Goal: Task Accomplishment & Management: Use online tool/utility

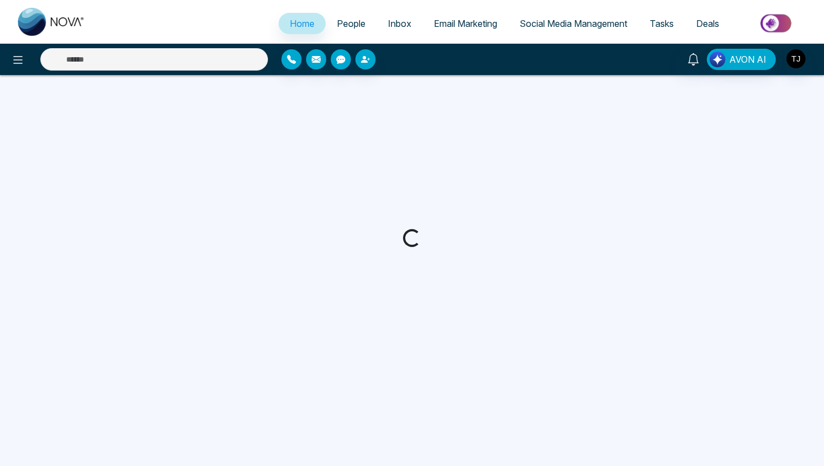
select select "*"
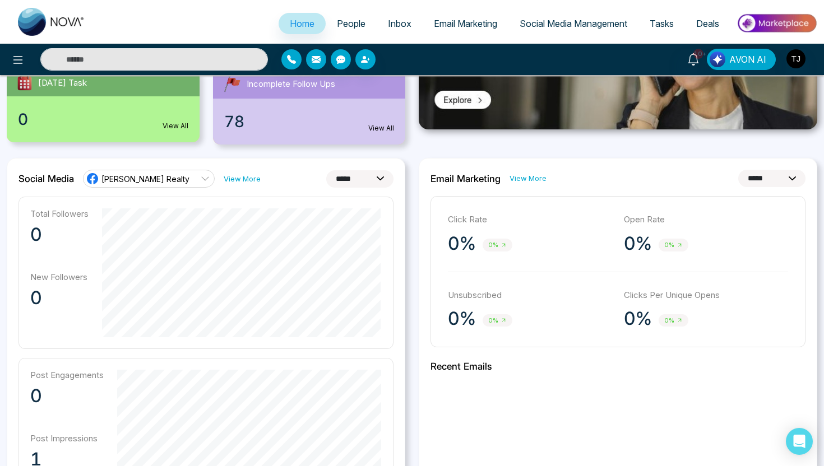
scroll to position [262, 0]
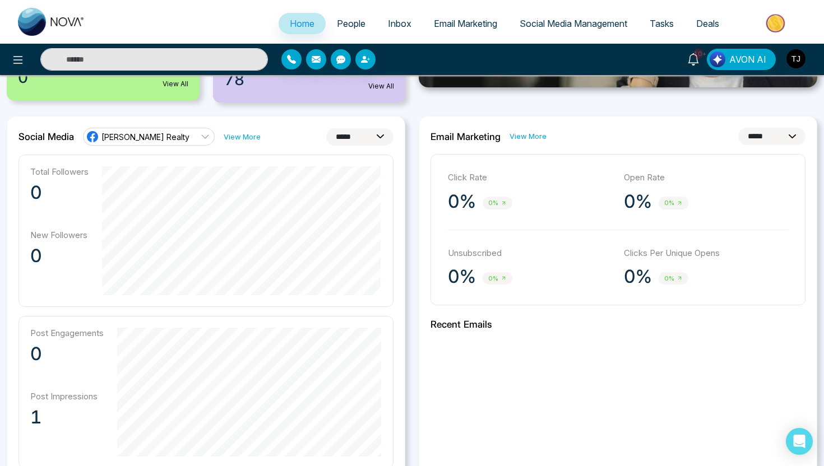
click at [382, 141] on select "**********" at bounding box center [359, 136] width 67 height 17
select select "**"
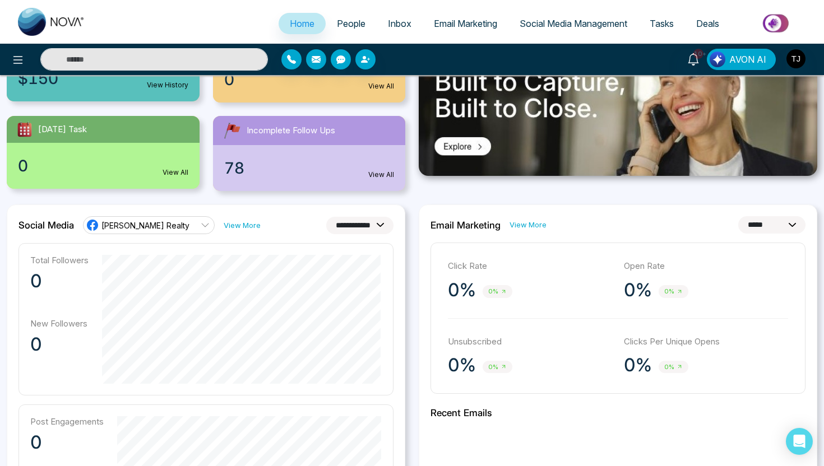
scroll to position [172, 0]
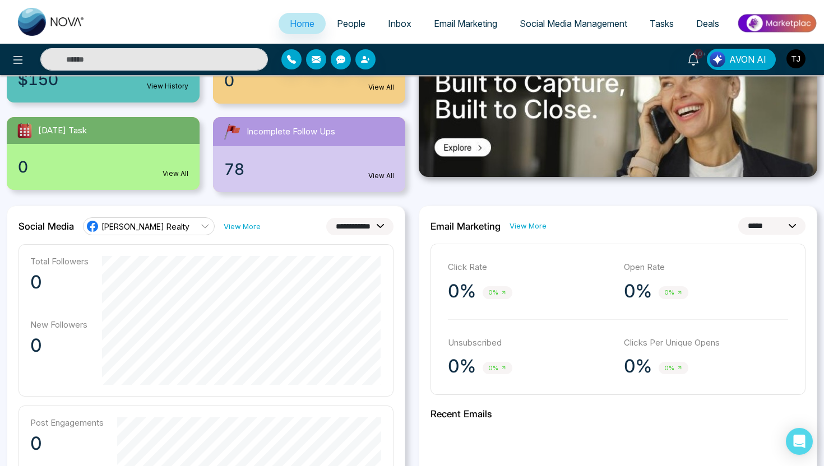
click at [741, 229] on select "**********" at bounding box center [771, 225] width 67 height 17
select select "**"
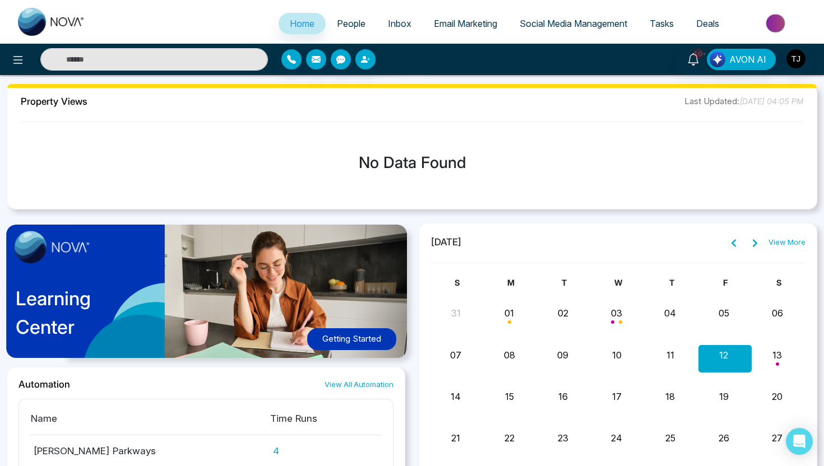
scroll to position [623, 0]
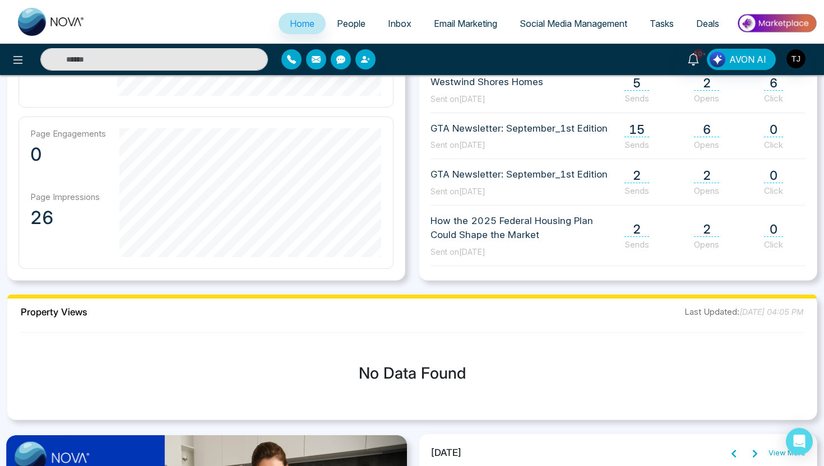
click at [343, 23] on span "People" at bounding box center [351, 23] width 29 height 11
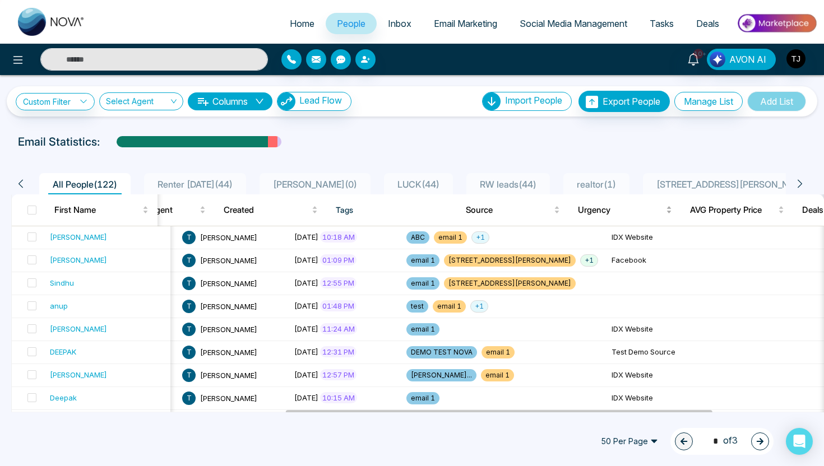
scroll to position [0, 516]
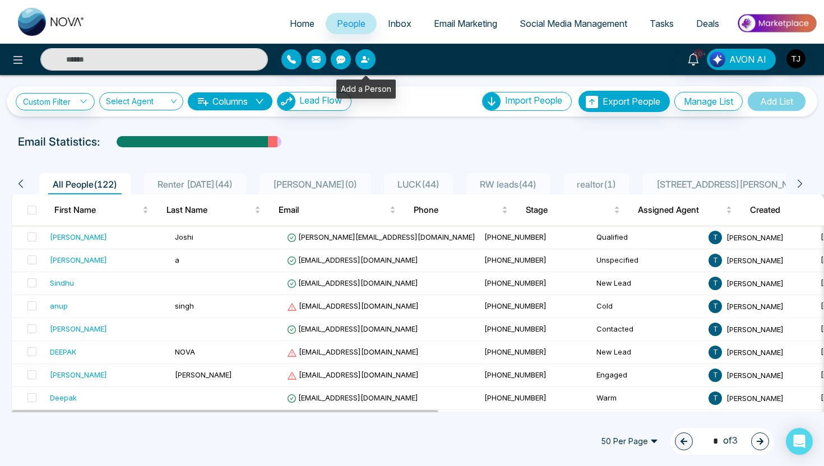
click at [366, 60] on icon "button" at bounding box center [365, 59] width 9 height 9
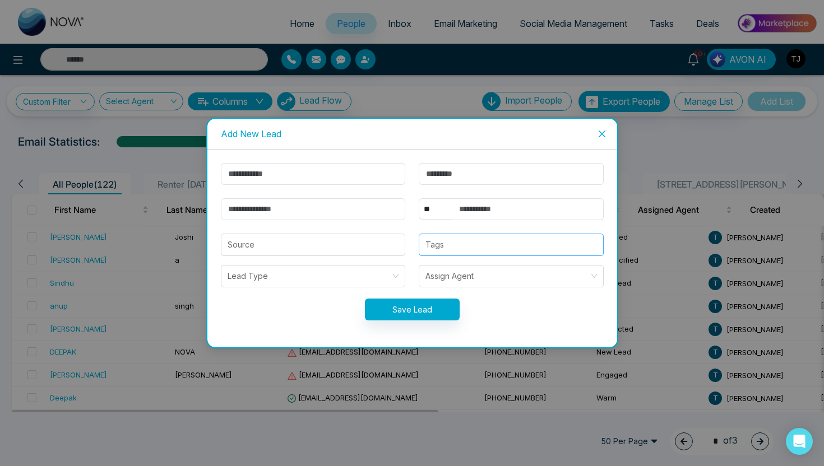
click at [452, 248] on div at bounding box center [511, 244] width 178 height 13
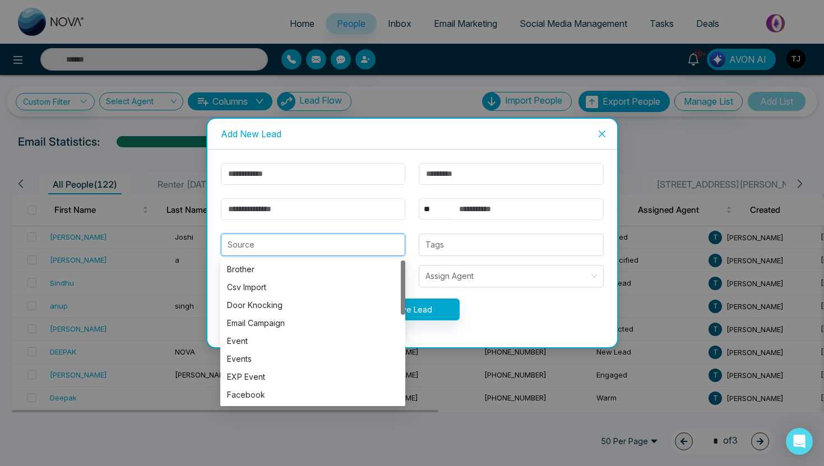
click at [331, 248] on input "search" at bounding box center [312, 244] width 171 height 21
click at [251, 392] on div "Facebook" at bounding box center [312, 395] width 171 height 12
type input "********"
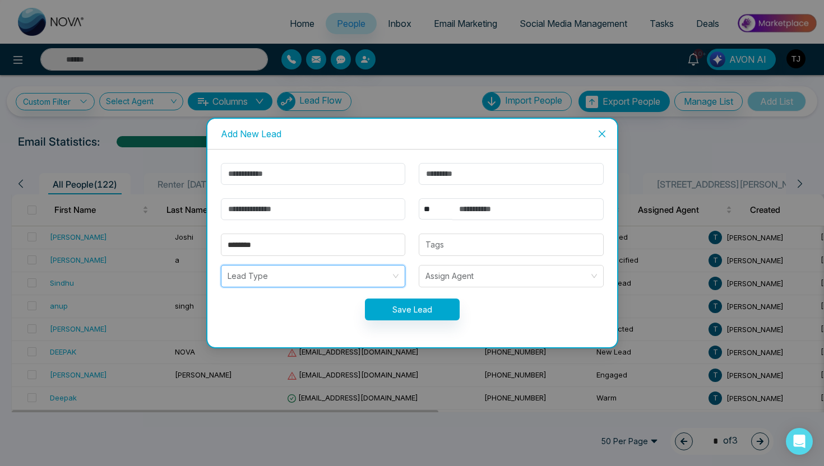
click at [269, 277] on input "search" at bounding box center [309, 276] width 164 height 21
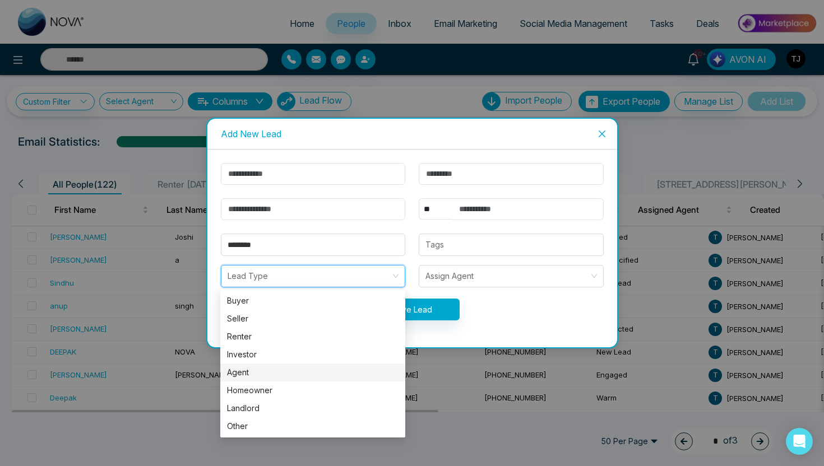
click at [249, 369] on div "Agent" at bounding box center [312, 372] width 171 height 12
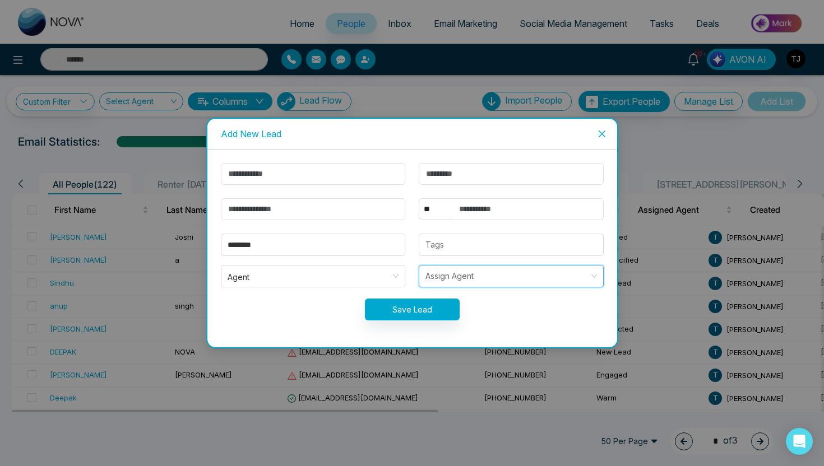
click at [462, 271] on input "search" at bounding box center [507, 276] width 164 height 21
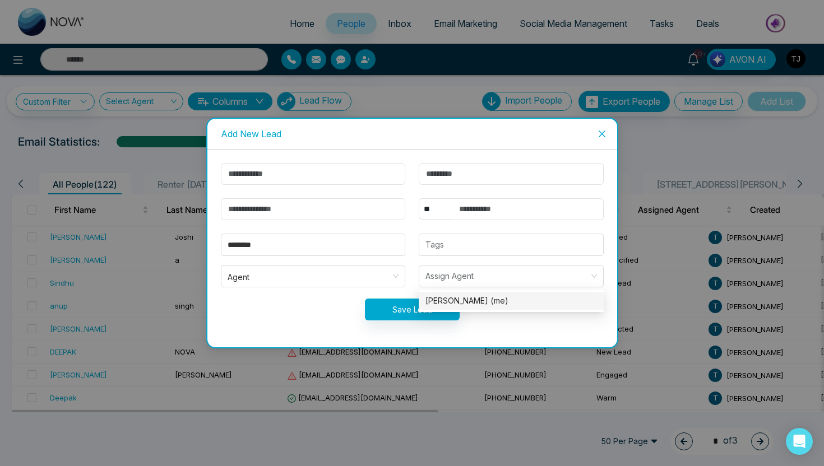
click at [605, 137] on icon "close" at bounding box center [601, 133] width 9 height 9
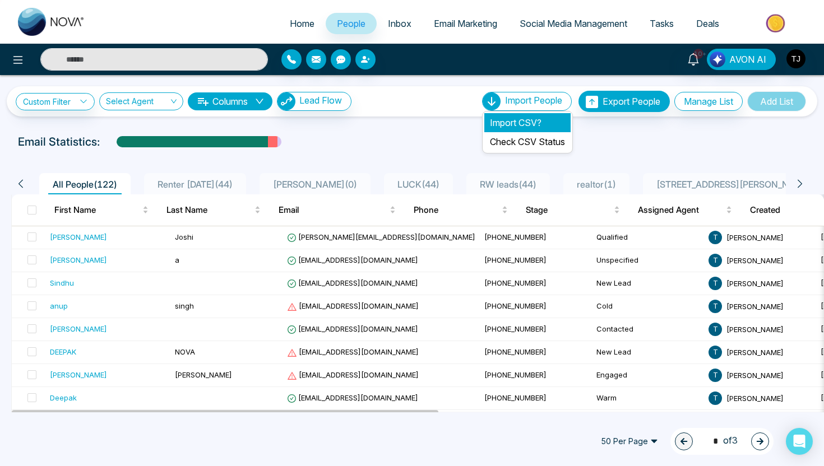
click at [511, 120] on li "Import CSV?" at bounding box center [527, 122] width 86 height 19
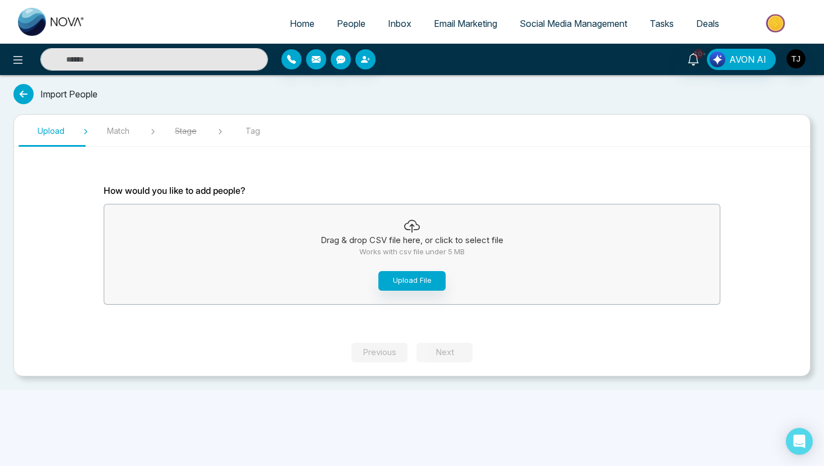
click at [344, 24] on span "People" at bounding box center [351, 23] width 29 height 11
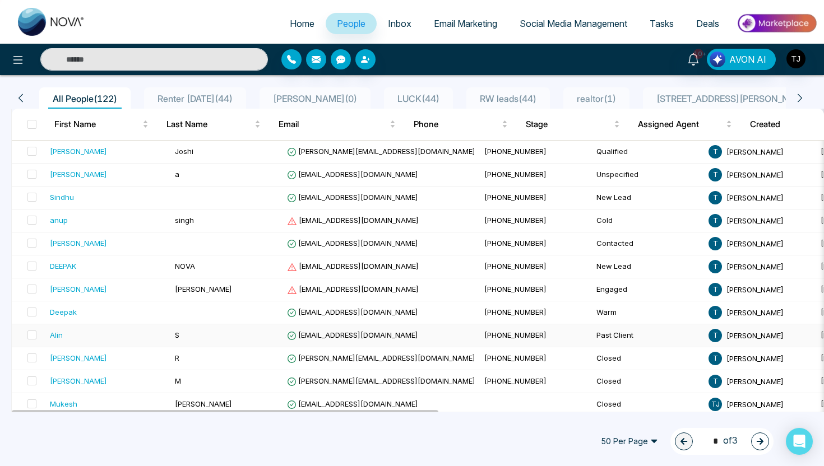
click at [57, 335] on div "Alin" at bounding box center [56, 334] width 13 height 11
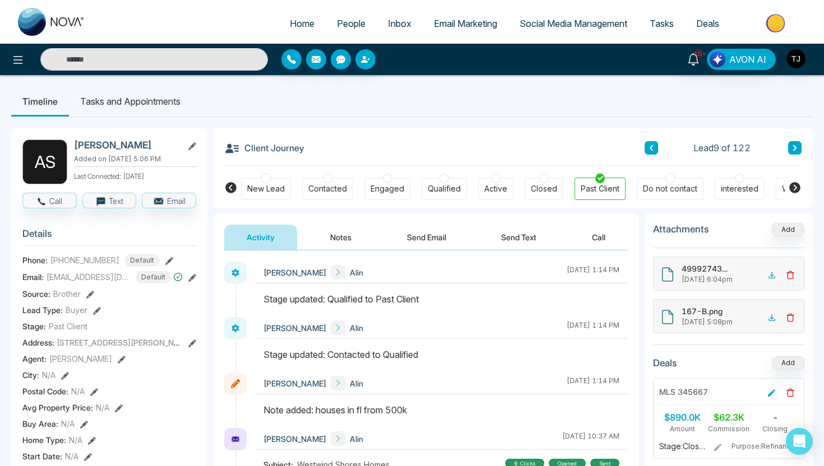
click at [347, 234] on button "Notes" at bounding box center [341, 237] width 66 height 25
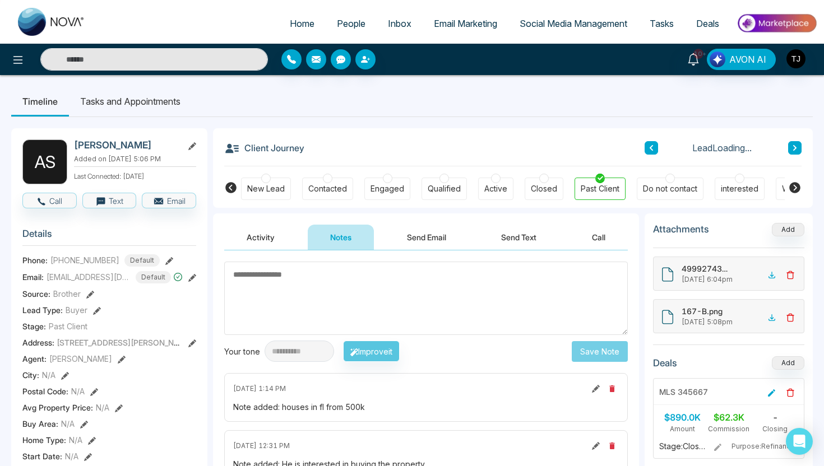
click at [303, 282] on textarea at bounding box center [425, 298] width 403 height 73
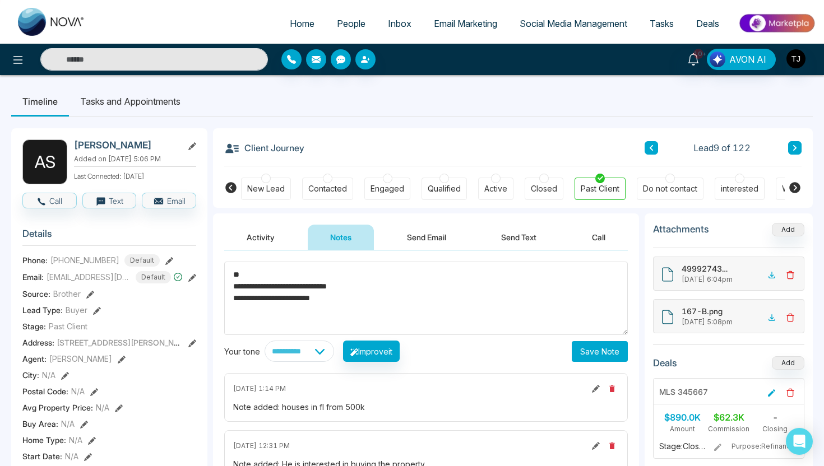
drag, startPoint x: 352, startPoint y: 309, endPoint x: 226, endPoint y: 268, distance: 132.5
click at [226, 268] on textarea "**********" at bounding box center [425, 298] width 403 height 73
type textarea "**********"
click at [588, 353] on button "Save Note" at bounding box center [600, 351] width 56 height 21
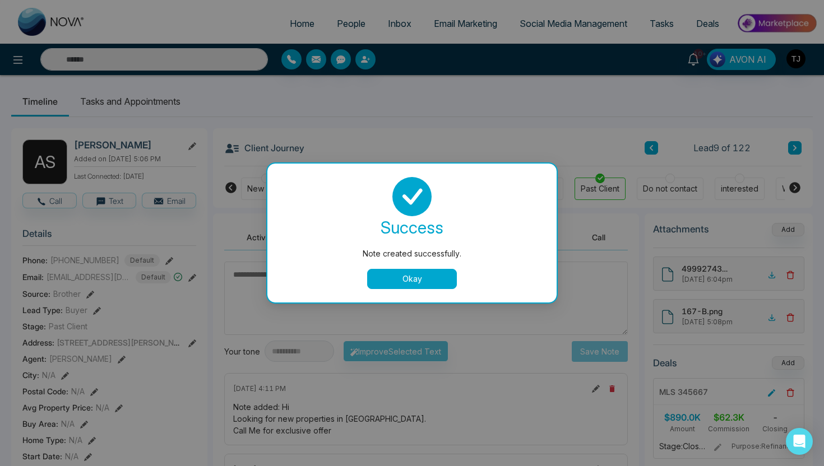
click at [406, 277] on button "Okay" at bounding box center [412, 279] width 90 height 20
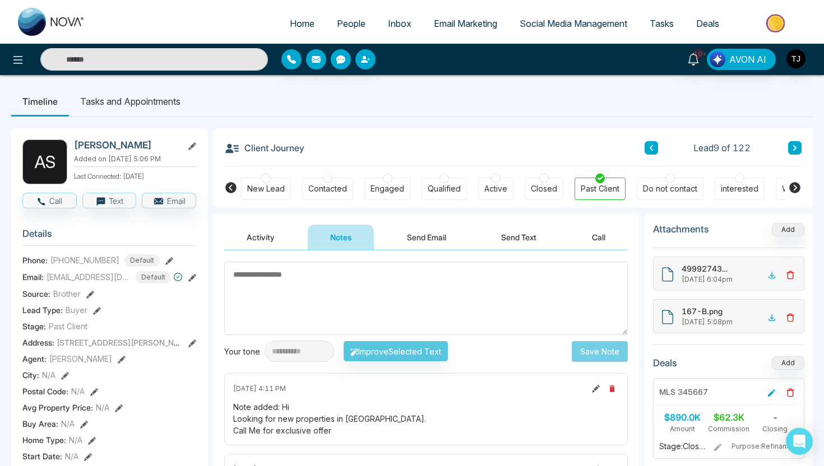
click at [262, 240] on button "Activity" at bounding box center [260, 237] width 73 height 25
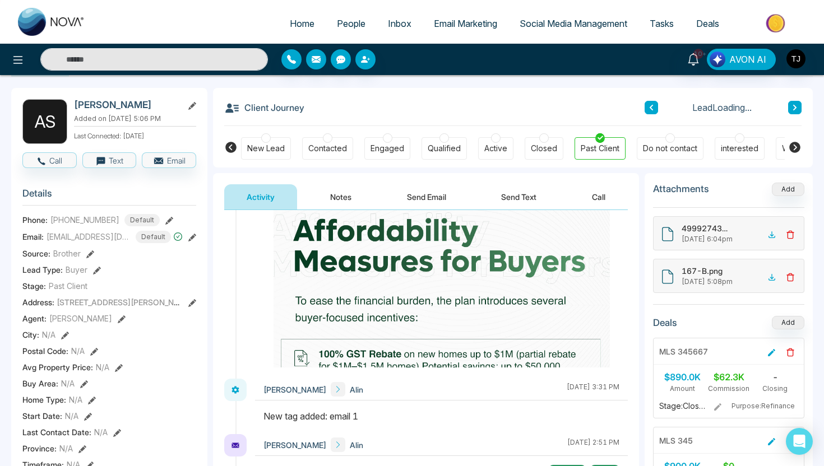
scroll to position [590, 0]
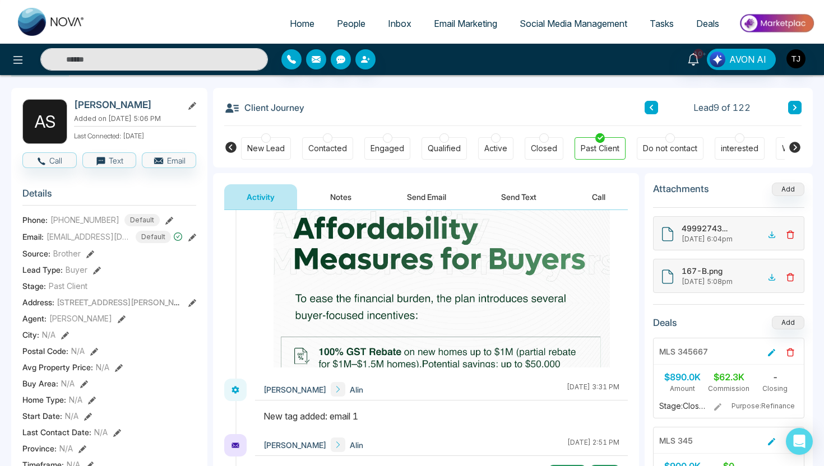
click at [408, 197] on button "Send Email" at bounding box center [426, 196] width 84 height 25
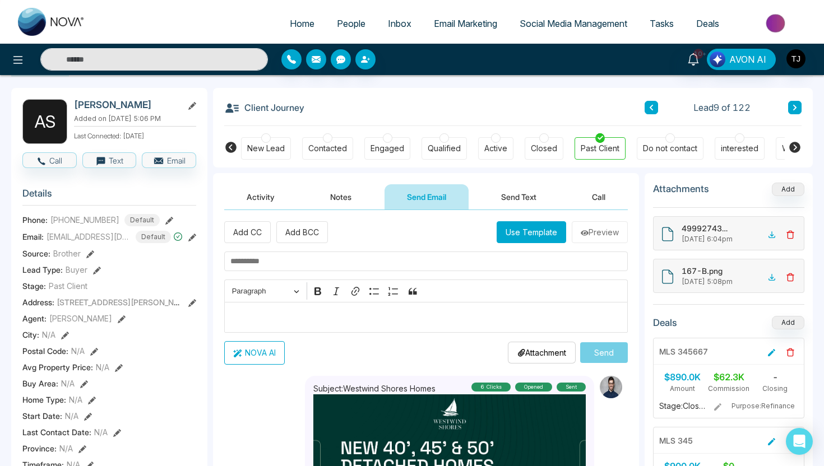
click at [353, 319] on p "Editor editing area: main" at bounding box center [426, 316] width 392 height 13
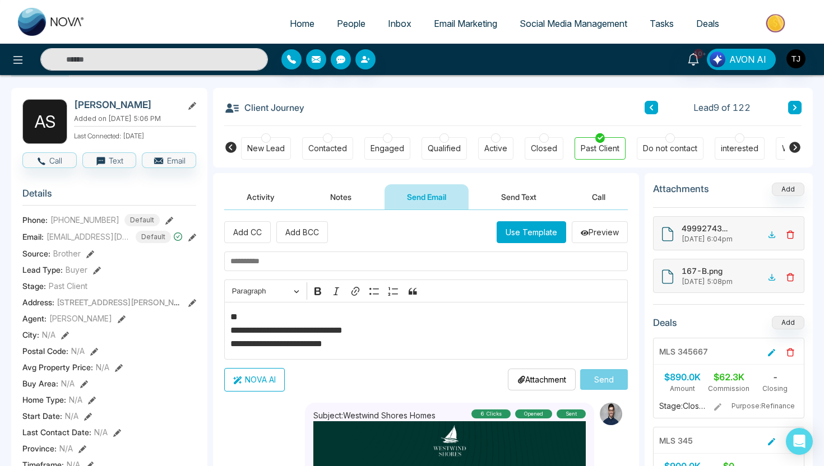
click at [254, 382] on button "NOVA AI" at bounding box center [254, 380] width 61 height 24
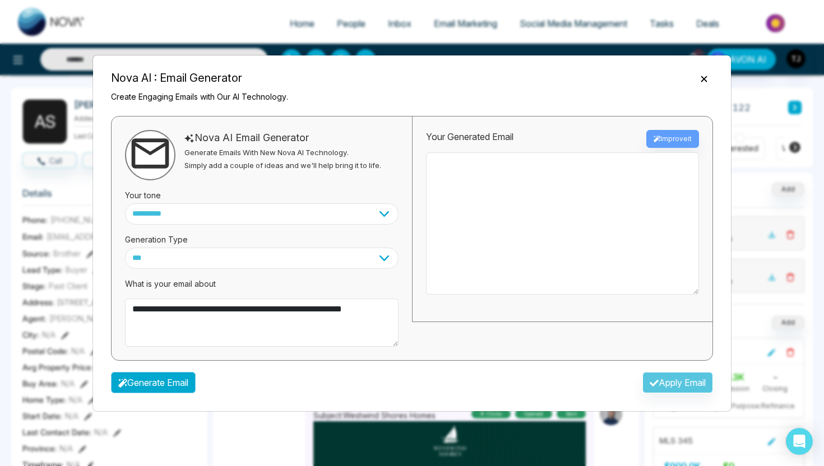
click at [159, 384] on button "Generate Email" at bounding box center [153, 382] width 85 height 21
type textarea "**********"
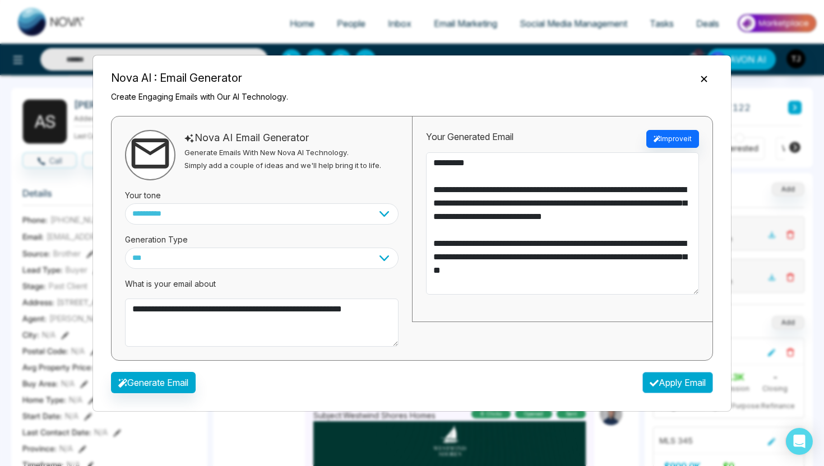
click at [692, 388] on button "Apply Email" at bounding box center [677, 382] width 71 height 21
type textarea "**********"
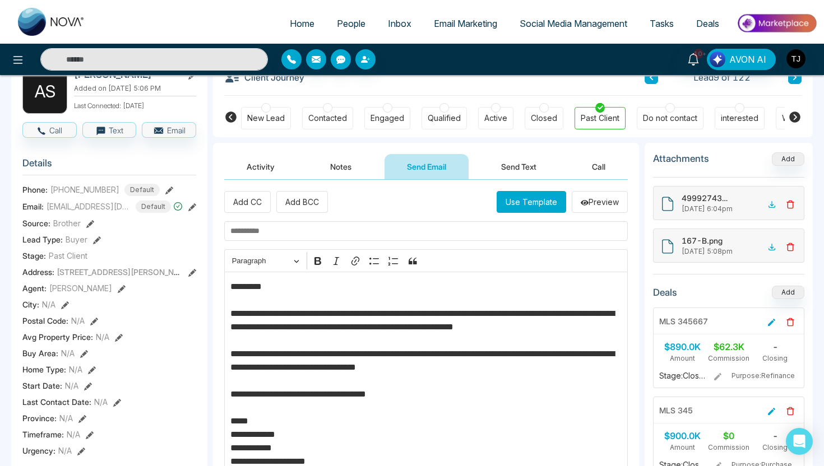
scroll to position [69, 0]
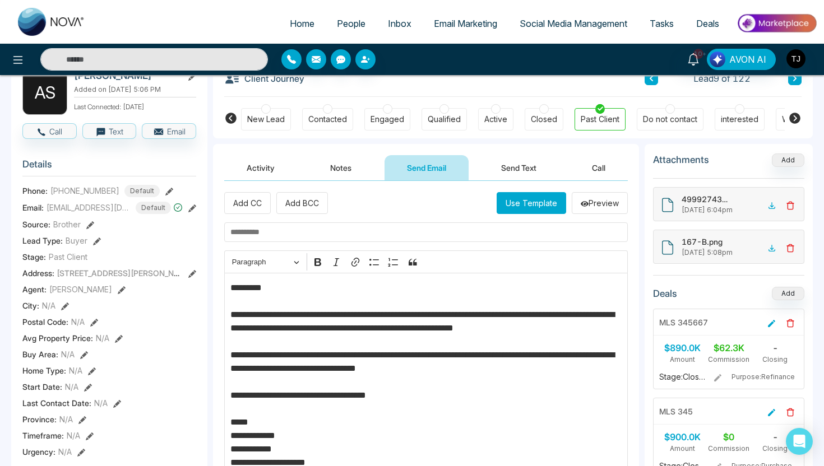
click at [509, 168] on button "Send Text" at bounding box center [519, 167] width 80 height 25
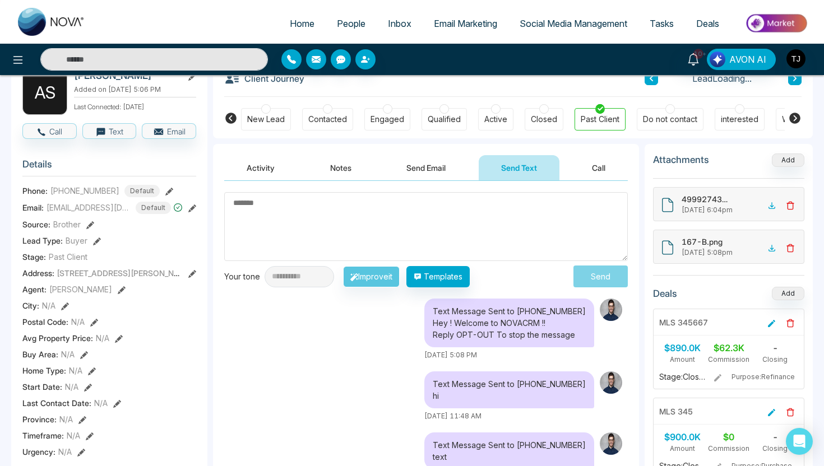
click at [376, 219] on textarea at bounding box center [425, 226] width 403 height 69
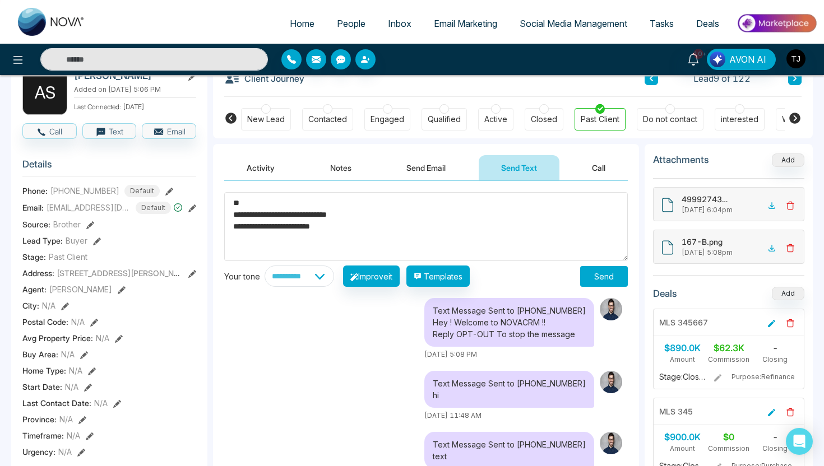
type textarea "**********"
click at [328, 280] on select "**********" at bounding box center [298, 276] width 69 height 21
click at [285, 279] on select "**********" at bounding box center [298, 276] width 69 height 21
select select "**********"
click at [394, 284] on button "Improve it" at bounding box center [371, 276] width 57 height 21
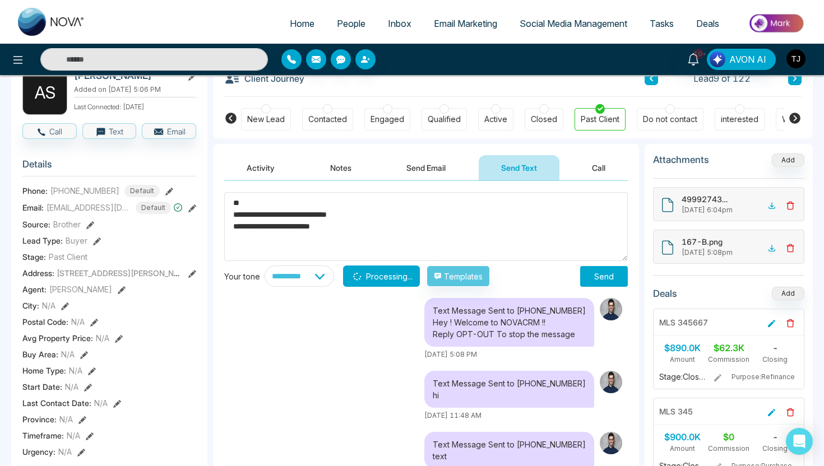
type textarea "**********"
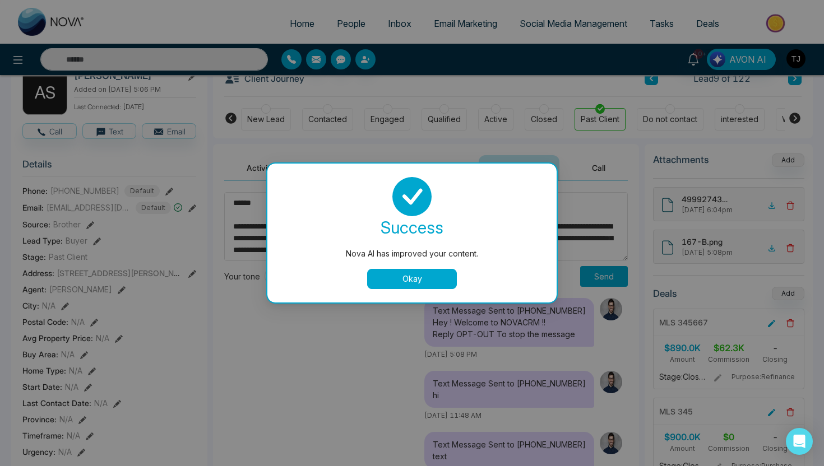
click at [403, 281] on button "Okay" at bounding box center [412, 279] width 90 height 20
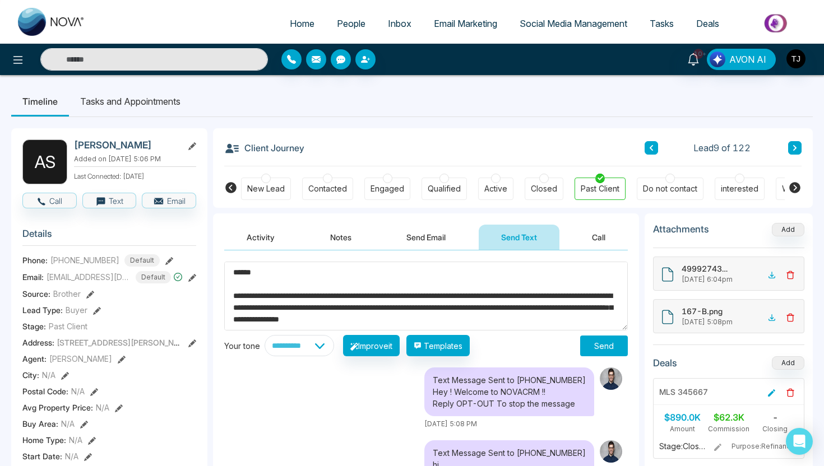
click at [131, 99] on li "Tasks and Appointments" at bounding box center [130, 101] width 123 height 30
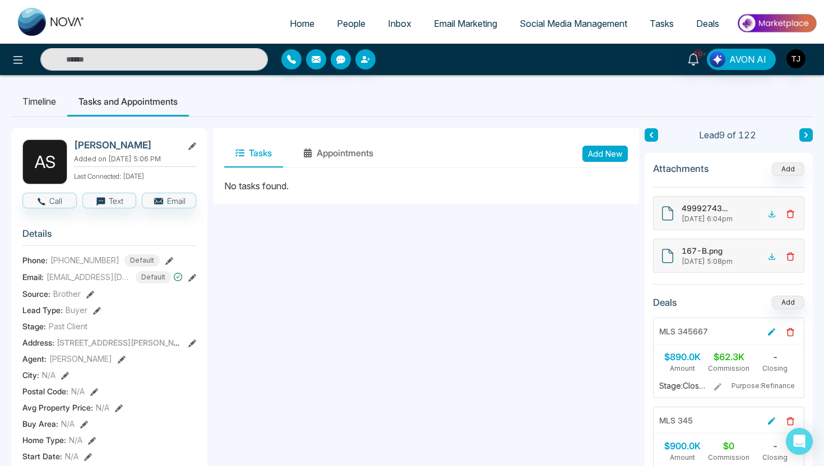
click at [342, 24] on span "People" at bounding box center [351, 23] width 29 height 11
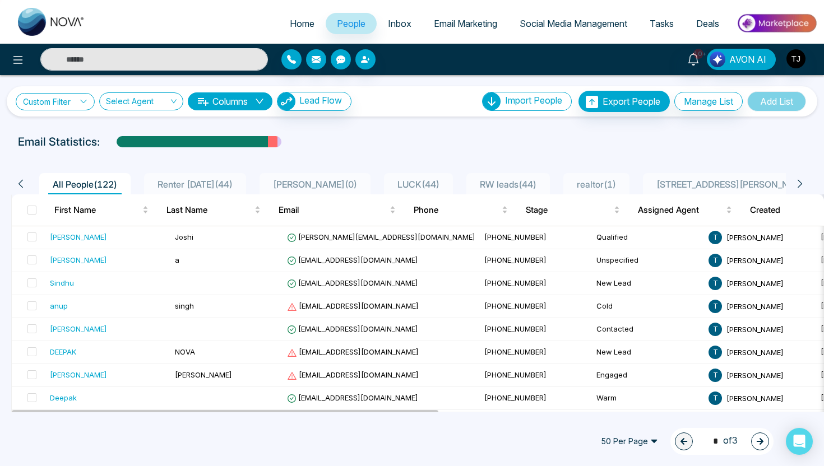
click at [77, 104] on link "Custom Filter" at bounding box center [55, 101] width 79 height 17
click at [63, 133] on input "search" at bounding box center [77, 127] width 91 height 17
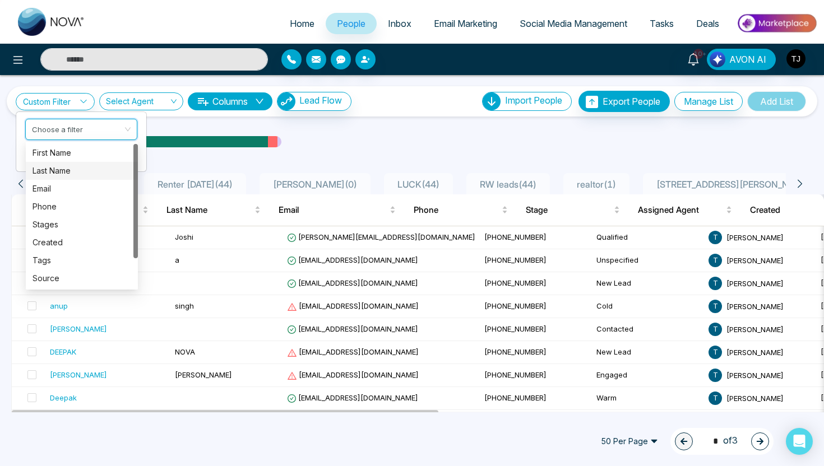
click at [120, 171] on div "Last Name" at bounding box center [81, 171] width 99 height 12
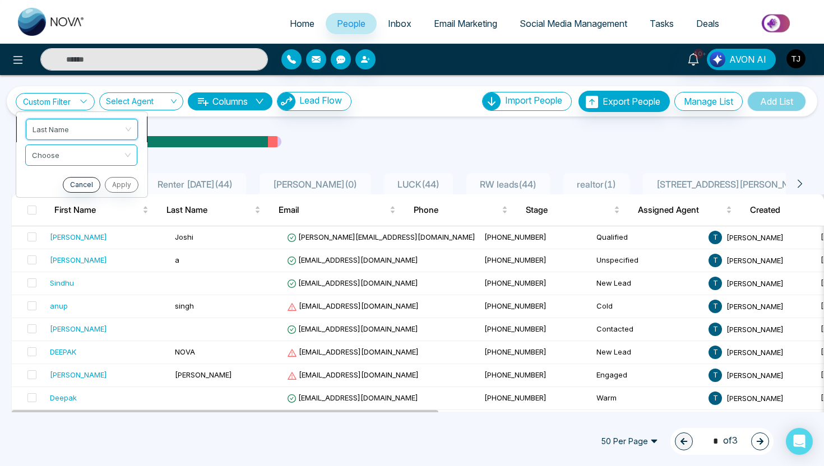
click at [114, 126] on span "Last Name" at bounding box center [81, 129] width 99 height 20
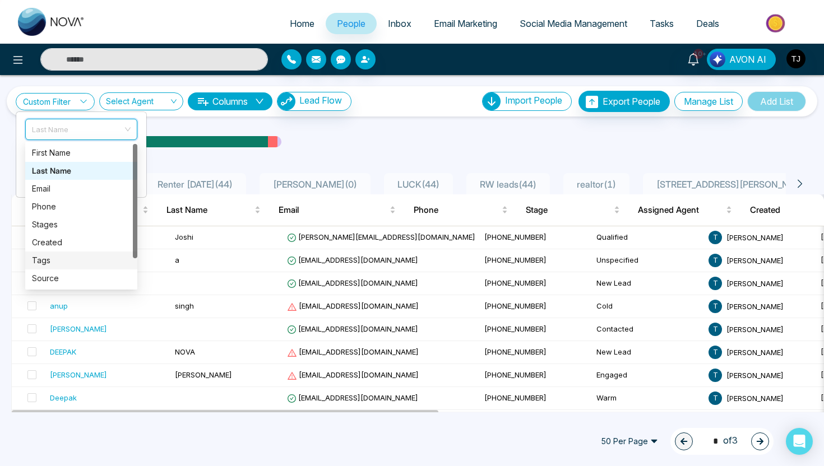
click at [72, 256] on div "Tags" at bounding box center [81, 260] width 99 height 12
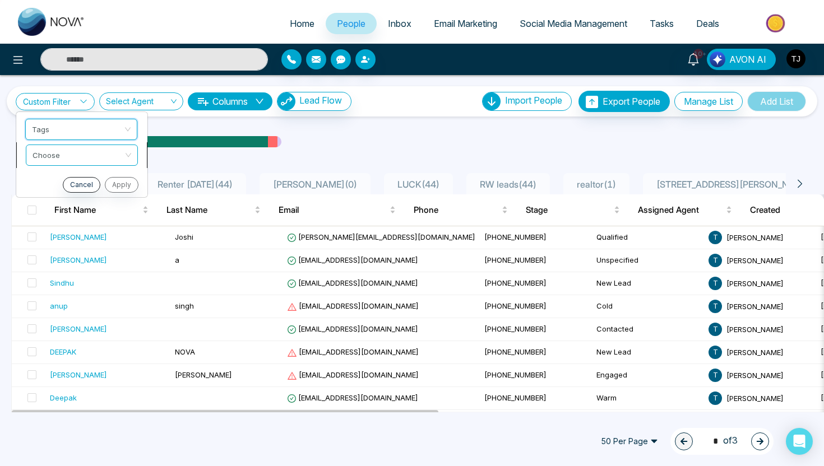
click at [78, 159] on input "search" at bounding box center [77, 153] width 91 height 17
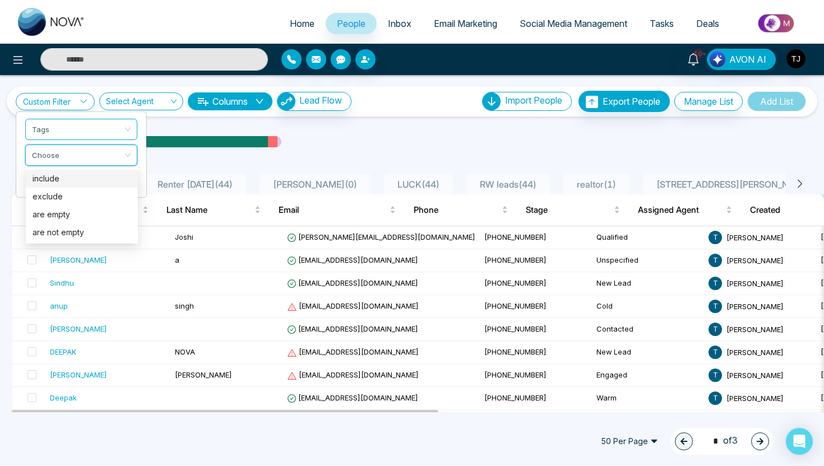
click at [76, 178] on div "include" at bounding box center [81, 179] width 99 height 12
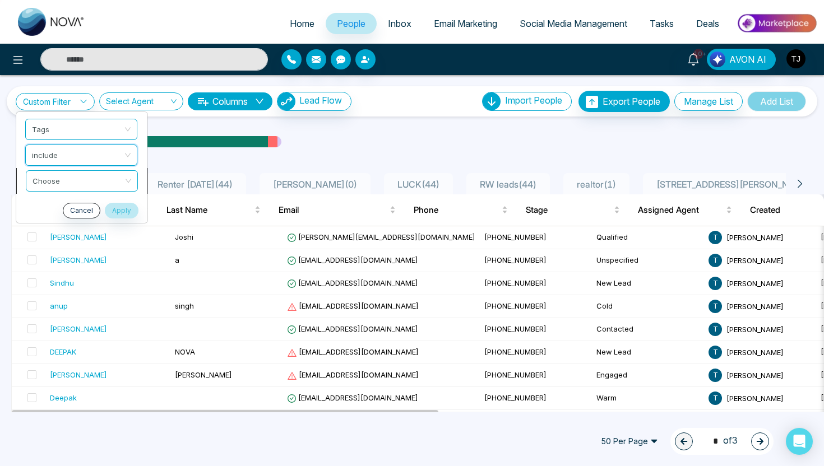
click at [85, 188] on span at bounding box center [77, 181] width 91 height 20
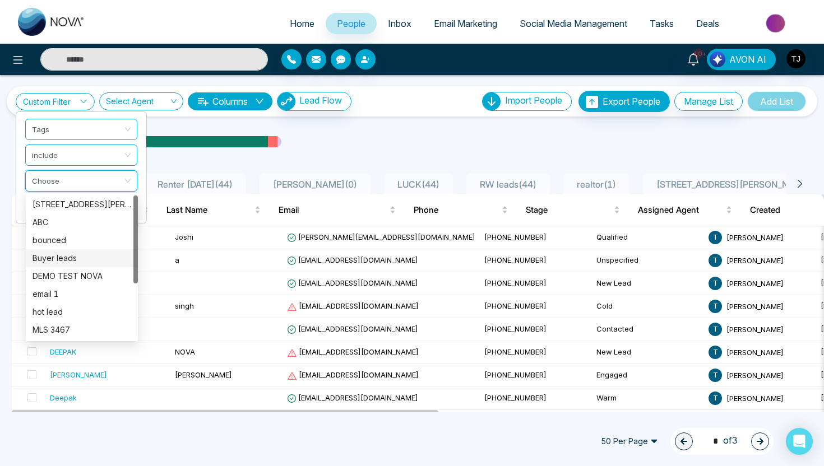
click at [64, 259] on div "Buyer leads" at bounding box center [81, 258] width 99 height 12
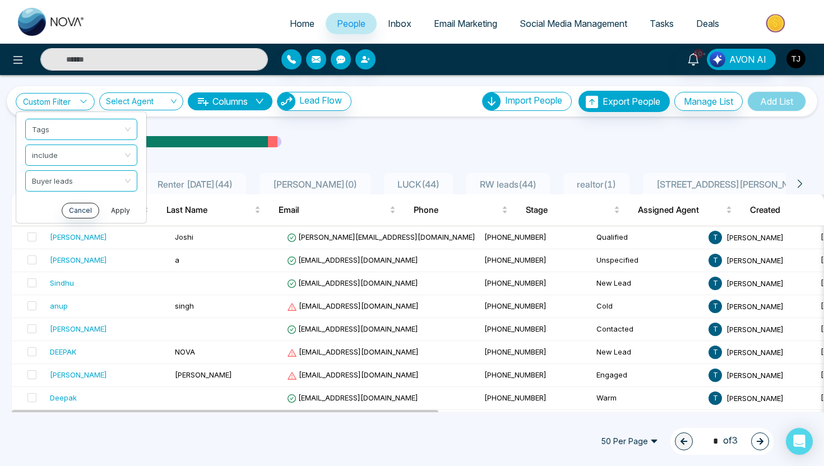
click at [126, 208] on button "Apply" at bounding box center [121, 211] width 34 height 16
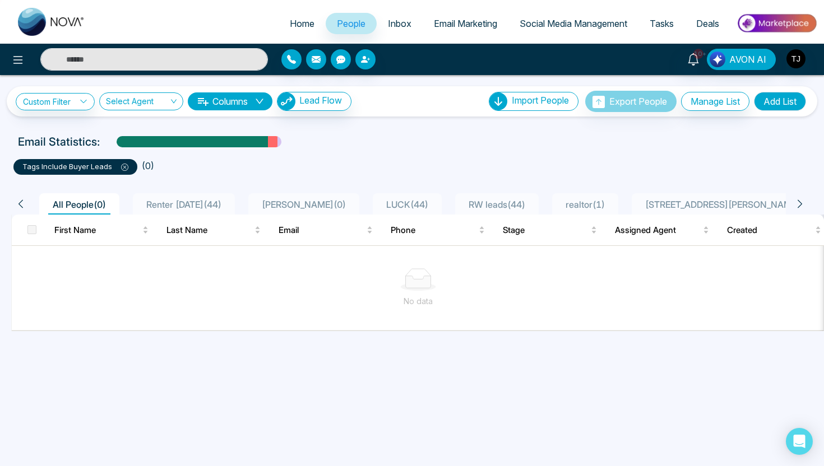
click at [124, 166] on icon at bounding box center [124, 167] width 3 height 3
click at [68, 103] on link "Custom Filter" at bounding box center [55, 101] width 79 height 17
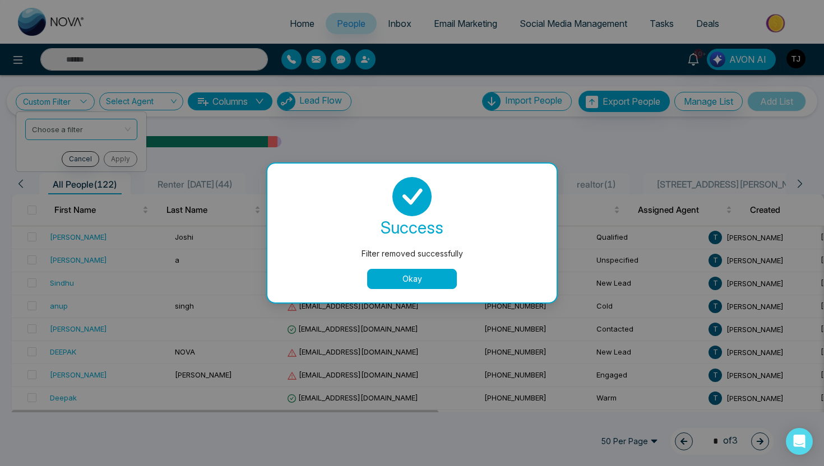
click at [116, 157] on div "Filter removed successfully success Filter removed successfully Okay" at bounding box center [412, 233] width 824 height 466
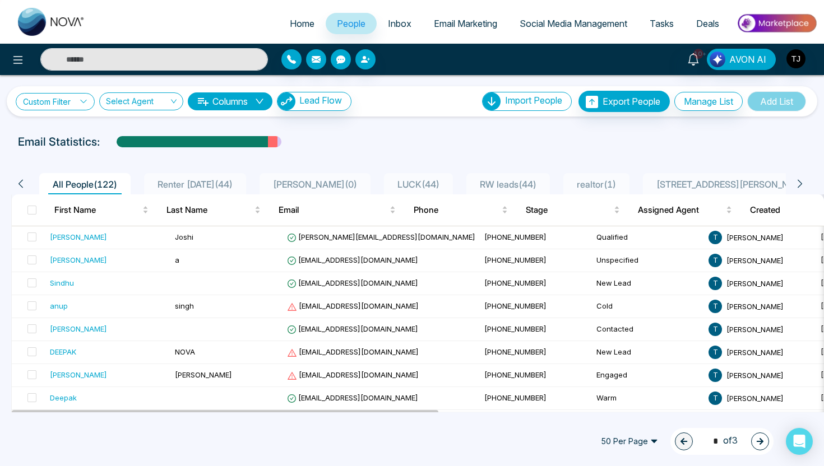
click at [66, 106] on link "Custom Filter" at bounding box center [55, 101] width 79 height 17
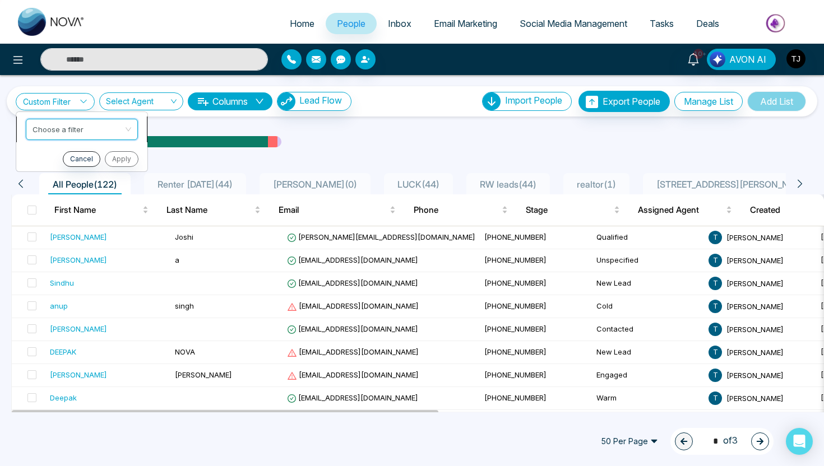
click at [49, 128] on input "search" at bounding box center [77, 127] width 91 height 17
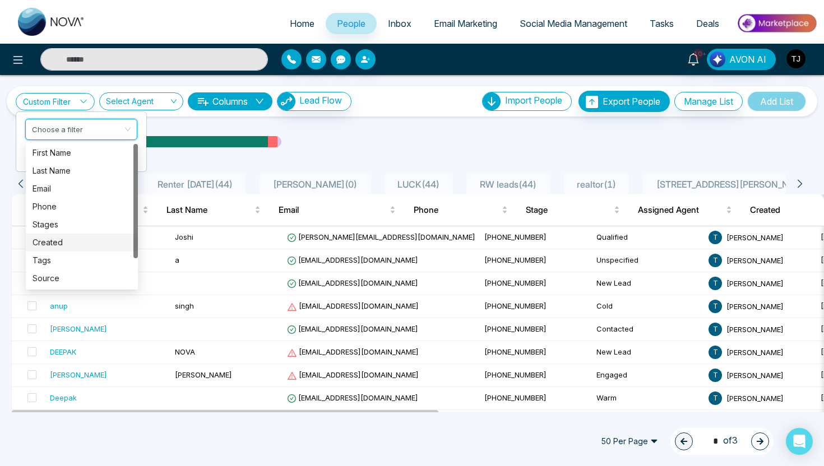
scroll to position [36, 0]
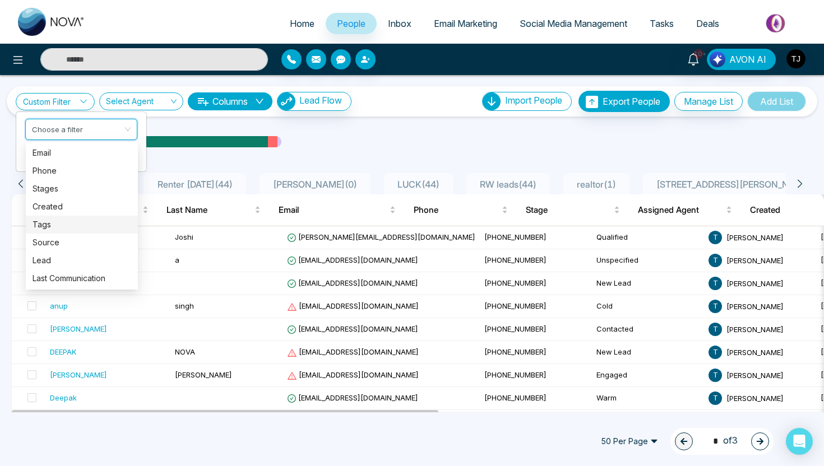
click at [52, 230] on div "Tags" at bounding box center [81, 225] width 99 height 12
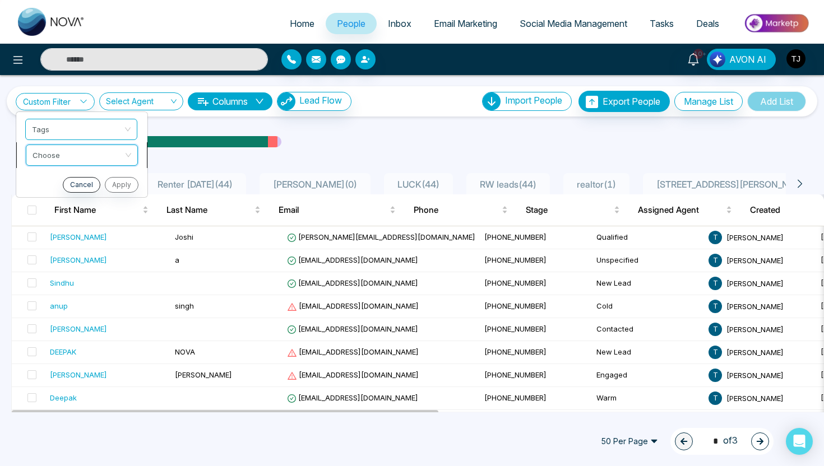
click at [56, 150] on input "search" at bounding box center [77, 153] width 91 height 17
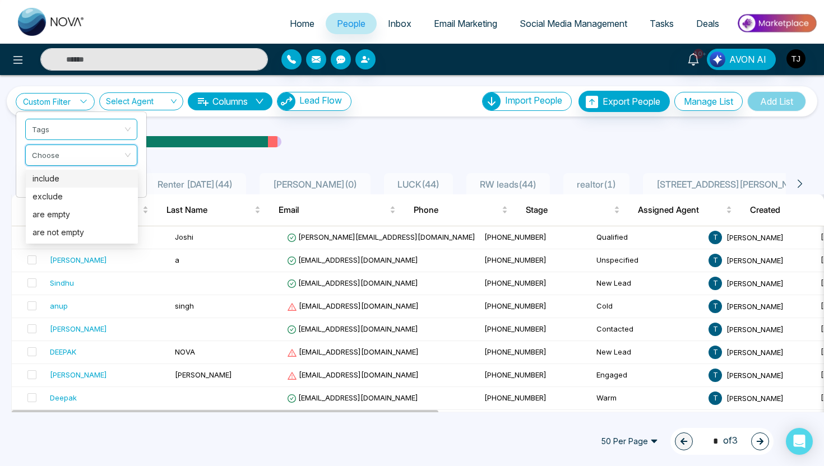
click at [58, 179] on div "include" at bounding box center [81, 179] width 99 height 12
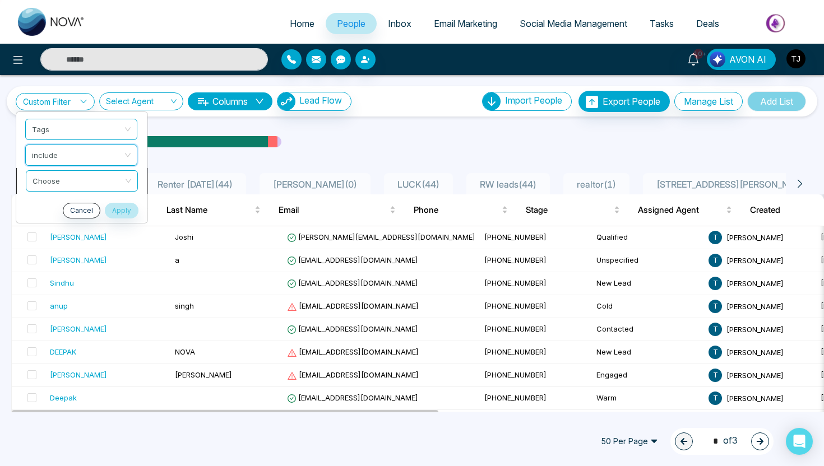
click at [58, 182] on input "search" at bounding box center [77, 179] width 91 height 17
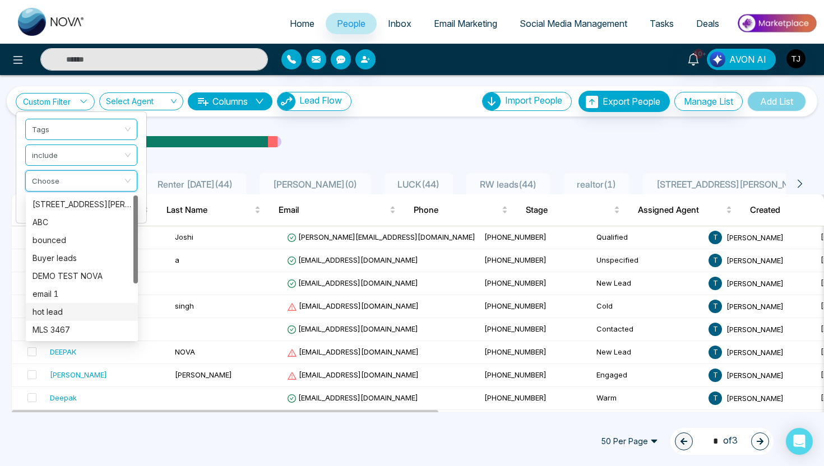
scroll to position [90, 0]
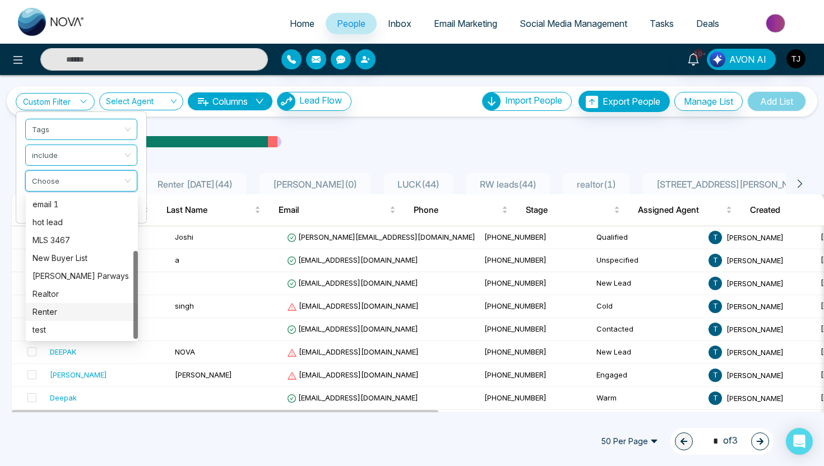
click at [48, 316] on div "Renter" at bounding box center [81, 312] width 99 height 12
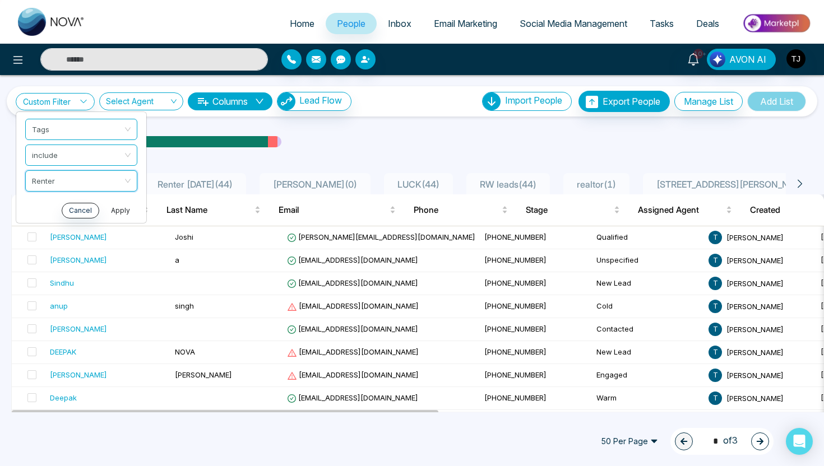
click at [115, 212] on button "Apply" at bounding box center [121, 211] width 34 height 16
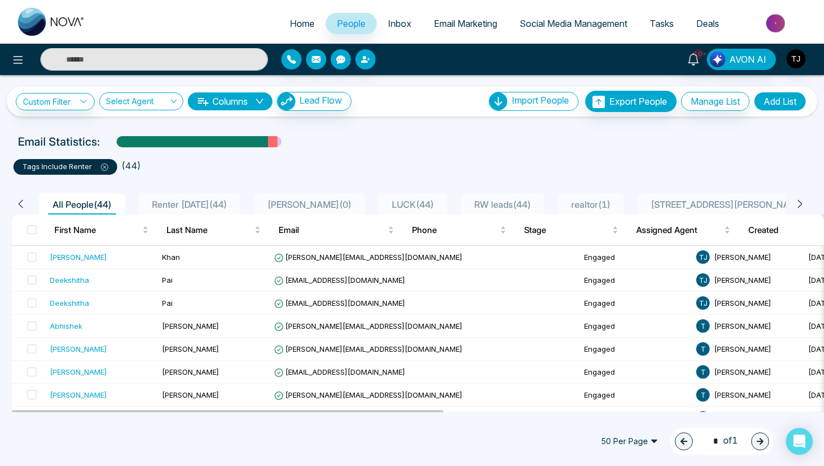
click at [792, 99] on button "Add List" at bounding box center [780, 101] width 52 height 19
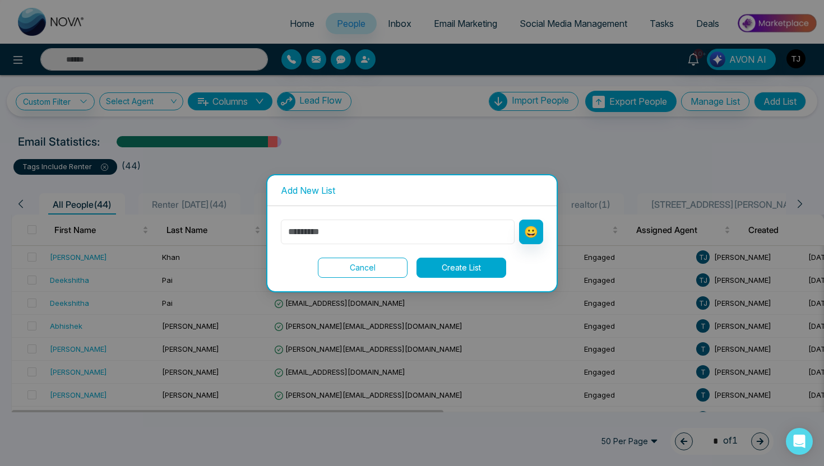
click at [449, 231] on input "text" at bounding box center [398, 232] width 234 height 25
type input "**********"
click at [481, 276] on button "Create List" at bounding box center [461, 268] width 90 height 20
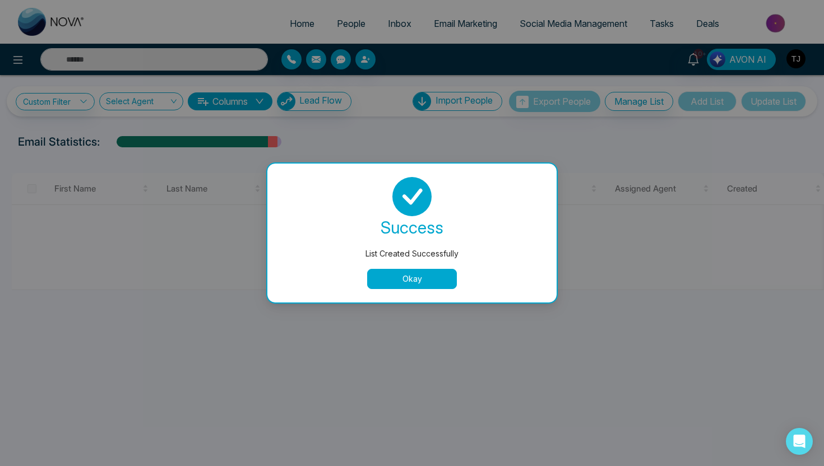
click at [397, 282] on button "Okay" at bounding box center [412, 279] width 90 height 20
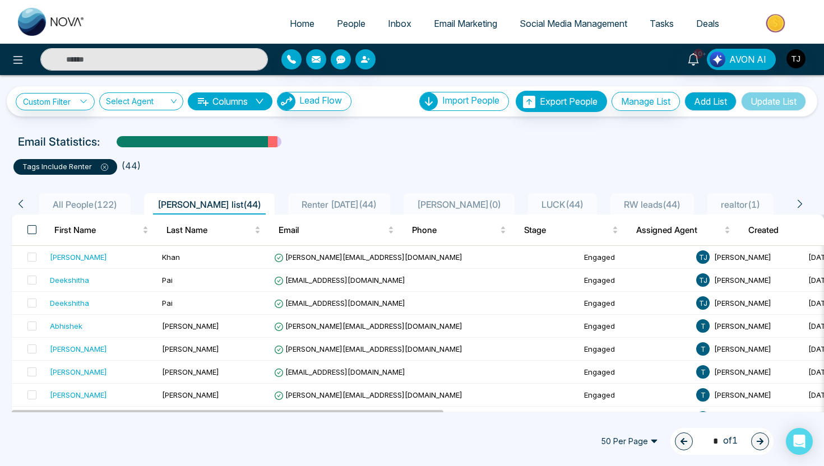
click at [34, 229] on span at bounding box center [31, 229] width 9 height 9
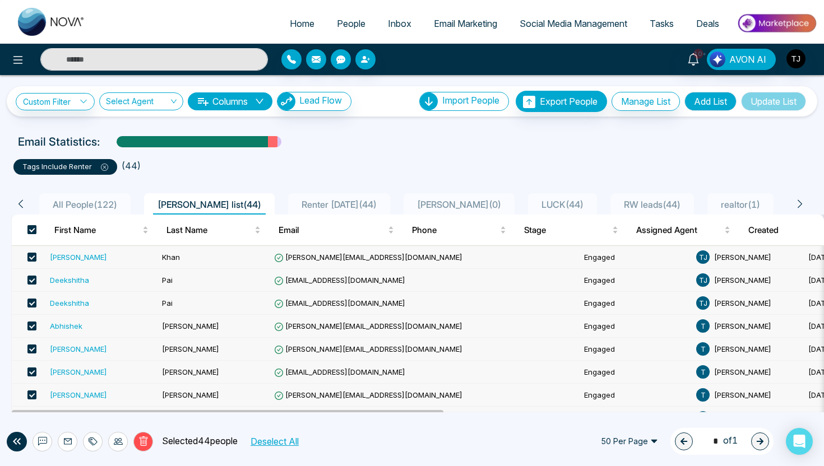
click at [32, 230] on span at bounding box center [31, 229] width 9 height 9
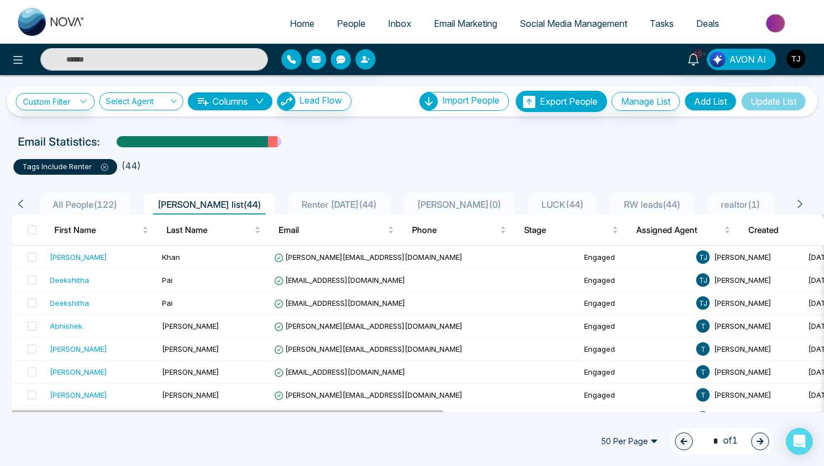
click at [447, 22] on span "Email Marketing" at bounding box center [465, 23] width 63 height 11
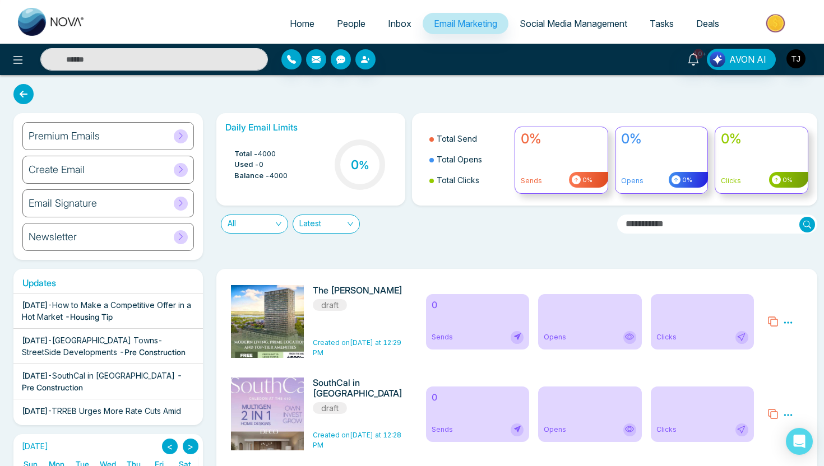
click at [89, 169] on div "Create Email" at bounding box center [107, 170] width 171 height 28
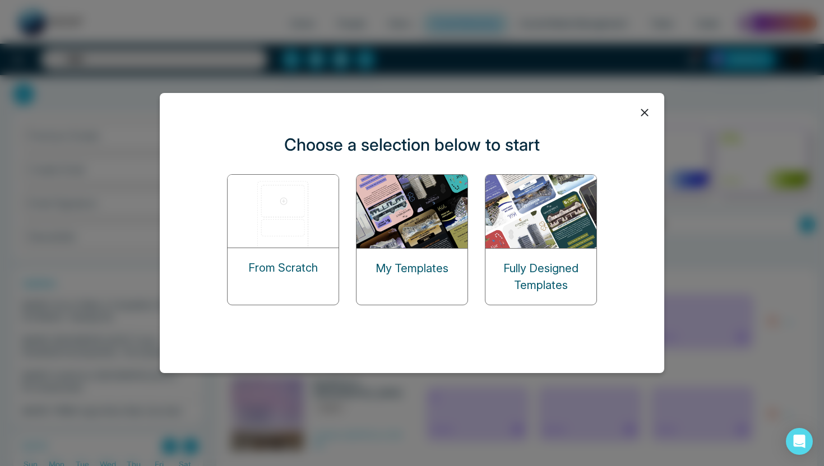
click at [312, 210] on img at bounding box center [283, 211] width 112 height 73
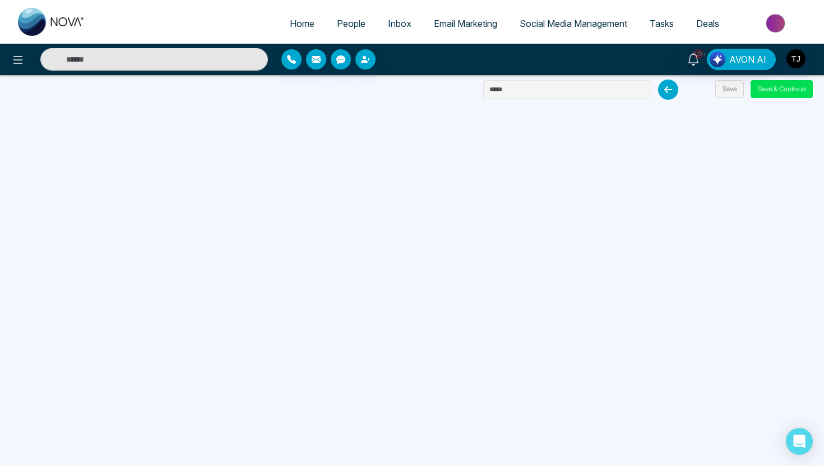
click at [451, 17] on link "Email Marketing" at bounding box center [465, 23] width 86 height 21
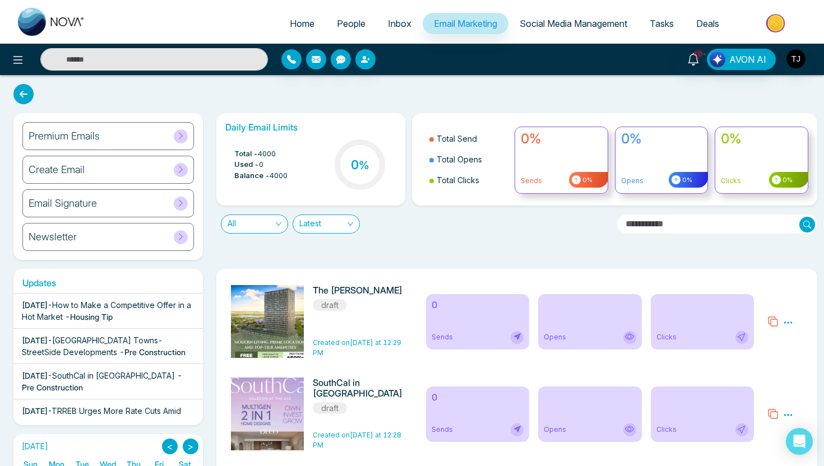
click at [85, 136] on h6 "Premium Emails" at bounding box center [64, 136] width 71 height 12
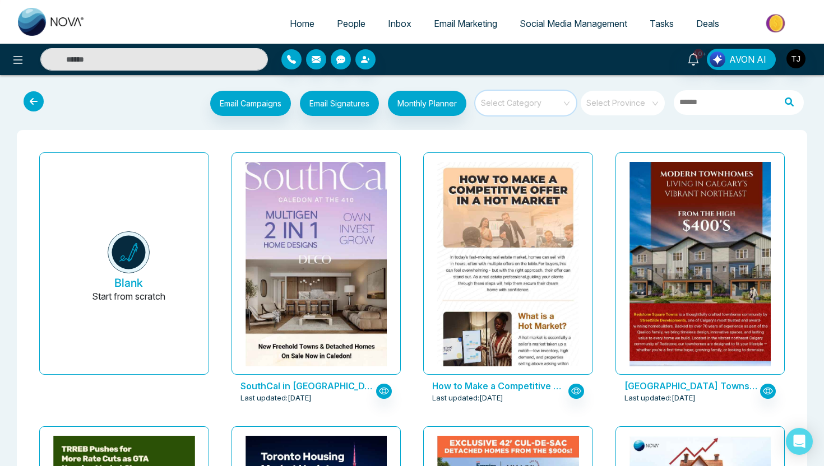
click at [495, 99] on input "search" at bounding box center [521, 99] width 81 height 17
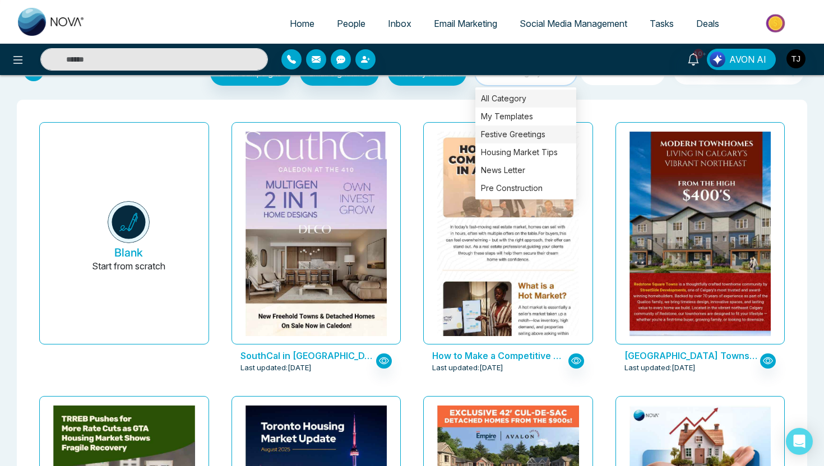
scroll to position [32, 0]
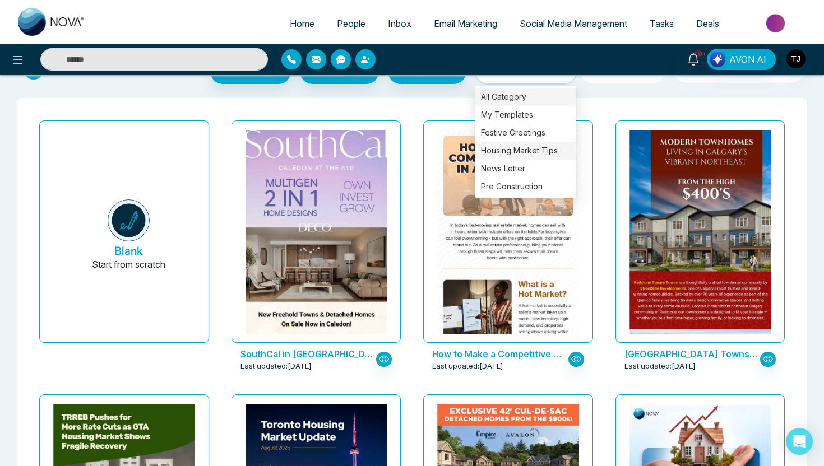
click at [518, 150] on div "Housing Market Tips" at bounding box center [525, 151] width 101 height 18
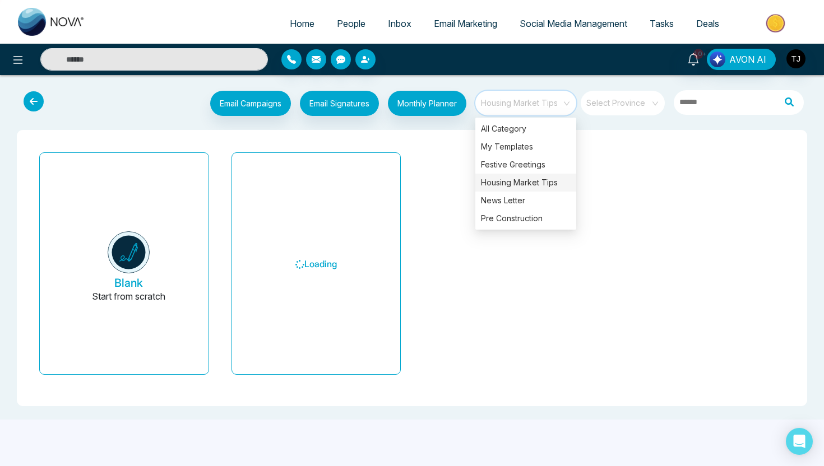
scroll to position [0, 0]
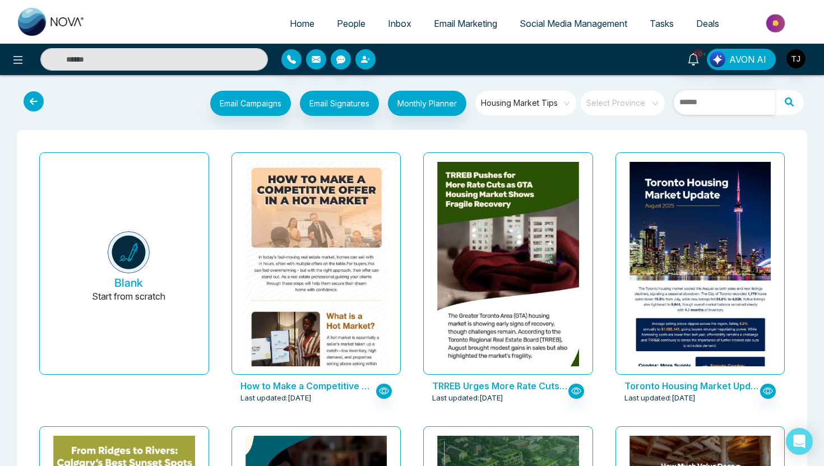
click at [701, 105] on input "text" at bounding box center [723, 102] width 101 height 25
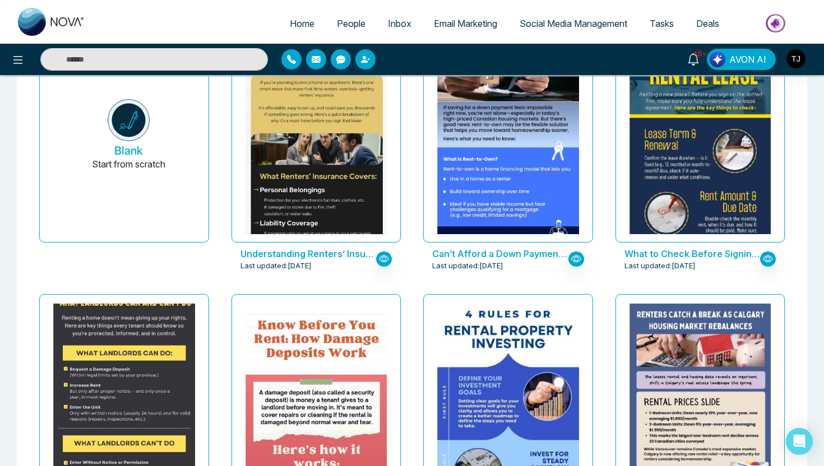
scroll to position [100, 0]
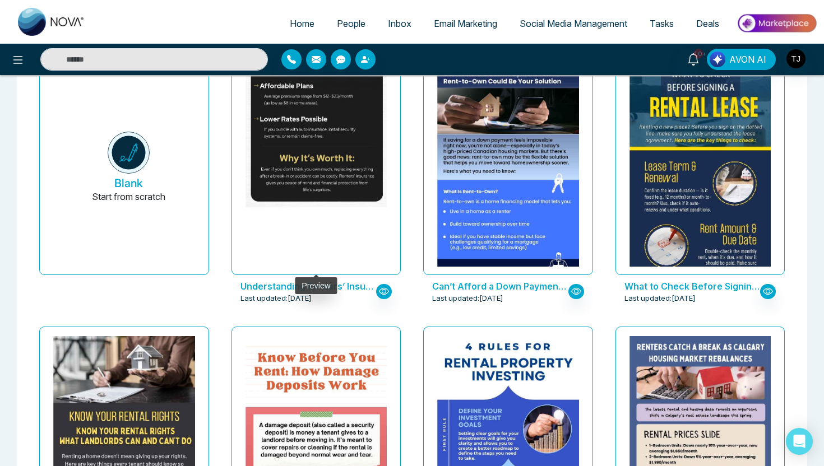
type input "****"
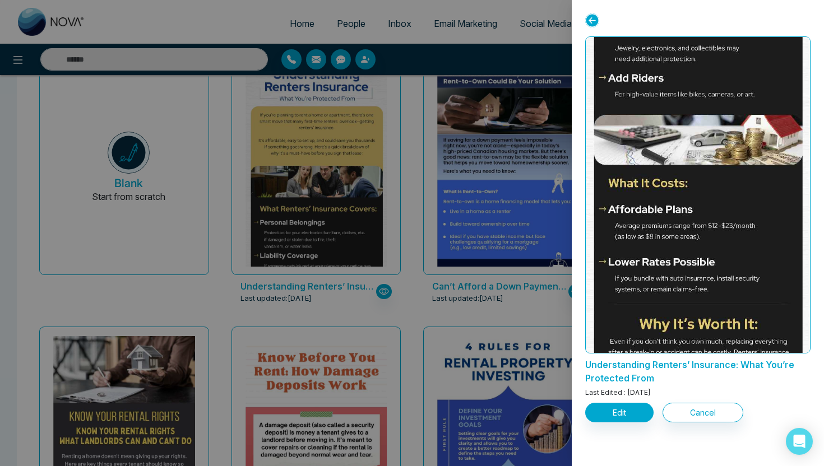
scroll to position [892, 0]
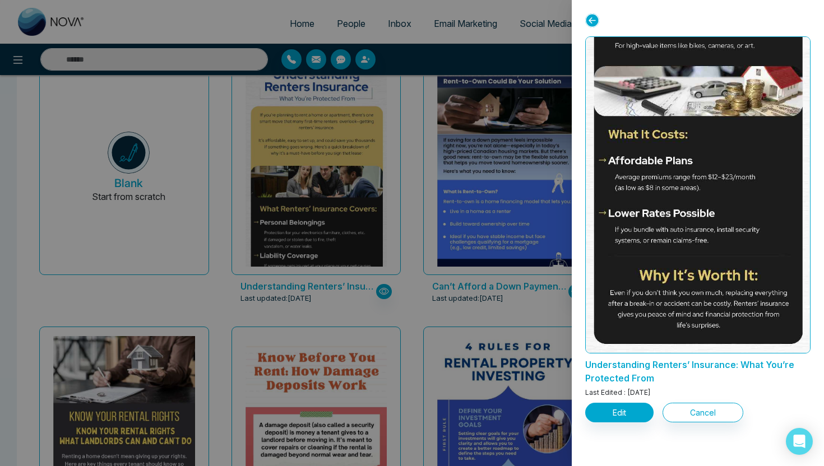
click at [506, 353] on div at bounding box center [412, 233] width 824 height 466
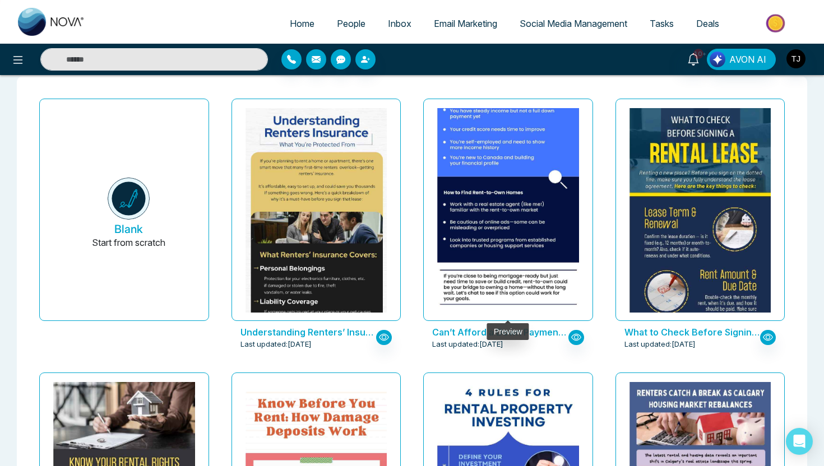
scroll to position [0, 0]
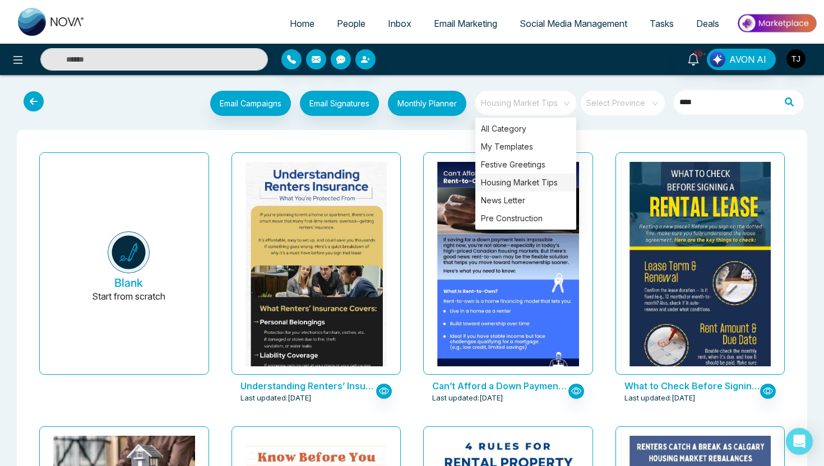
click at [532, 104] on span "Housing Market Tips" at bounding box center [526, 103] width 91 height 17
click at [505, 202] on div "News Letter" at bounding box center [525, 201] width 101 height 18
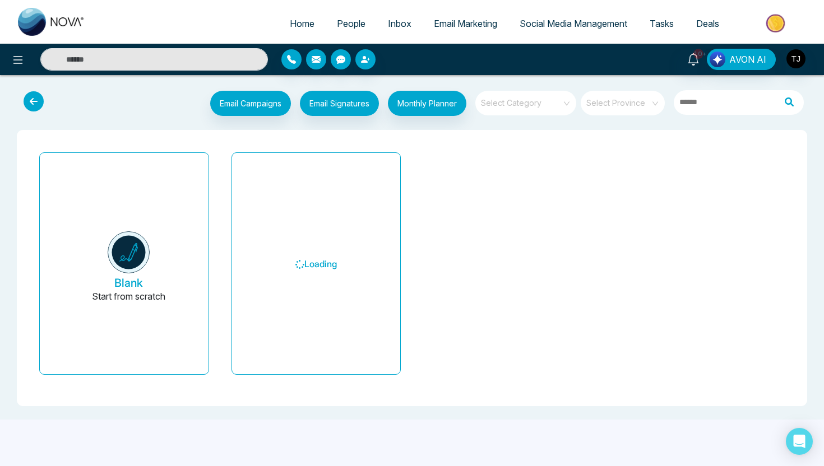
click at [518, 117] on div "Select Category" at bounding box center [525, 105] width 101 height 28
click at [521, 108] on span at bounding box center [521, 103] width 81 height 25
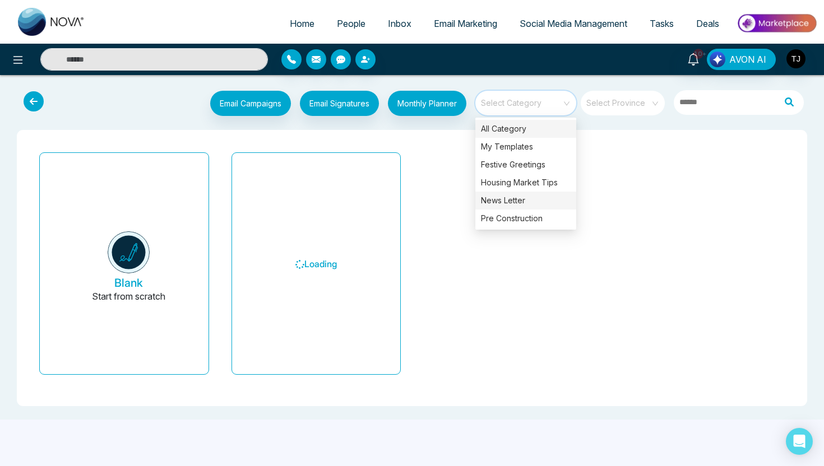
click at [510, 196] on div "News Letter" at bounding box center [525, 201] width 101 height 18
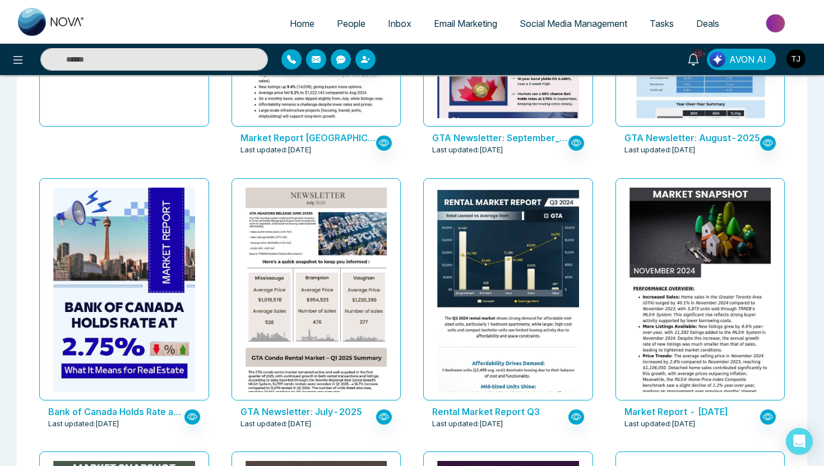
scroll to position [236, 0]
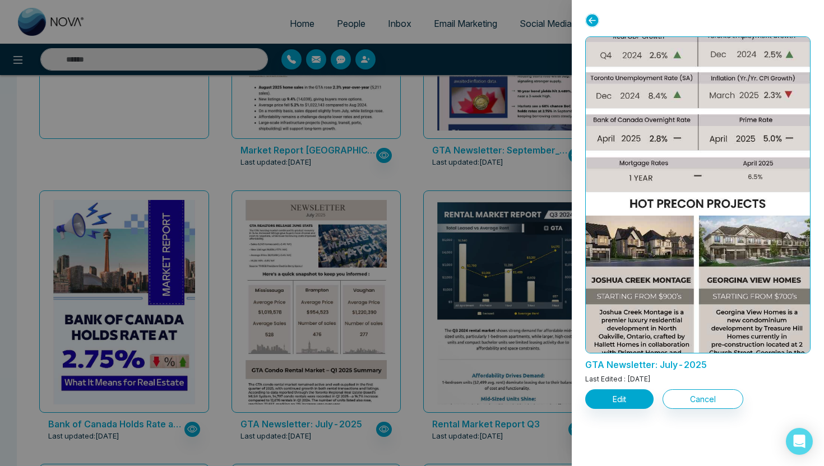
scroll to position [1048, 0]
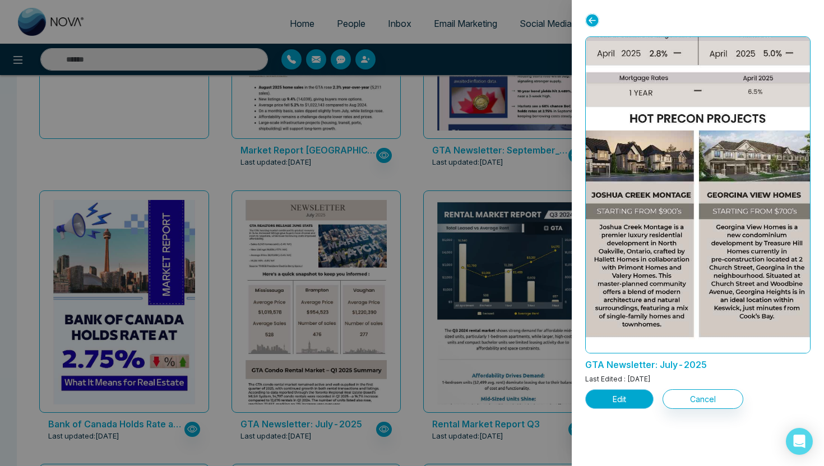
click at [627, 399] on button "Edit" at bounding box center [619, 399] width 68 height 20
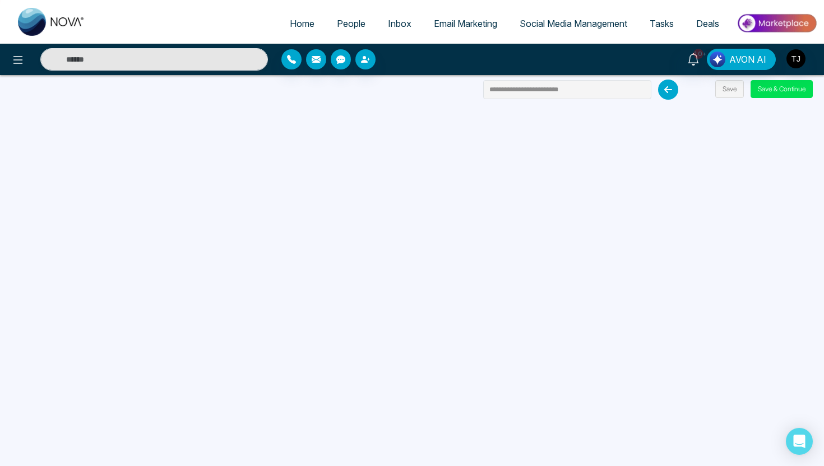
click at [660, 89] on icon at bounding box center [668, 90] width 20 height 20
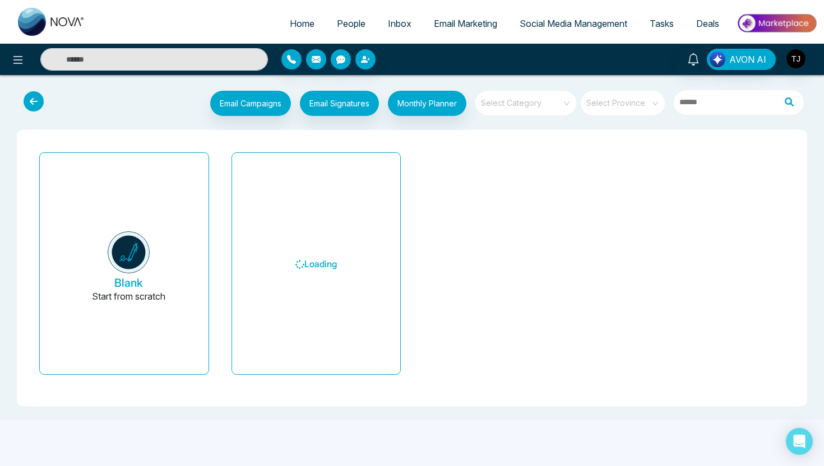
click at [532, 108] on span at bounding box center [521, 103] width 81 height 25
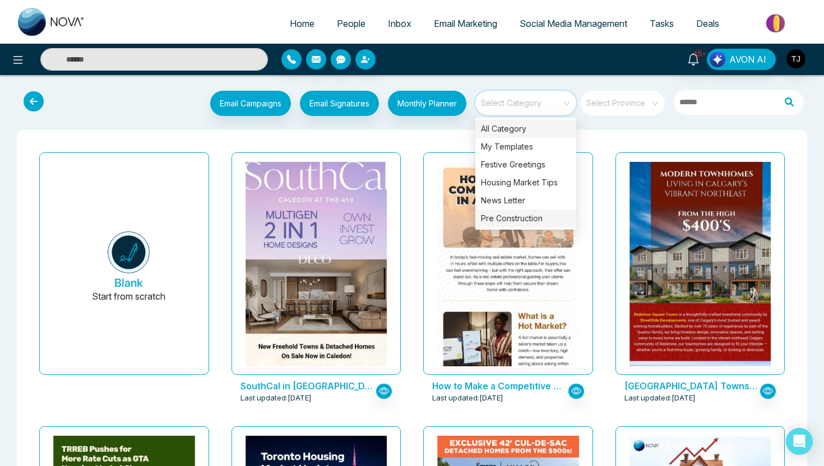
click at [514, 220] on div "Pre Construction" at bounding box center [525, 219] width 101 height 18
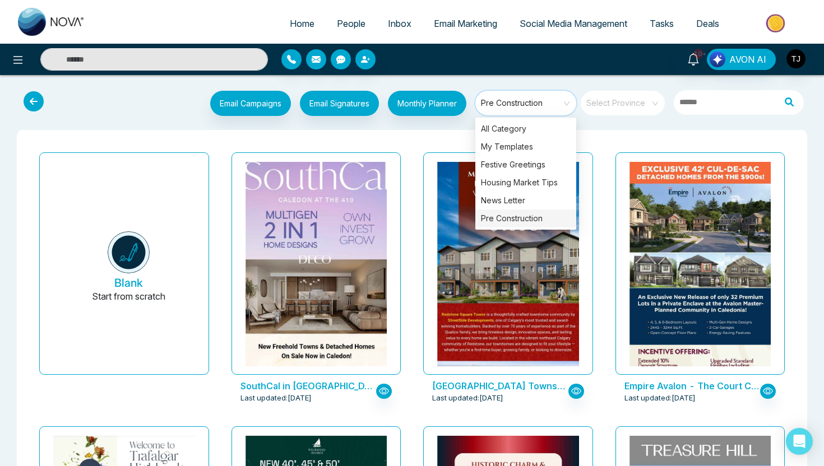
click at [410, 196] on div "SouthCal in [GEOGRAPHIC_DATA] Last updated: [DATE]" at bounding box center [316, 285] width 192 height 274
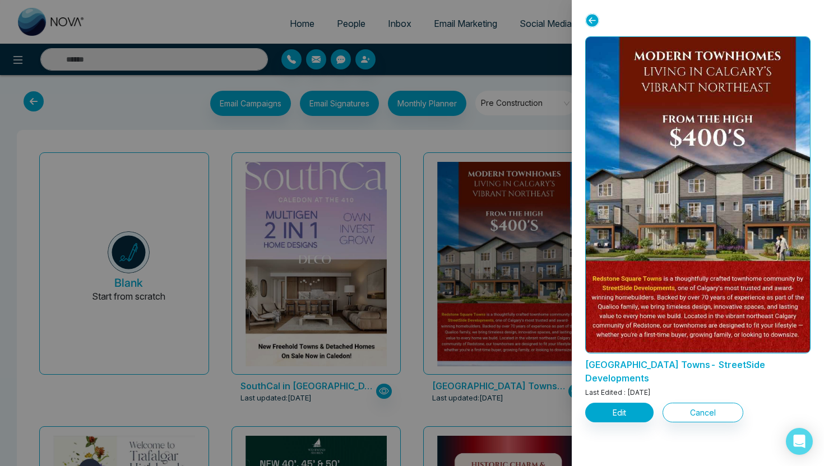
click at [489, 131] on div at bounding box center [412, 233] width 824 height 466
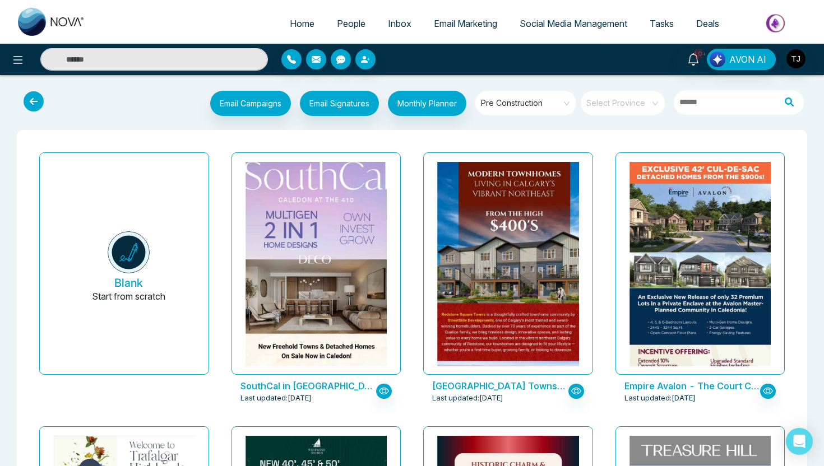
click at [468, 24] on span "Email Marketing" at bounding box center [465, 23] width 63 height 11
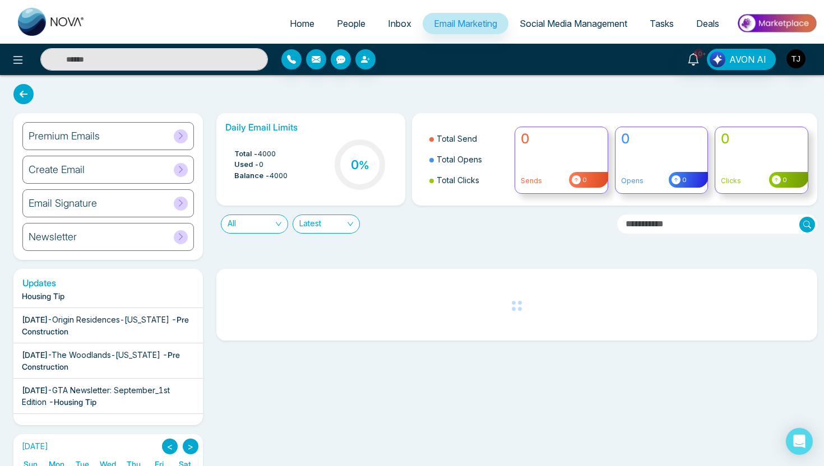
scroll to position [281, 0]
click at [100, 354] on span "The Woodlands-[US_STATE]" at bounding box center [106, 354] width 109 height 10
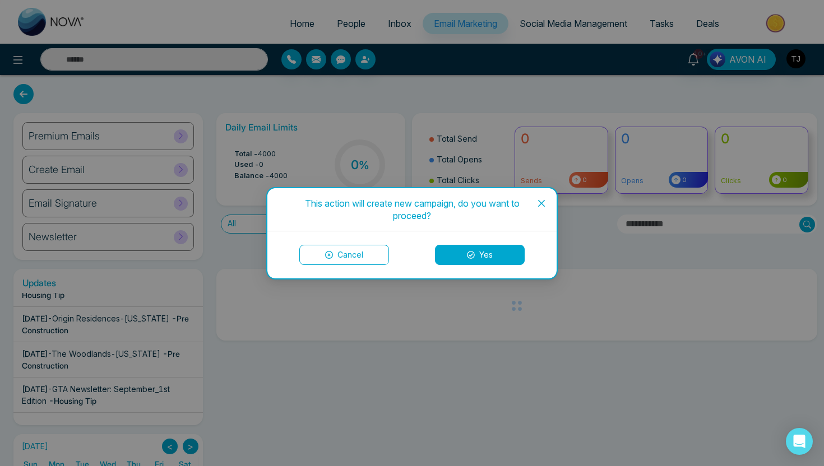
click at [477, 254] on button "Yes" at bounding box center [480, 255] width 90 height 20
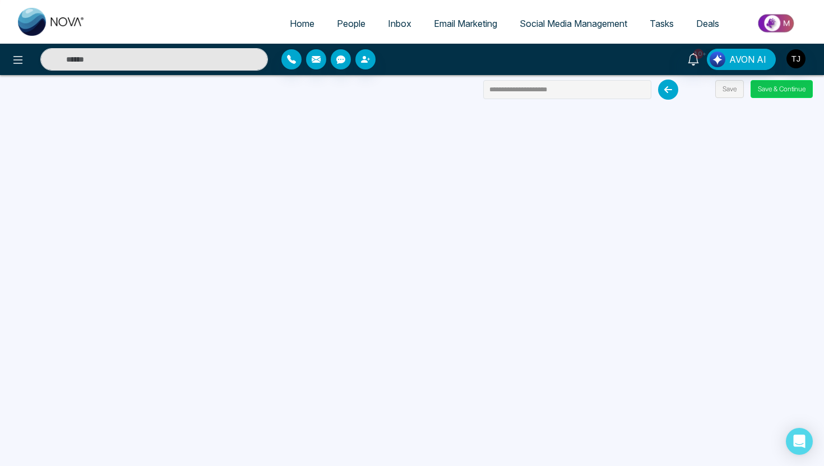
click at [764, 95] on button "Save & Continue" at bounding box center [781, 89] width 62 height 18
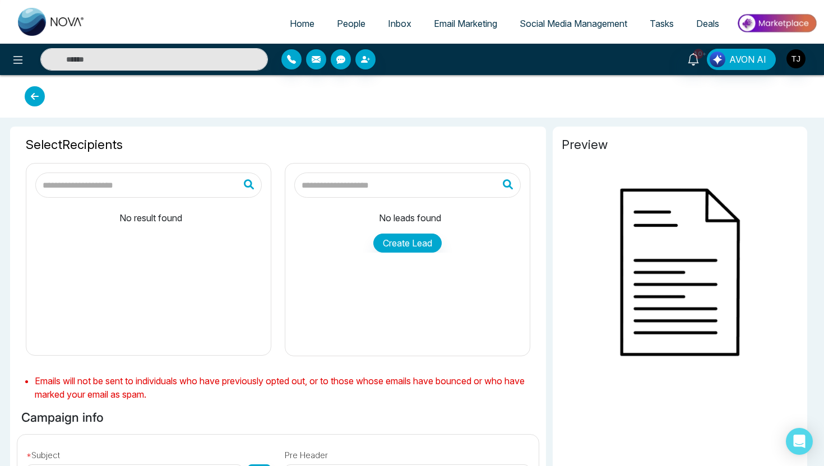
type input "**********"
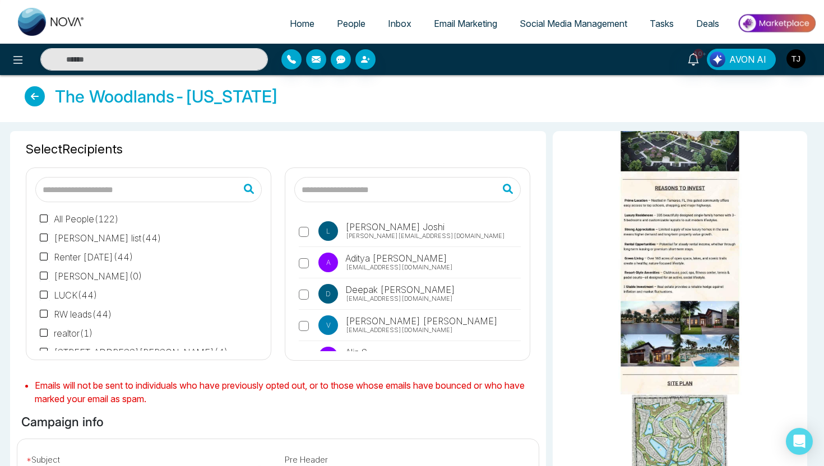
click at [449, 19] on span "Email Marketing" at bounding box center [465, 23] width 63 height 11
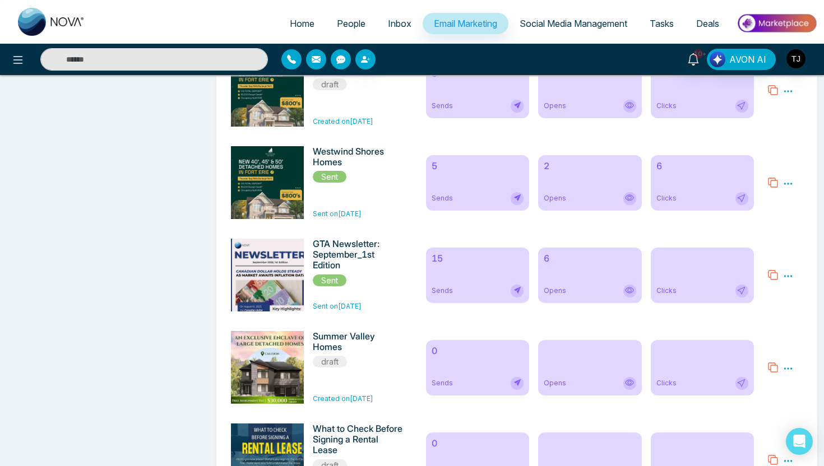
scroll to position [4577, 0]
click at [462, 299] on div "15 Sends" at bounding box center [477, 274] width 103 height 55
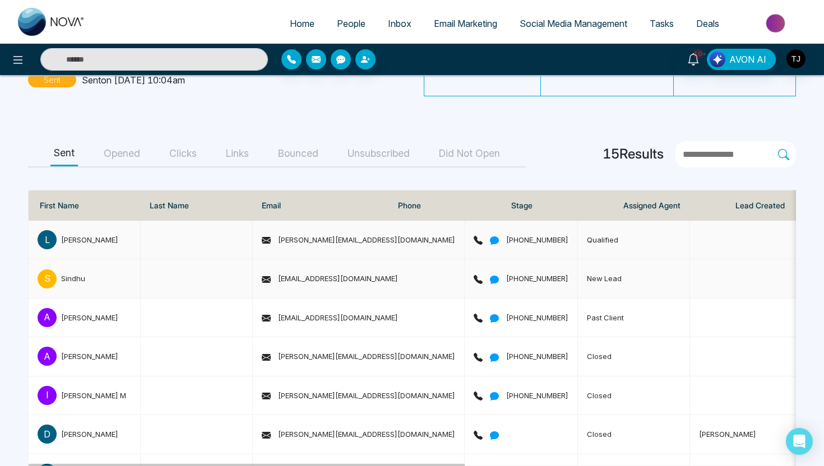
scroll to position [106, 0]
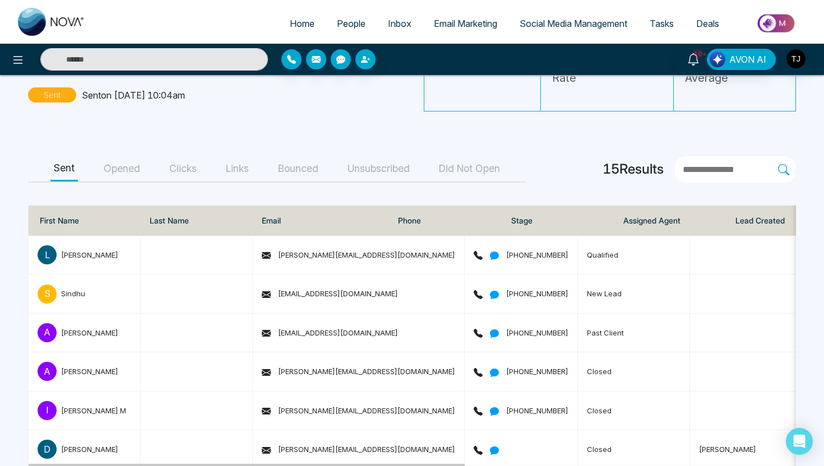
click at [113, 161] on button "Opened" at bounding box center [121, 168] width 43 height 25
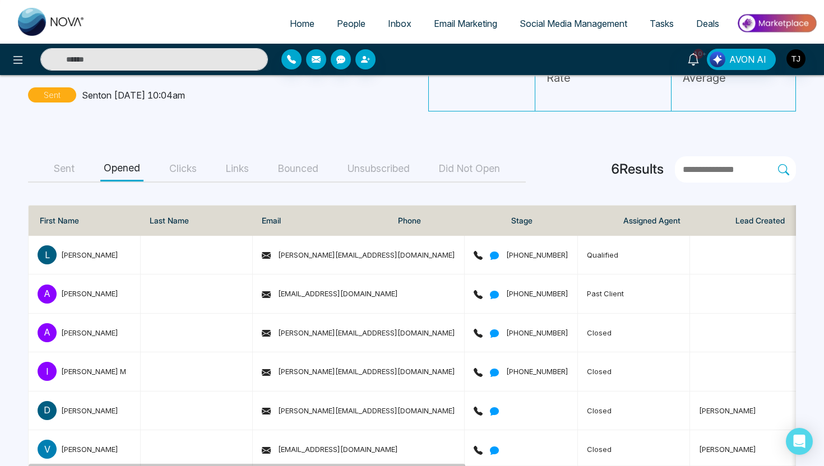
click at [184, 174] on button "Clicks" at bounding box center [183, 168] width 34 height 25
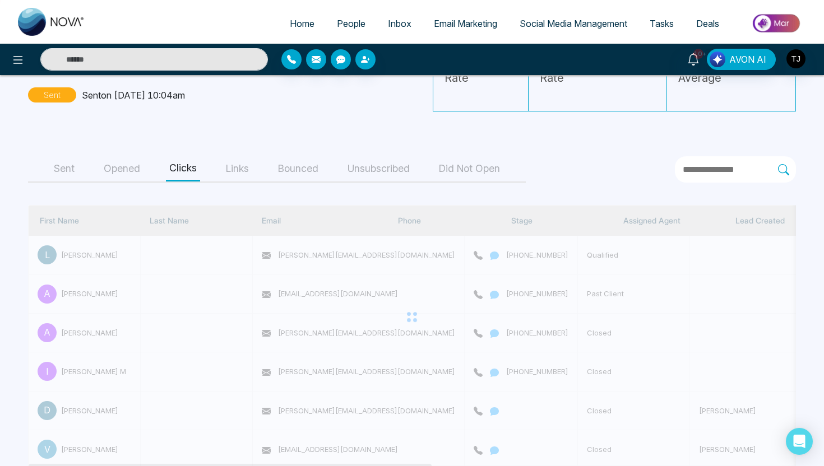
scroll to position [0, 0]
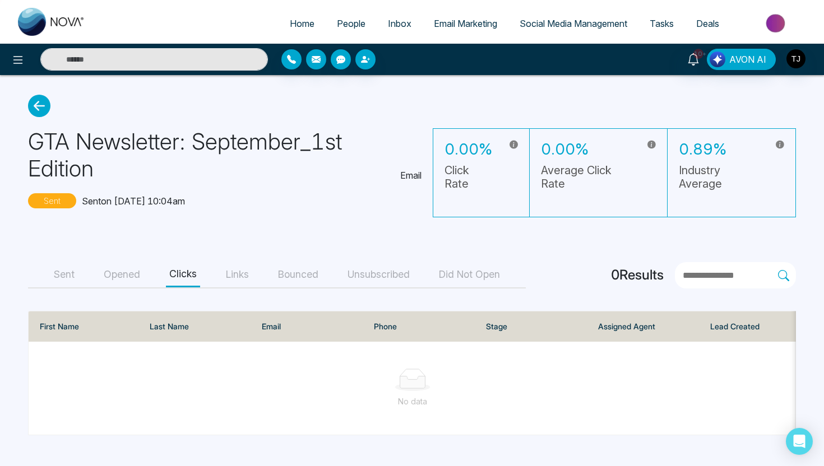
click at [120, 268] on button "Opened" at bounding box center [121, 274] width 43 height 25
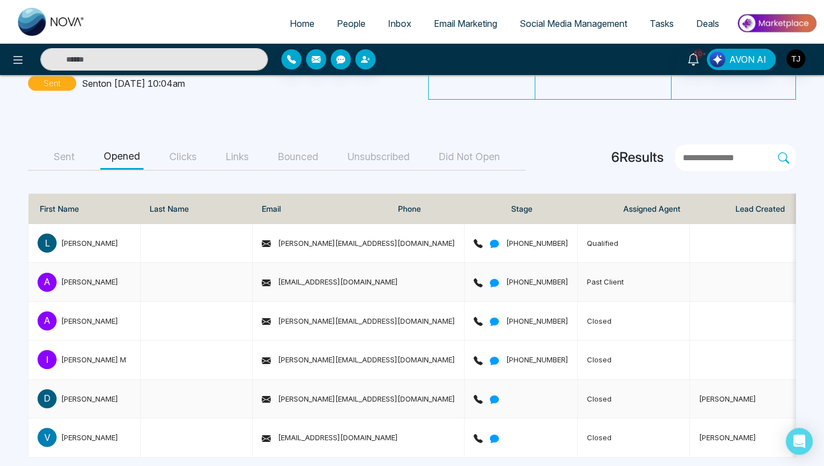
scroll to position [128, 0]
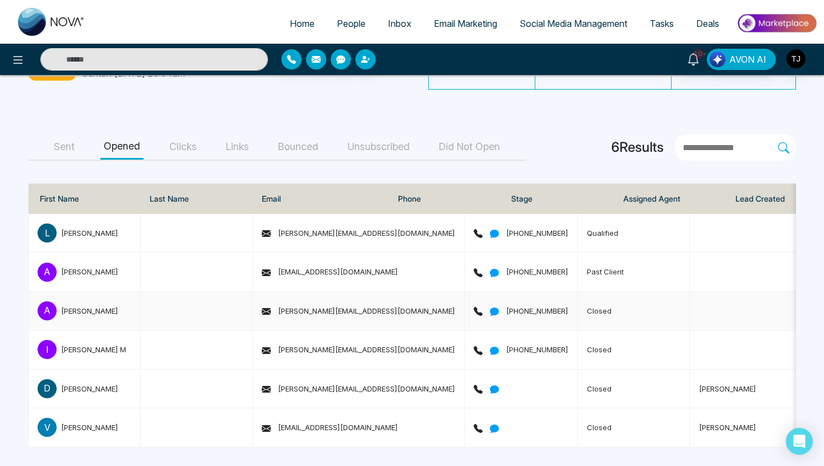
click at [73, 312] on div "[PERSON_NAME]" at bounding box center [89, 310] width 57 height 11
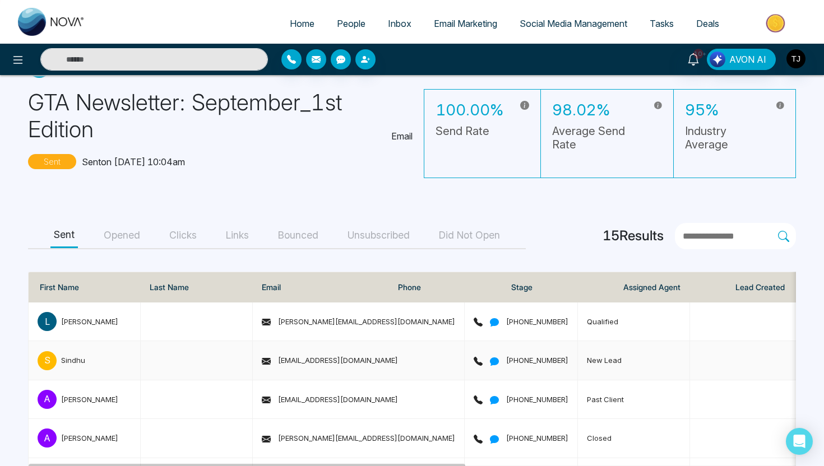
scroll to position [46, 0]
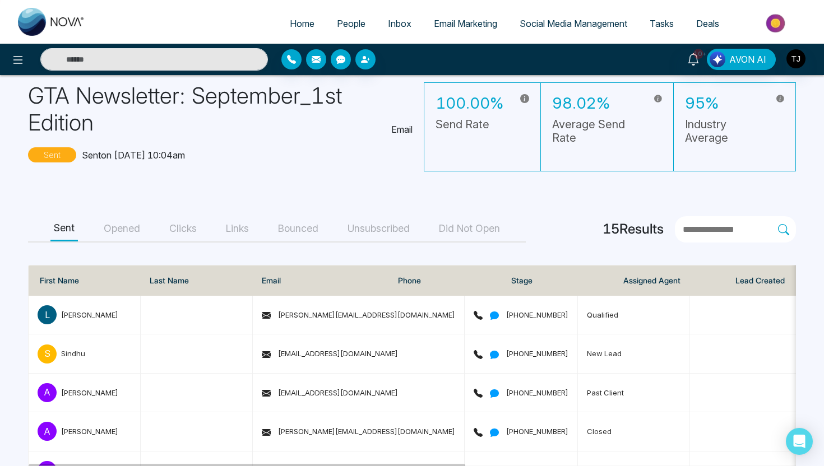
click at [545, 24] on span "Social Media Management" at bounding box center [573, 23] width 108 height 11
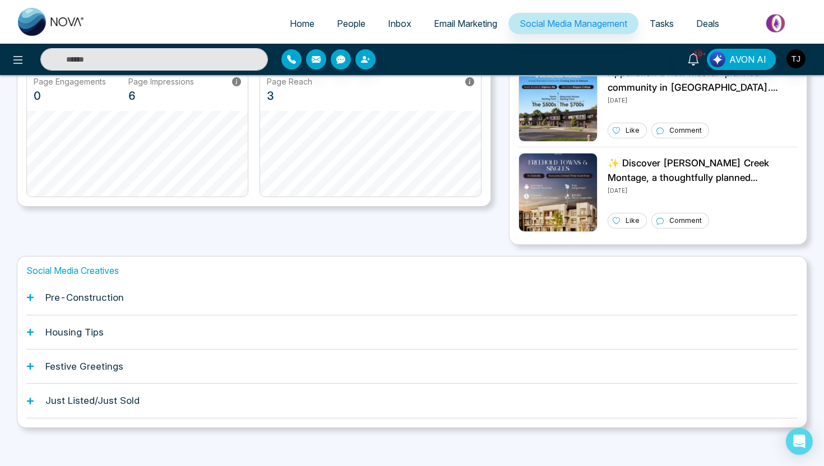
scroll to position [258, 0]
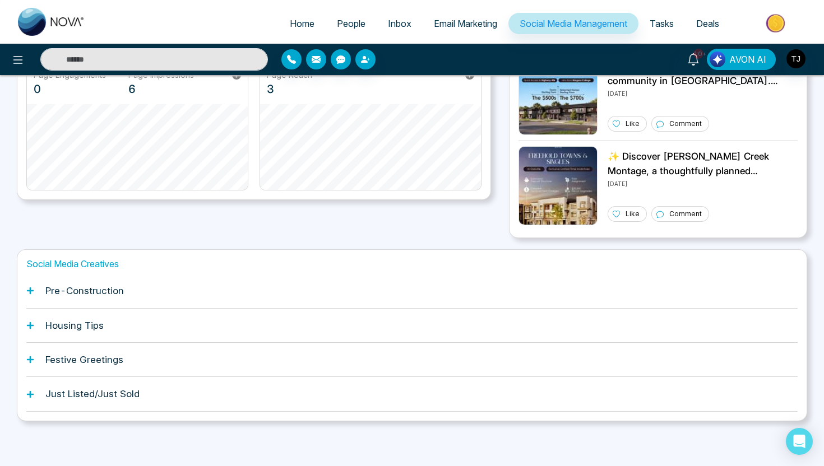
click at [31, 291] on icon at bounding box center [30, 290] width 7 height 7
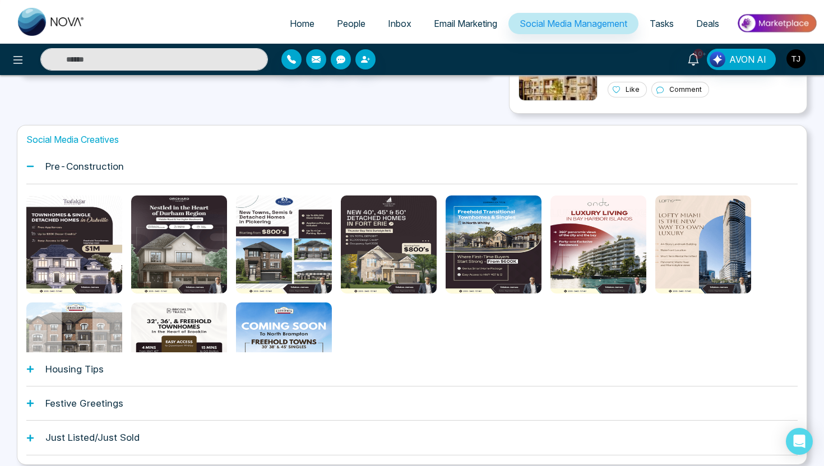
scroll to position [426, 0]
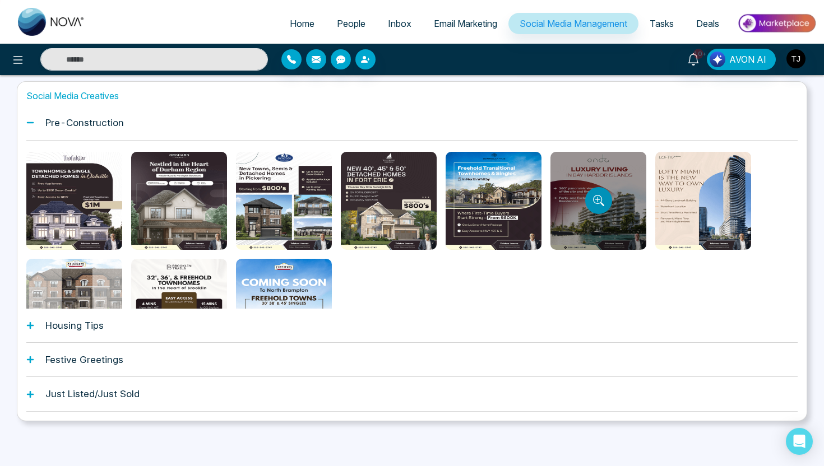
click at [594, 192] on button "Preview template" at bounding box center [598, 200] width 27 height 27
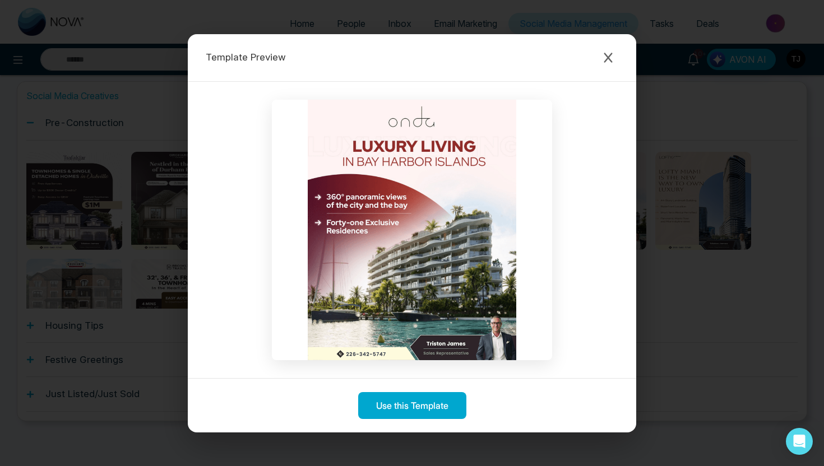
click at [732, 231] on div "Template Preview Use this Template" at bounding box center [412, 233] width 824 height 466
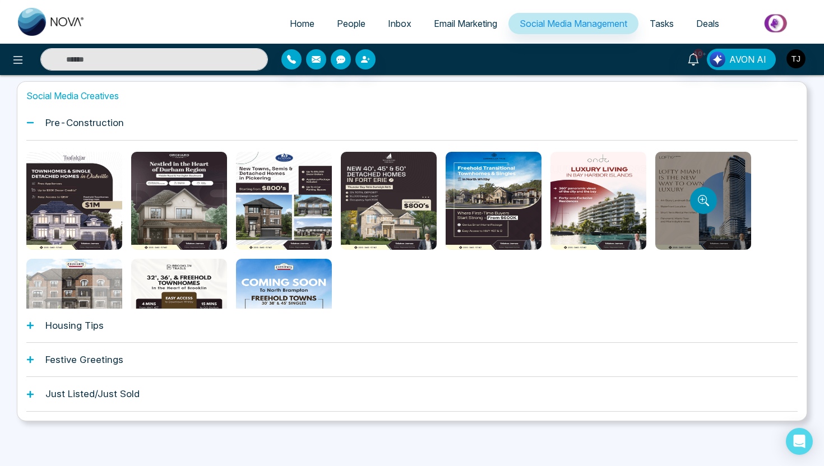
click at [705, 199] on icon "Preview template" at bounding box center [703, 200] width 11 height 11
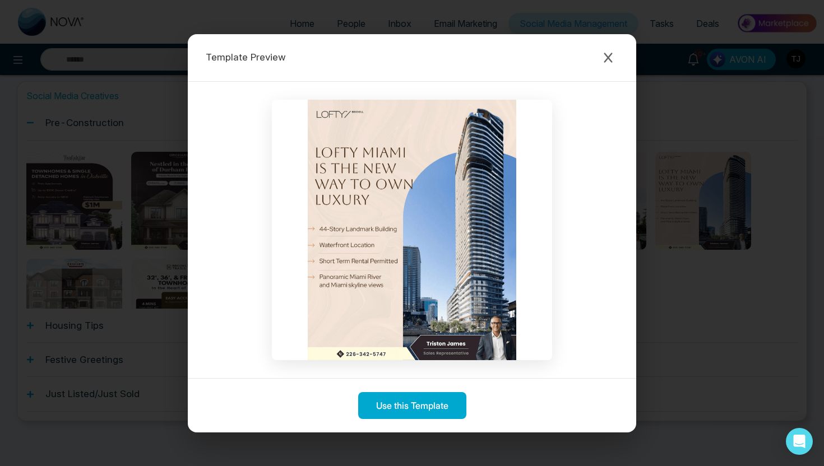
click at [126, 229] on div "Template Preview Use this Template" at bounding box center [412, 233] width 824 height 466
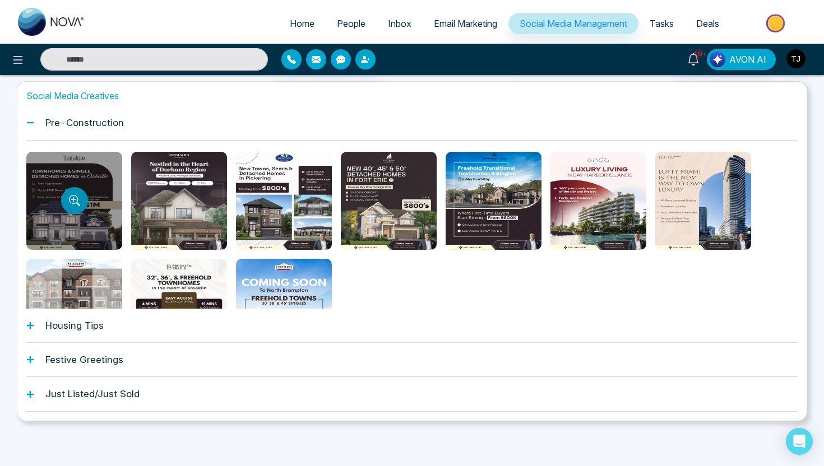
click at [73, 197] on icon "Preview template" at bounding box center [73, 199] width 5 height 5
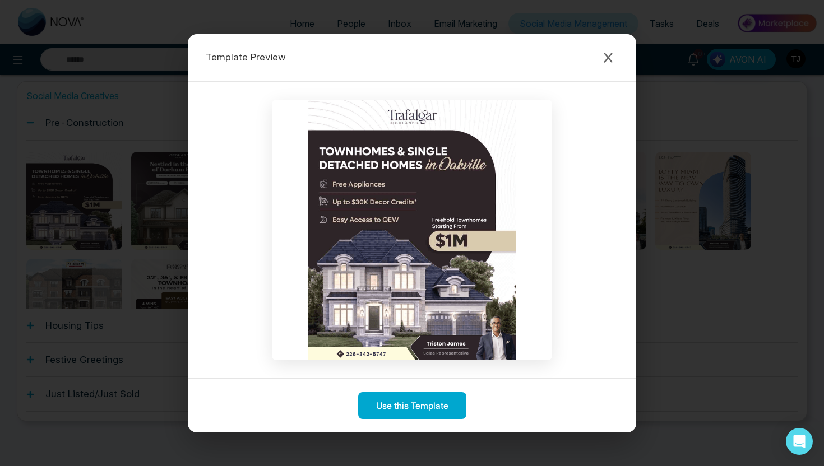
click at [85, 205] on div "Template Preview Use this Template" at bounding box center [412, 233] width 824 height 466
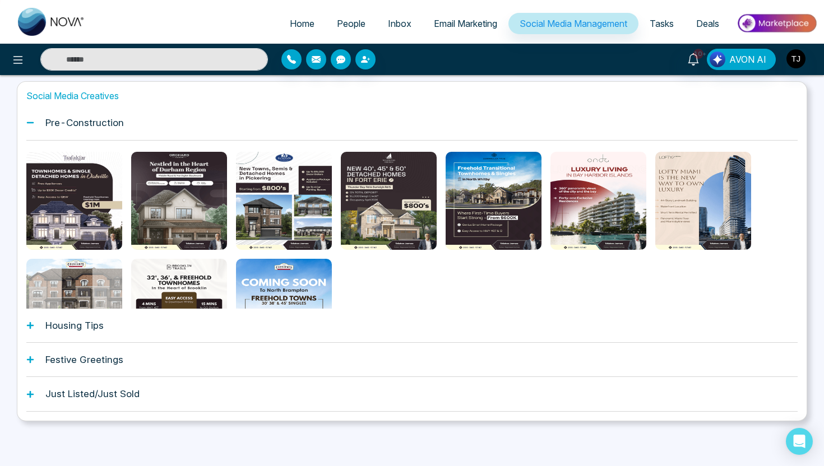
click at [77, 332] on div "Housing Tips" at bounding box center [411, 326] width 771 height 34
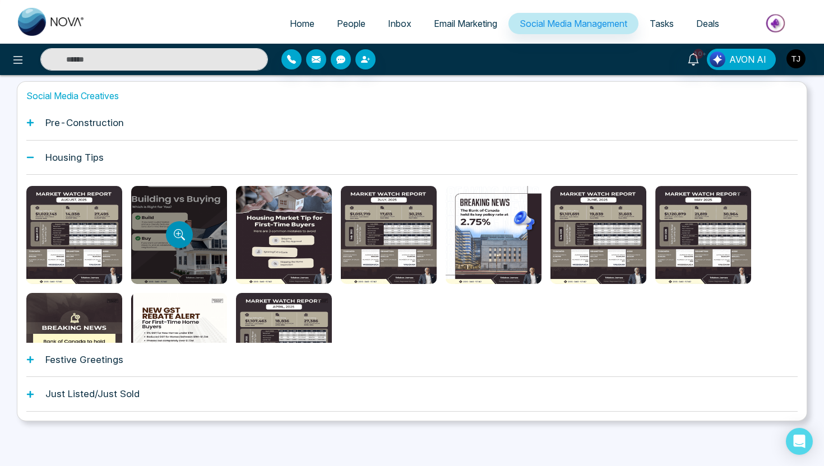
click at [168, 231] on button "Preview template" at bounding box center [179, 234] width 27 height 27
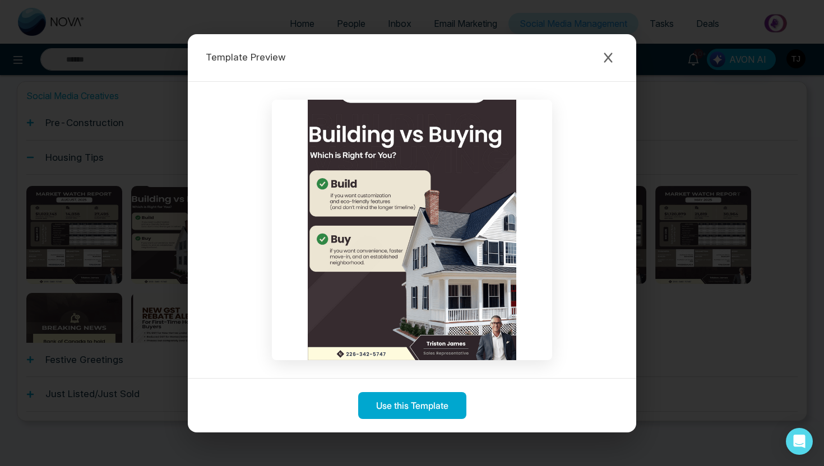
click at [80, 227] on div "Template Preview Use this Template" at bounding box center [412, 233] width 824 height 466
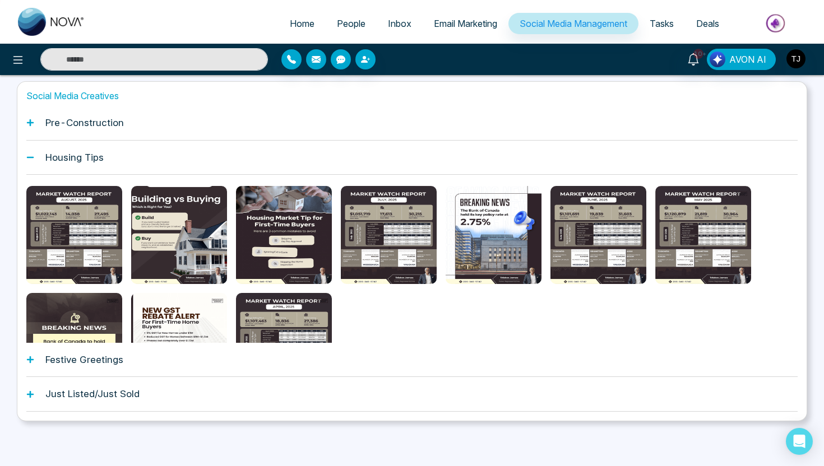
click at [80, 227] on button "Preview template" at bounding box center [73, 234] width 21 height 21
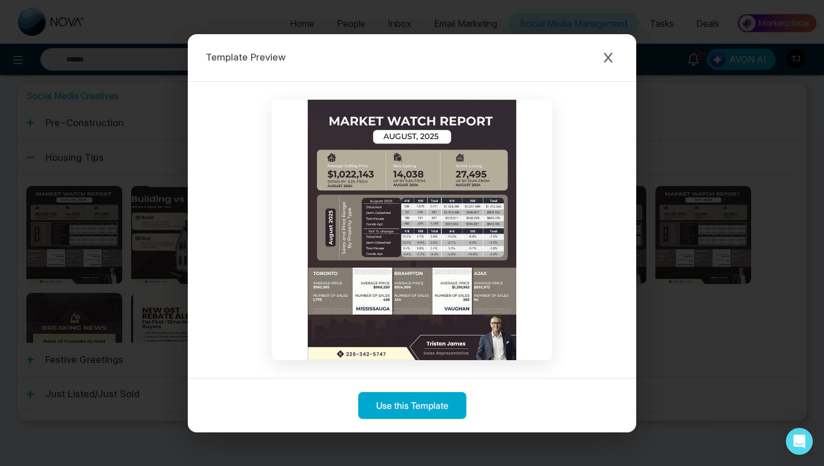
click at [676, 258] on div "Template Preview Use this Template" at bounding box center [412, 233] width 824 height 466
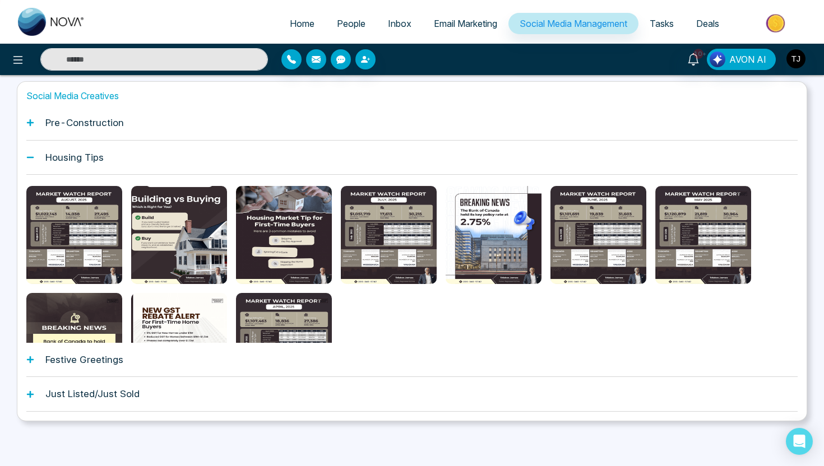
click at [118, 126] on h1 "Pre-Construction" at bounding box center [84, 122] width 78 height 11
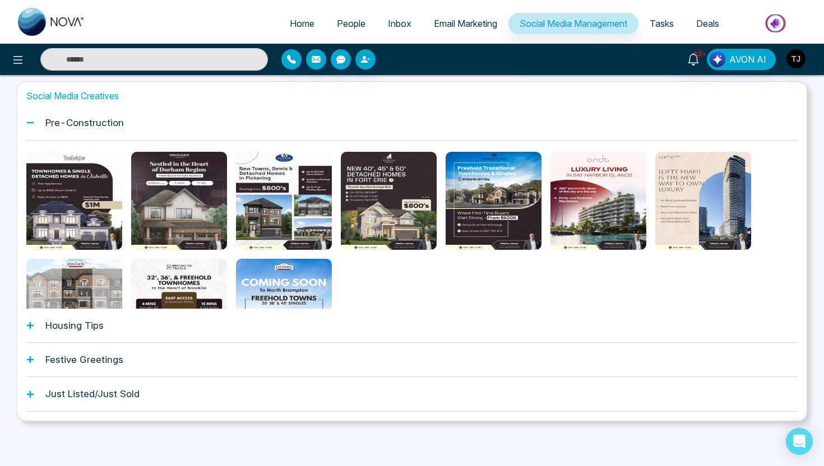
click at [106, 336] on div "Housing Tips" at bounding box center [411, 326] width 771 height 34
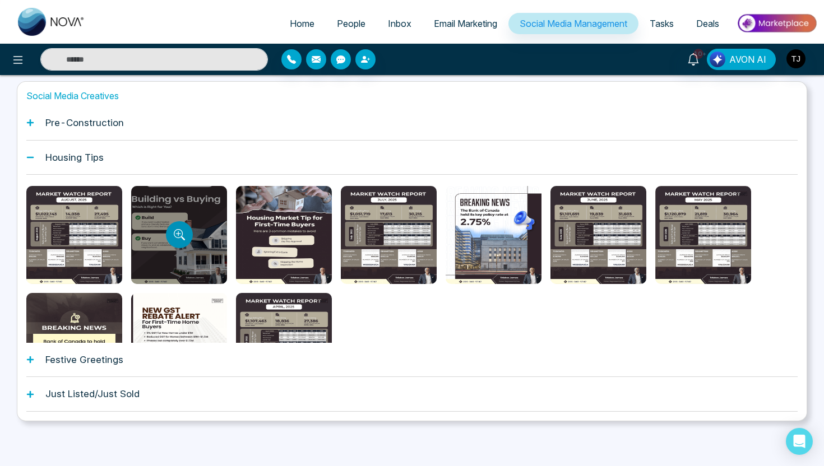
click at [178, 236] on icon "Preview template" at bounding box center [179, 234] width 11 height 11
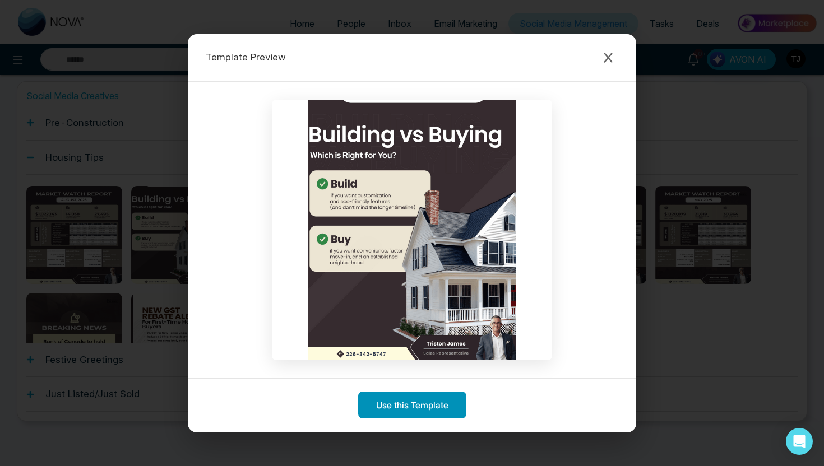
click at [392, 410] on button "Use this Template" at bounding box center [412, 405] width 108 height 27
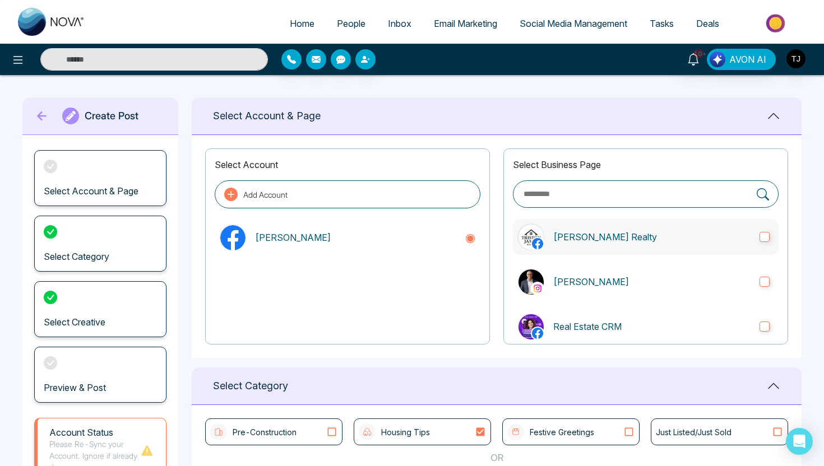
click at [574, 247] on label "[PERSON_NAME] Realty" at bounding box center [646, 237] width 266 height 36
click at [575, 273] on label "[PERSON_NAME]" at bounding box center [646, 282] width 266 height 36
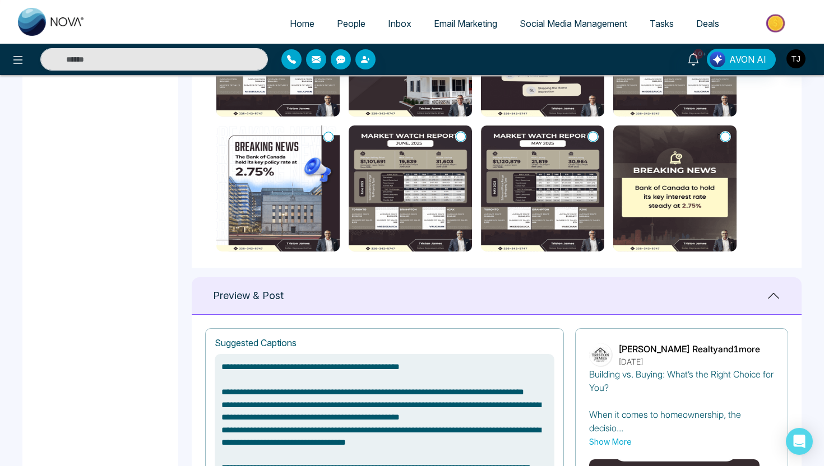
scroll to position [85, 0]
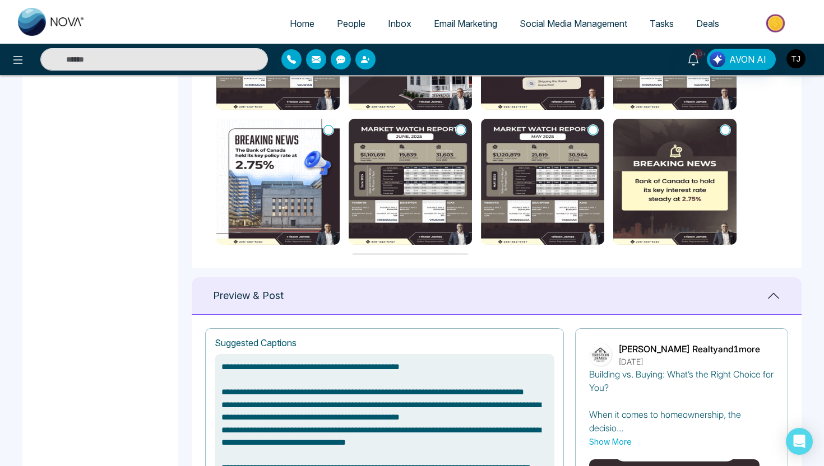
click at [331, 128] on icon at bounding box center [328, 129] width 10 height 11
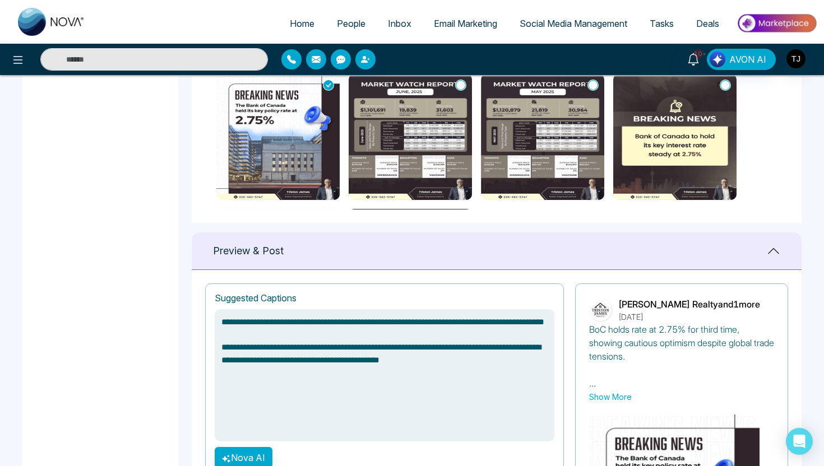
scroll to position [548, 0]
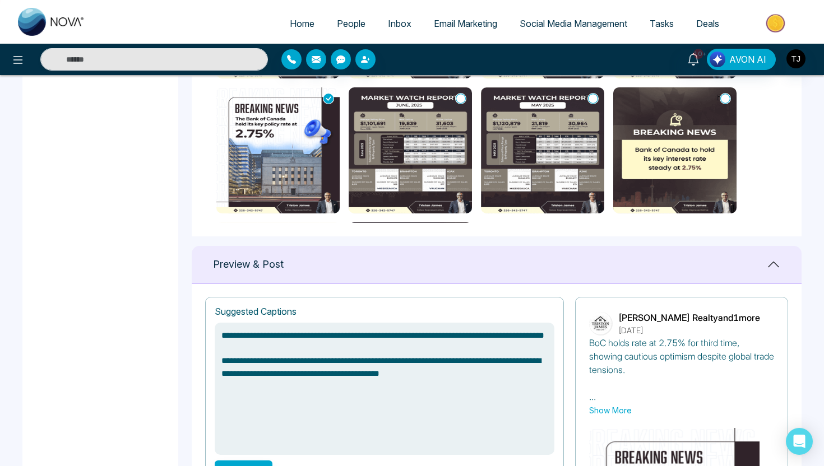
click at [408, 143] on img at bounding box center [410, 150] width 123 height 126
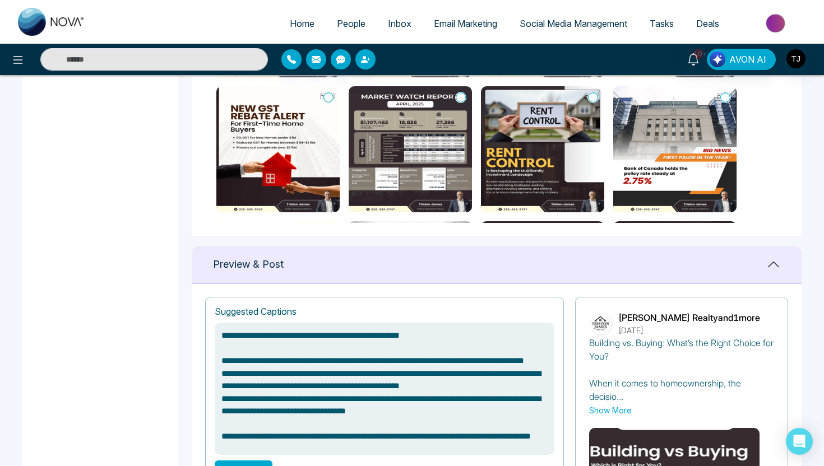
scroll to position [216, 0]
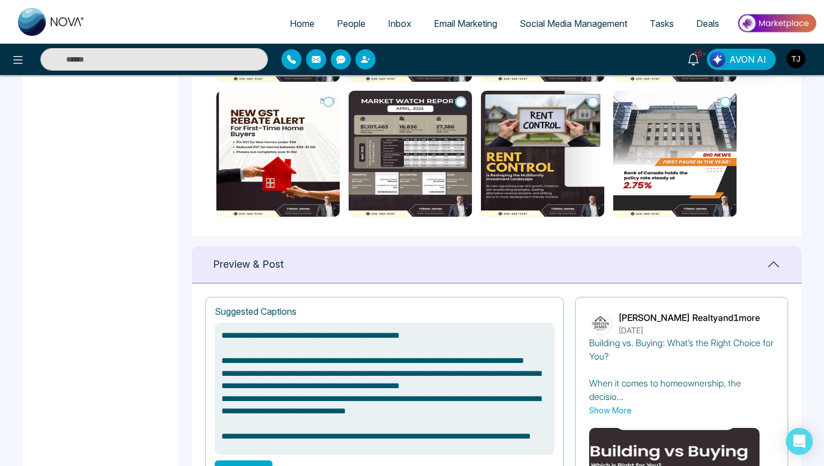
click at [523, 173] on img at bounding box center [542, 154] width 123 height 126
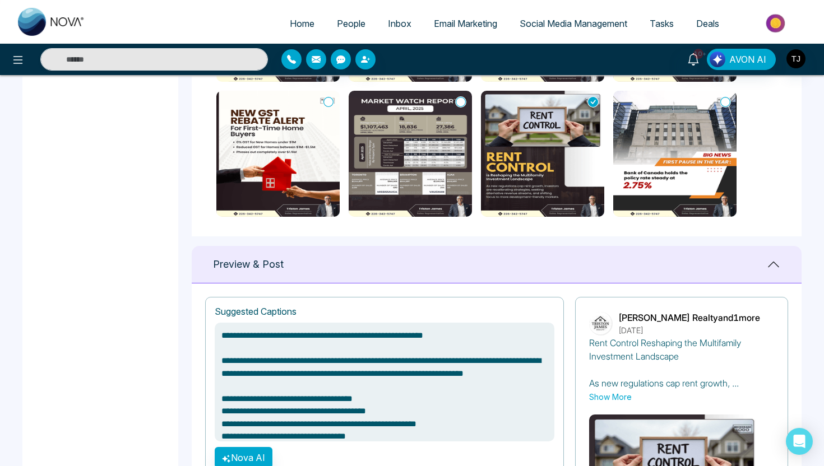
type textarea "**********"
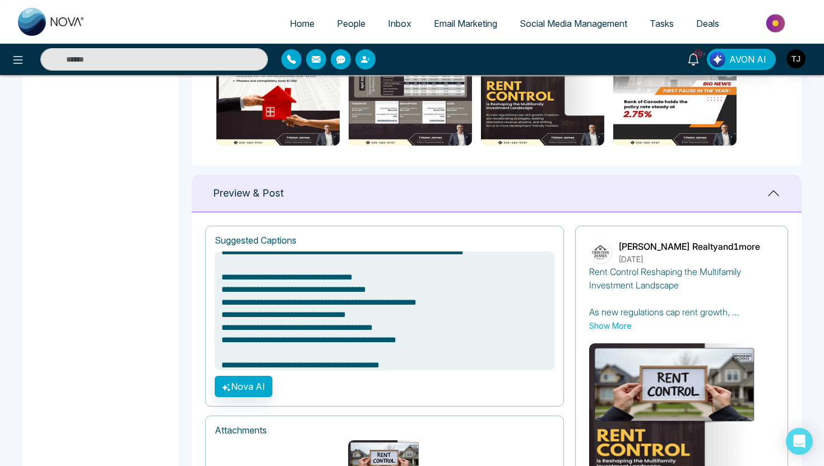
scroll to position [58, 0]
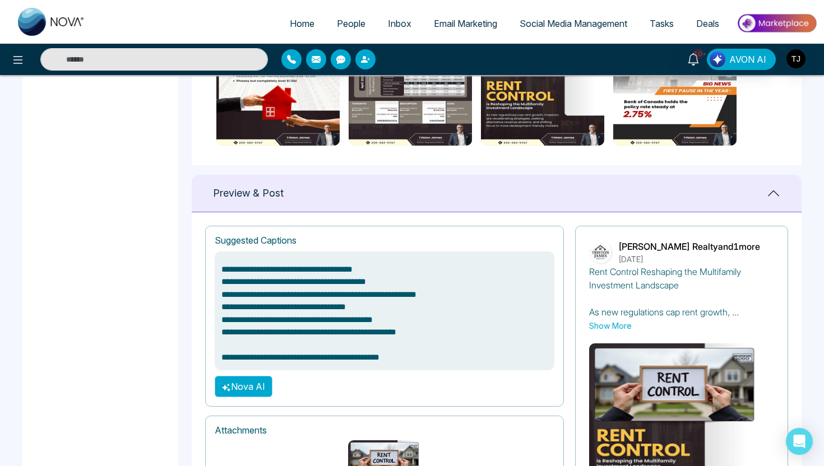
click at [255, 385] on button "Nova AI" at bounding box center [244, 386] width 58 height 21
type textarea "**********"
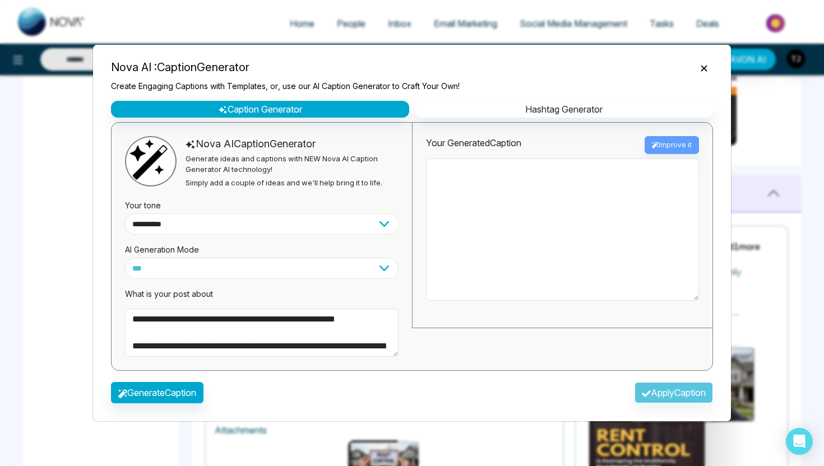
click at [189, 230] on select "**********" at bounding box center [261, 223] width 273 height 21
type textarea "**********"
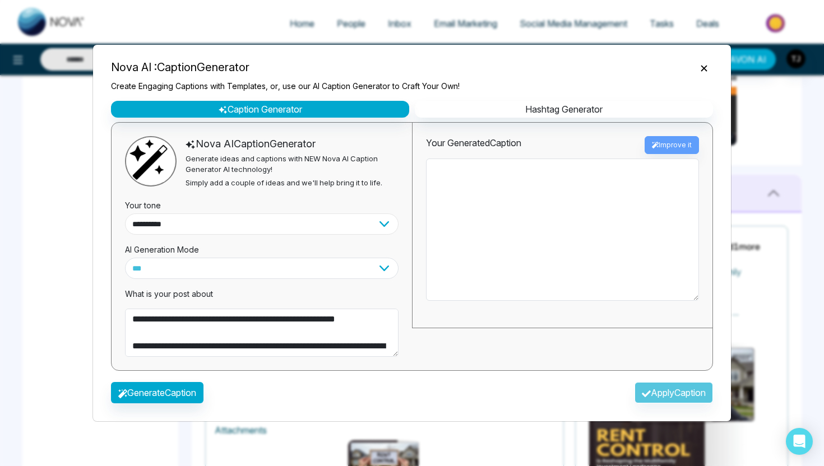
select select "*******"
click at [175, 388] on button "Generate Caption" at bounding box center [157, 392] width 92 height 21
type textarea "**********"
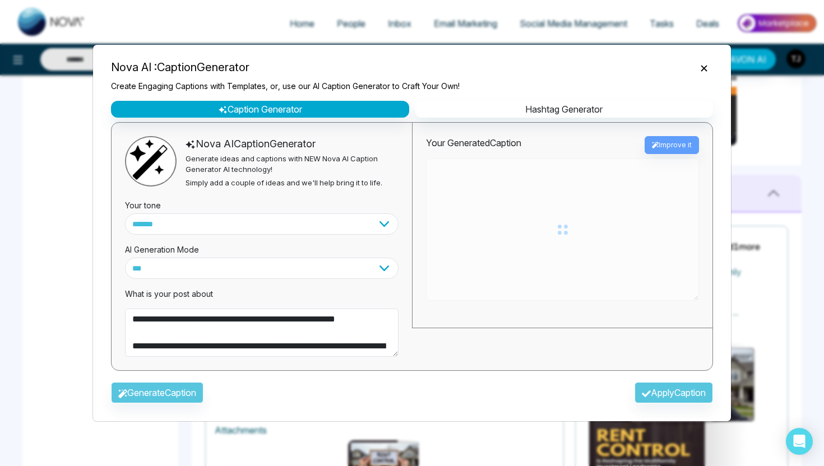
type textarea "**********"
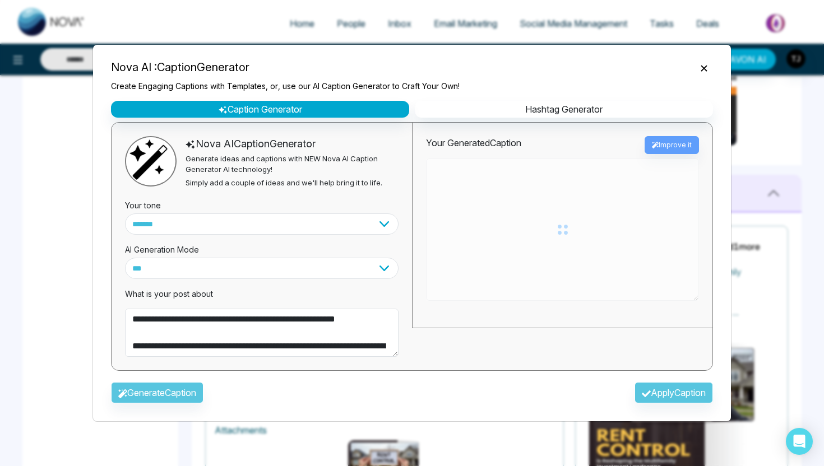
type textarea "**********"
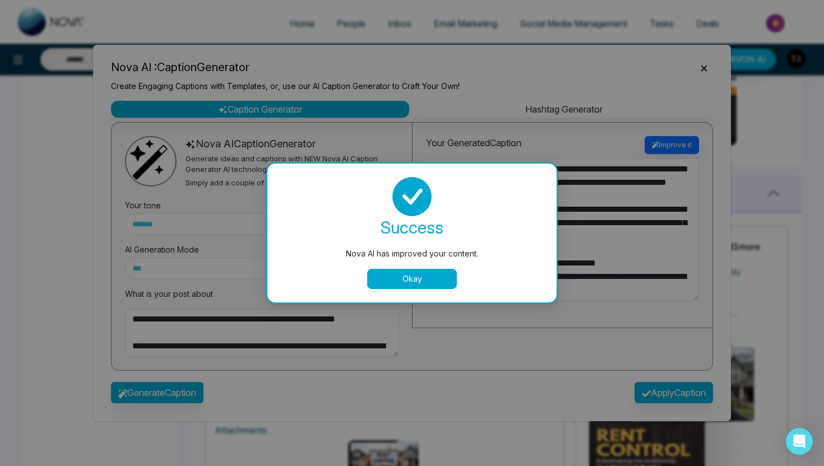
click at [377, 280] on button "Okay" at bounding box center [412, 279] width 90 height 20
type textarea "**********"
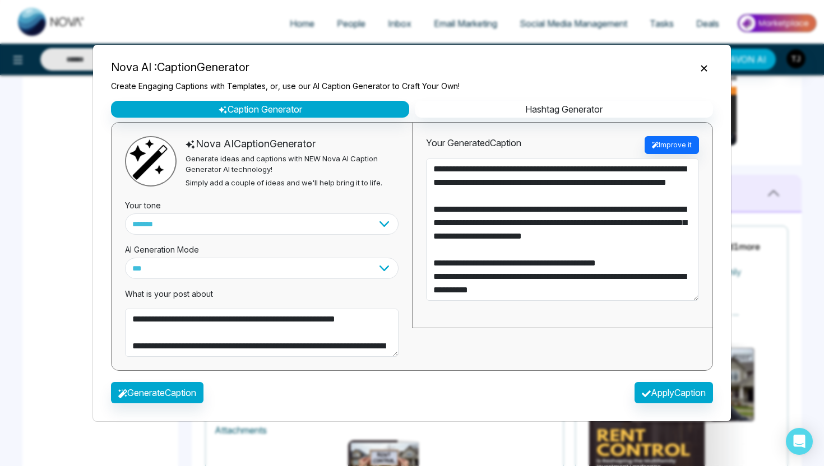
type textarea "**********"
click at [644, 396] on button "Apply Caption" at bounding box center [673, 392] width 78 height 21
type textarea "**********"
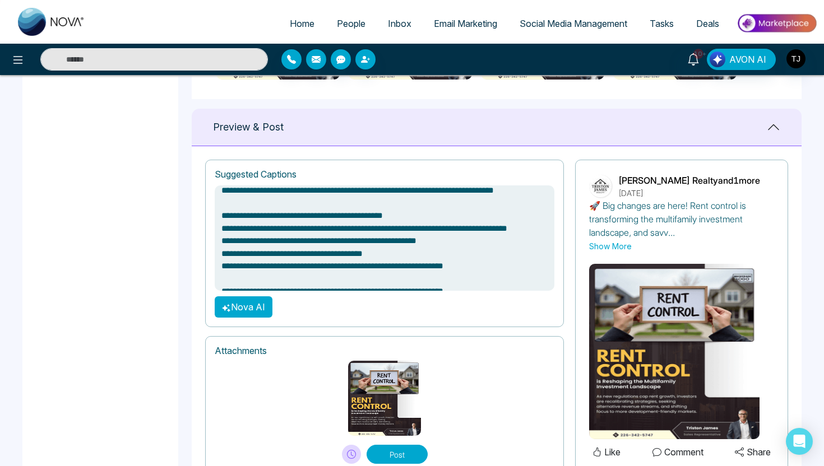
scroll to position [727, 0]
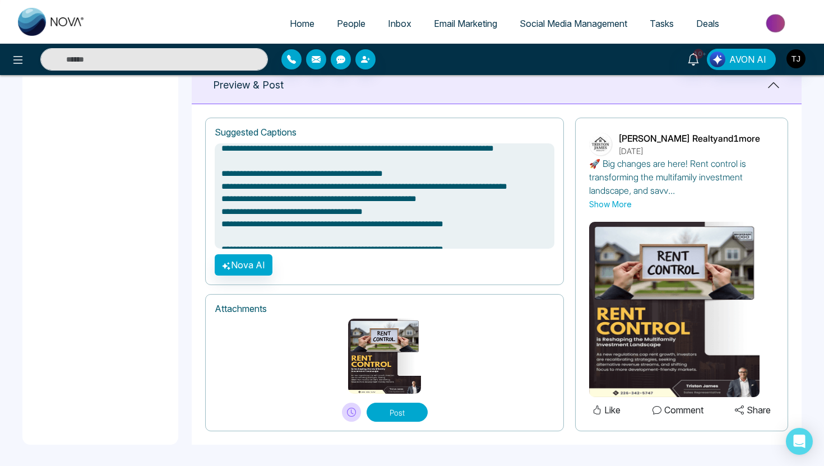
click at [546, 28] on span "Social Media Management" at bounding box center [573, 23] width 108 height 11
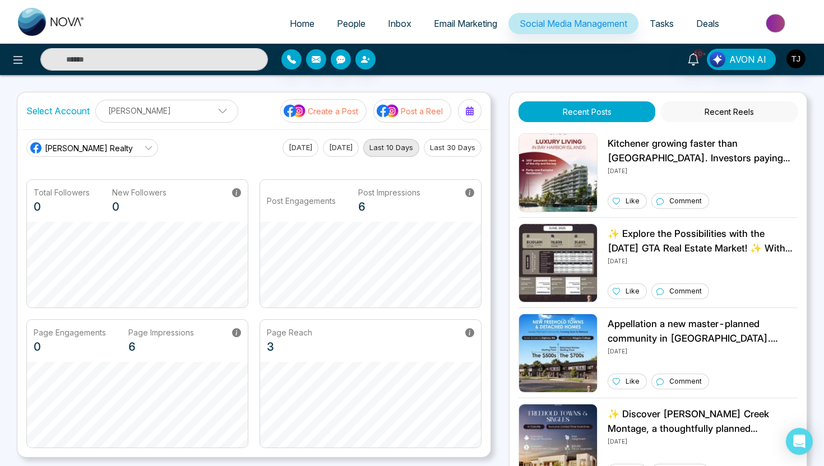
click at [407, 109] on p "Post a Reel" at bounding box center [422, 111] width 42 height 12
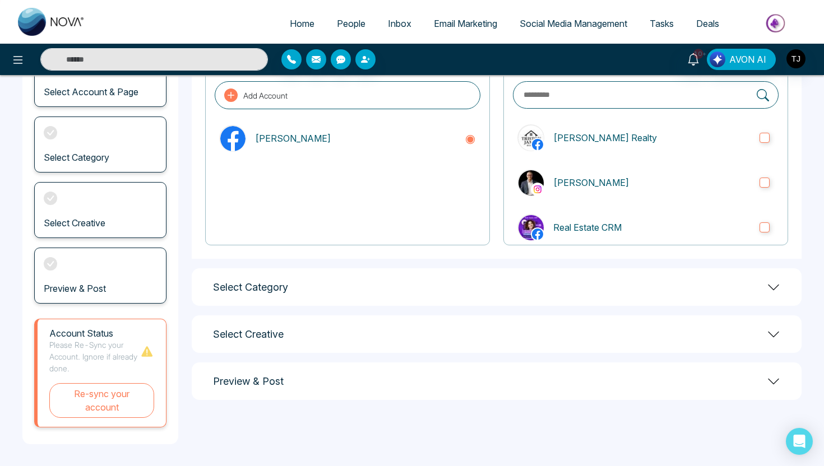
click at [420, 295] on div "Select Category" at bounding box center [497, 287] width 610 height 38
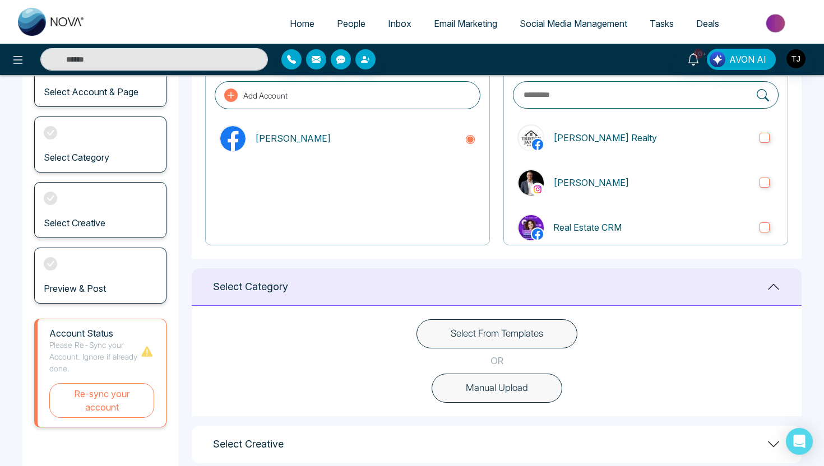
scroll to position [99, 0]
click at [461, 342] on button "Select From Templates" at bounding box center [496, 333] width 161 height 29
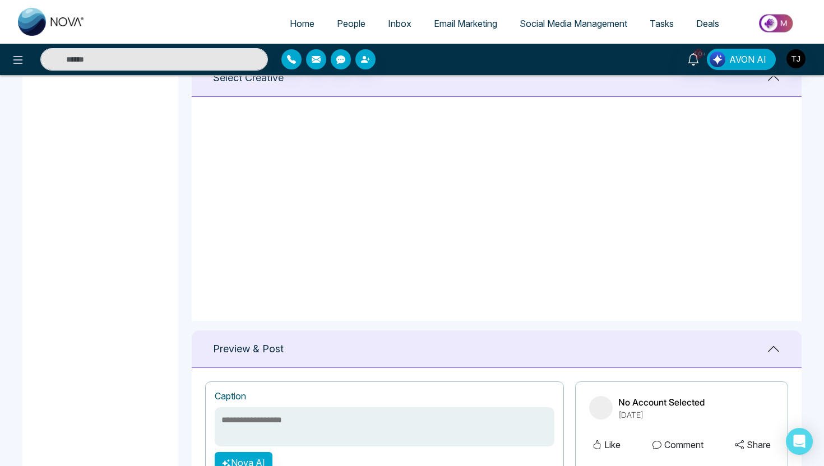
scroll to position [246, 0]
click at [329, 114] on icon at bounding box center [328, 114] width 10 height 11
type textarea "**********"
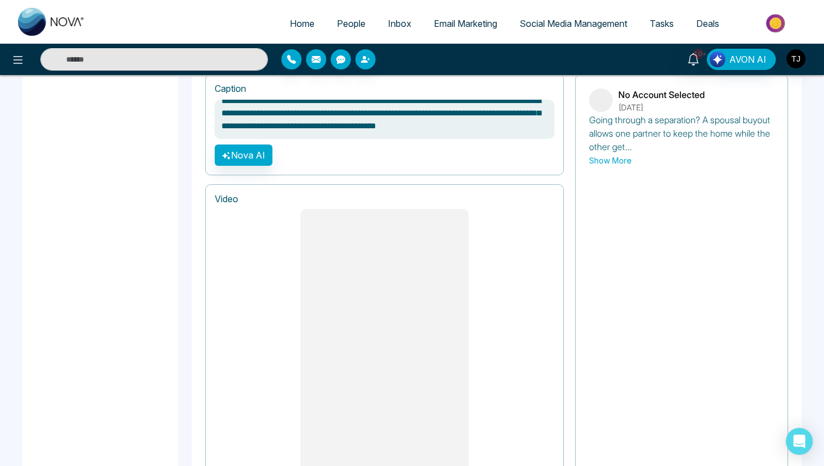
scroll to position [887, 0]
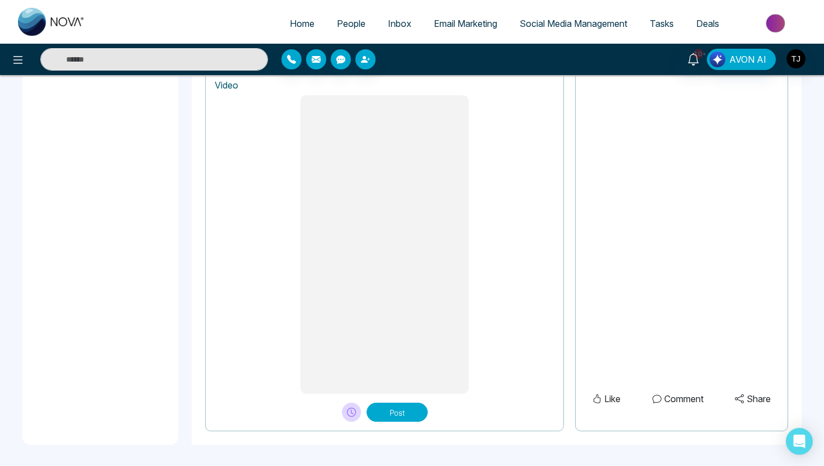
click at [700, 26] on span "Deals" at bounding box center [707, 23] width 23 height 11
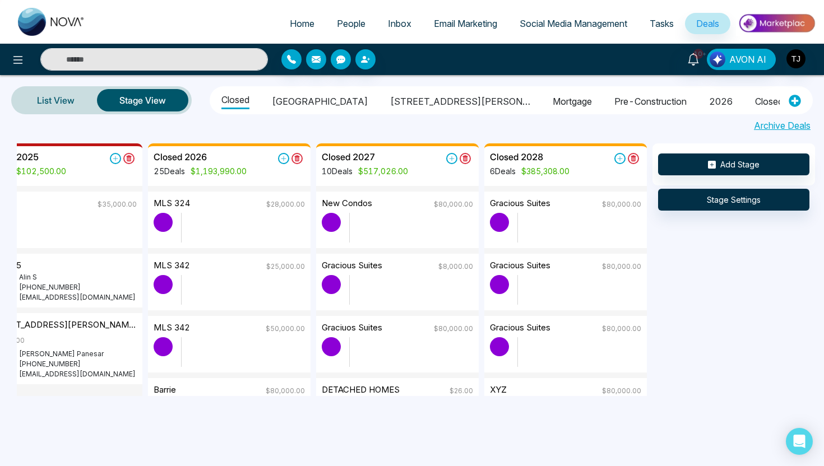
scroll to position [0, 45]
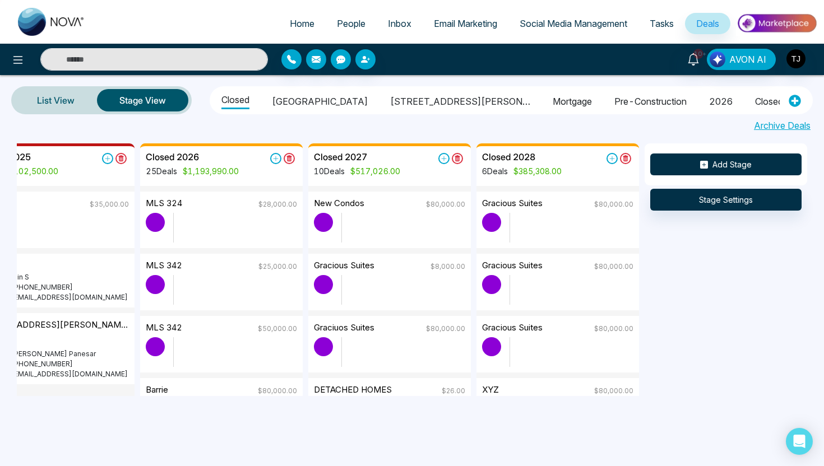
click at [703, 168] on icon at bounding box center [704, 165] width 8 height 8
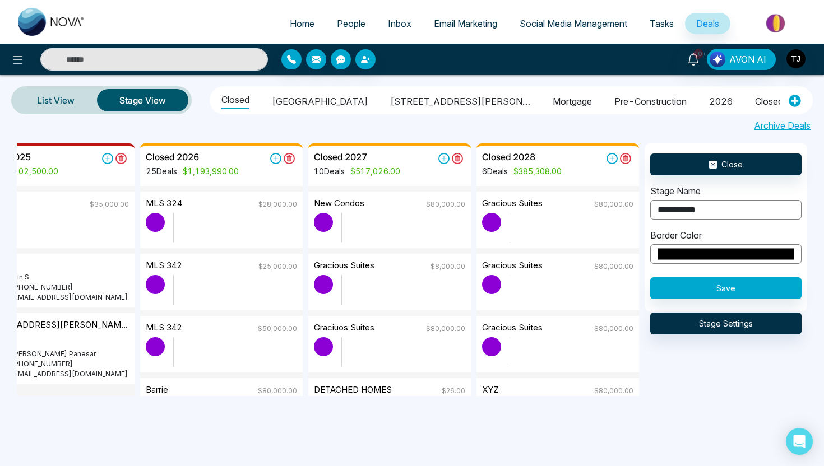
type input "**********"
click at [702, 245] on input "*******" at bounding box center [725, 254] width 151 height 20
type input "*******"
click at [795, 288] on button "Save" at bounding box center [725, 288] width 151 height 22
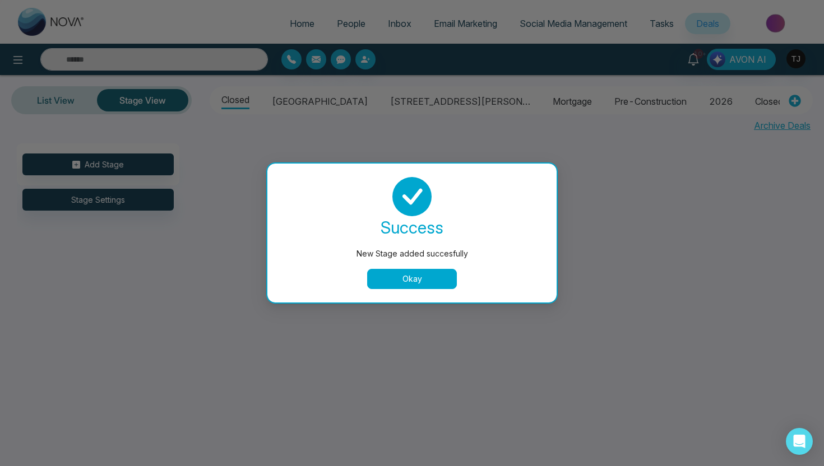
scroll to position [0, 0]
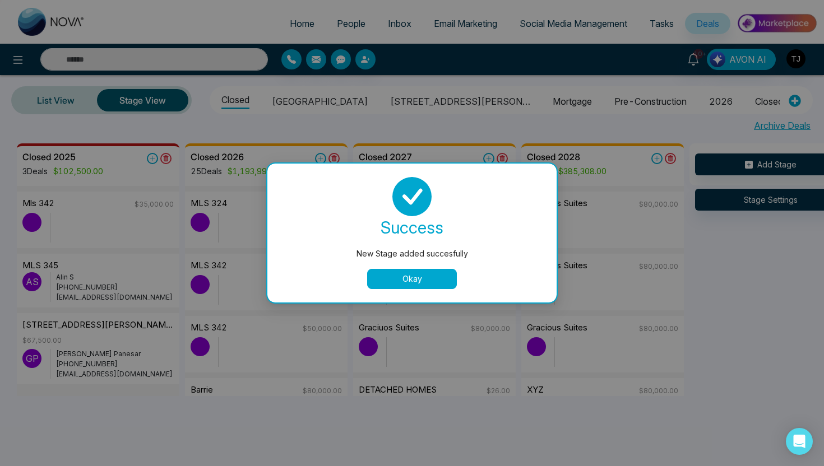
click at [415, 277] on button "Okay" at bounding box center [412, 279] width 90 height 20
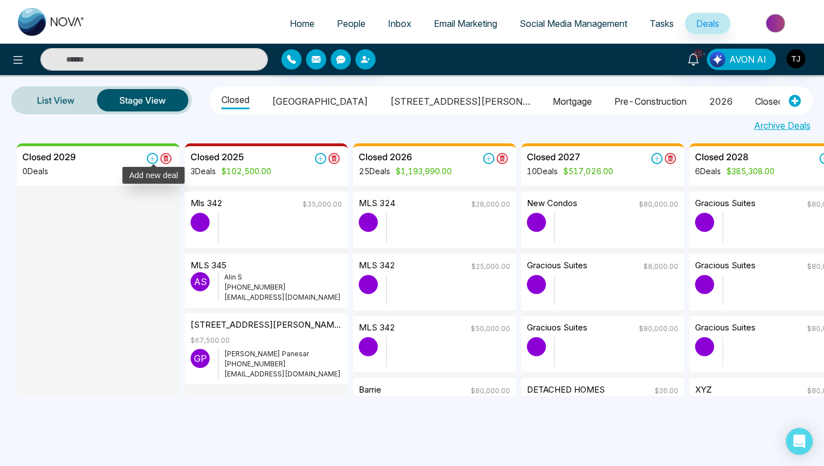
click at [154, 156] on icon at bounding box center [152, 158] width 11 height 11
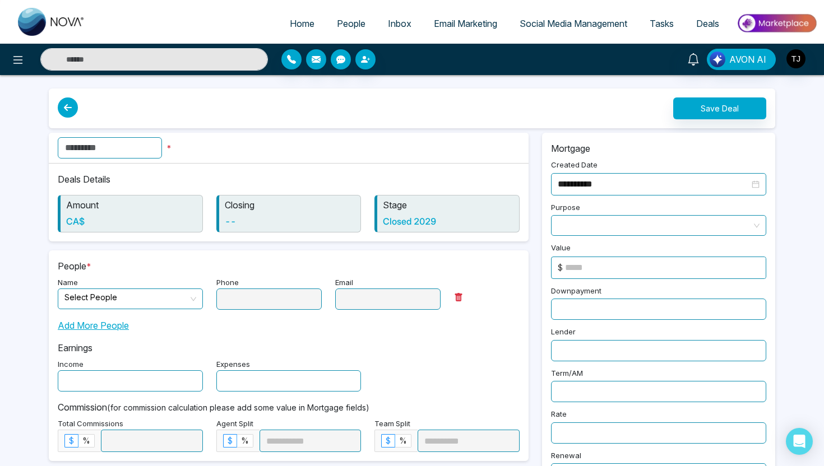
click at [147, 158] on input "text" at bounding box center [110, 147] width 104 height 21
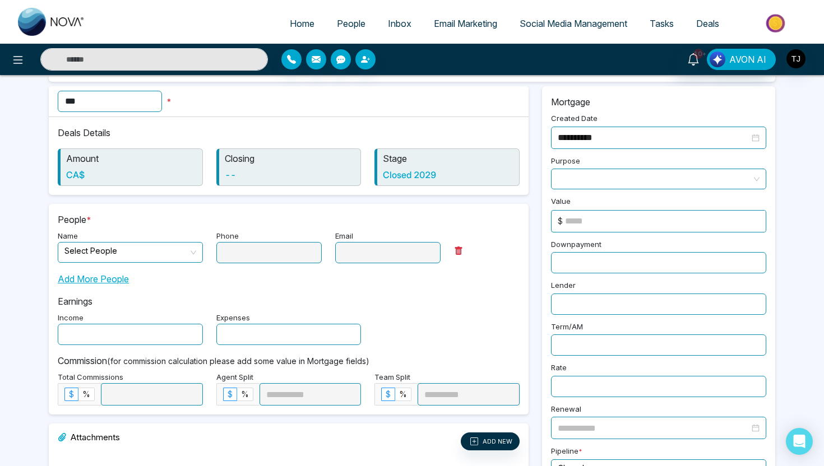
scroll to position [57, 0]
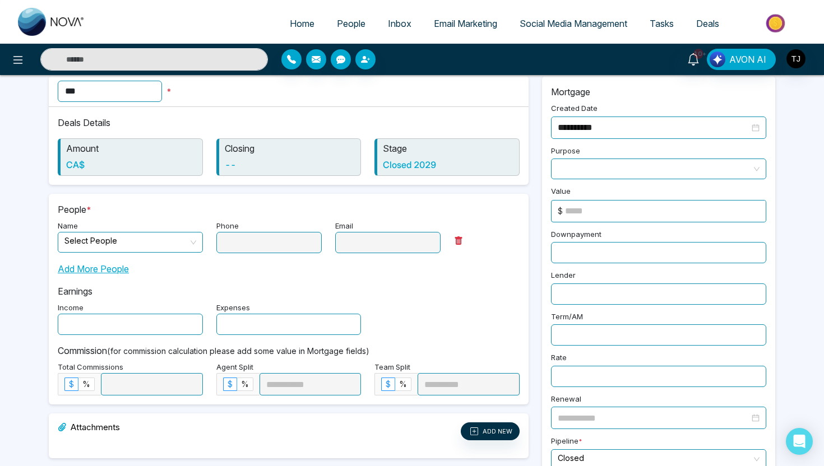
type input "***"
click at [174, 244] on input "search" at bounding box center [126, 241] width 124 height 17
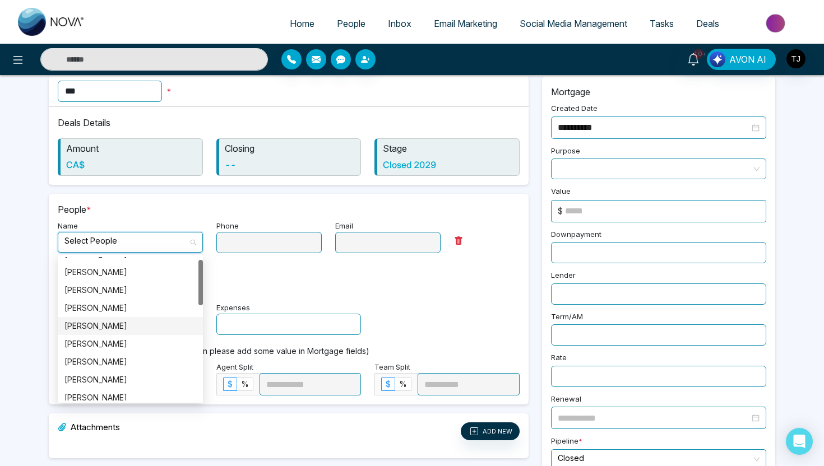
scroll to position [13, 0]
click at [129, 288] on div "[PERSON_NAME]" at bounding box center [130, 288] width 132 height 12
type input "**********"
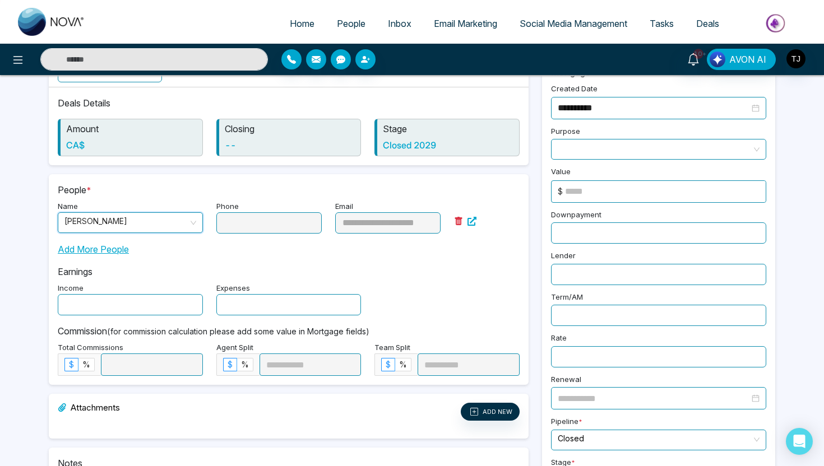
scroll to position [77, 0]
click at [587, 146] on span at bounding box center [659, 148] width 202 height 20
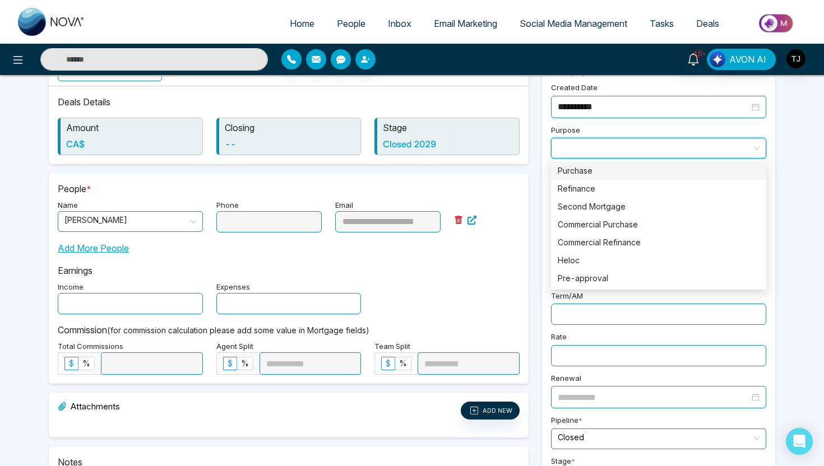
click at [587, 168] on div "Purchase" at bounding box center [659, 171] width 202 height 12
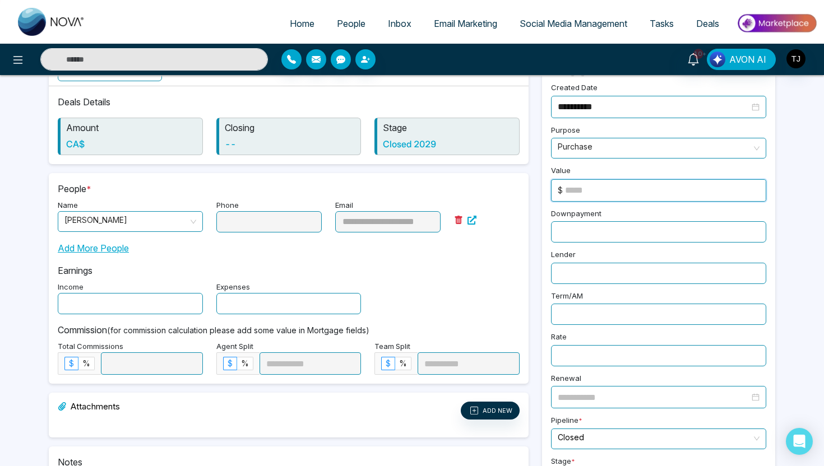
click at [589, 187] on input at bounding box center [665, 190] width 201 height 21
type input "******"
click at [636, 236] on input "text" at bounding box center [658, 231] width 215 height 21
type input "******"
click at [656, 272] on input "text" at bounding box center [658, 273] width 215 height 21
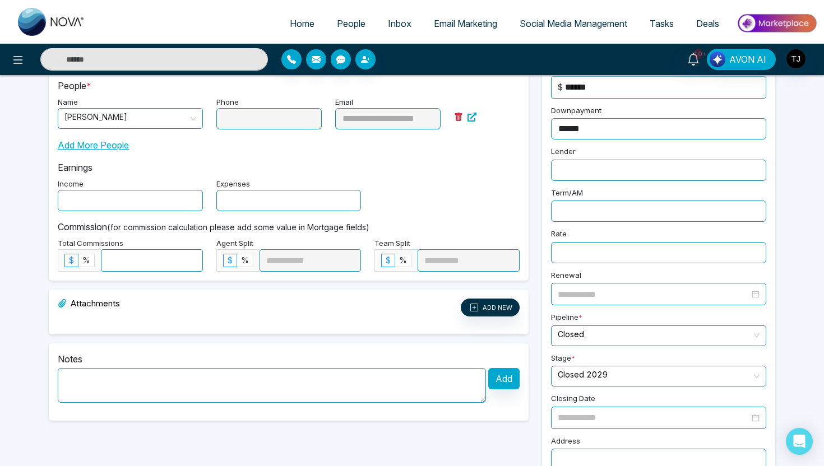
scroll to position [213, 0]
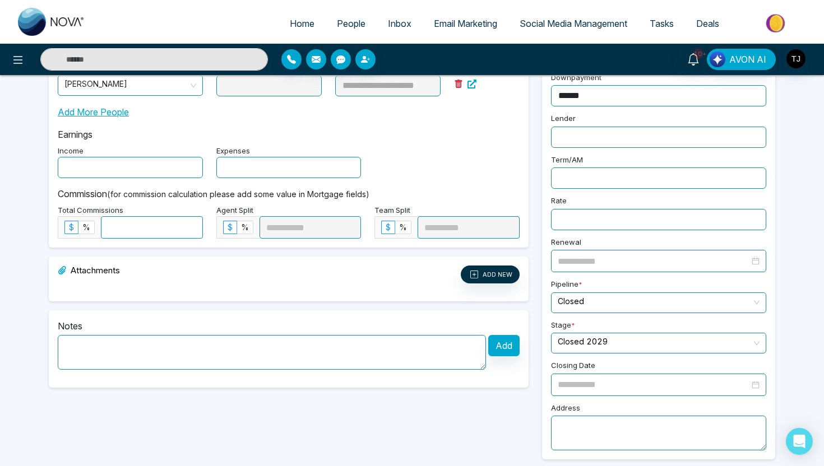
click at [603, 416] on textarea at bounding box center [658, 433] width 215 height 35
click at [337, 351] on textarea at bounding box center [272, 352] width 428 height 35
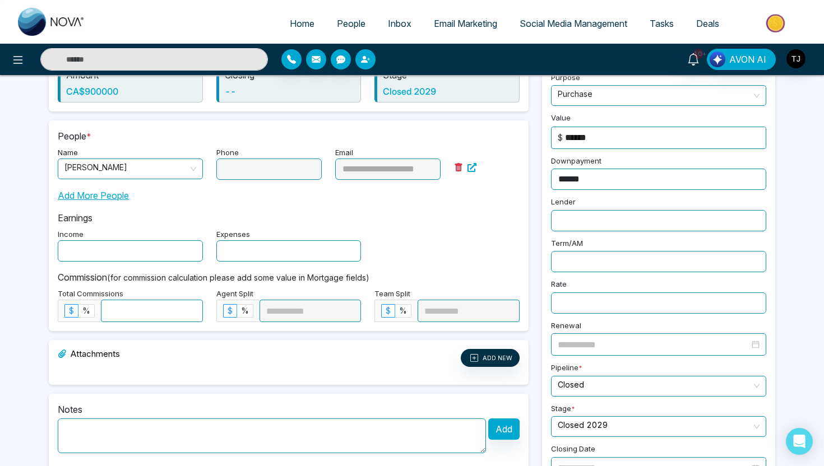
scroll to position [122, 0]
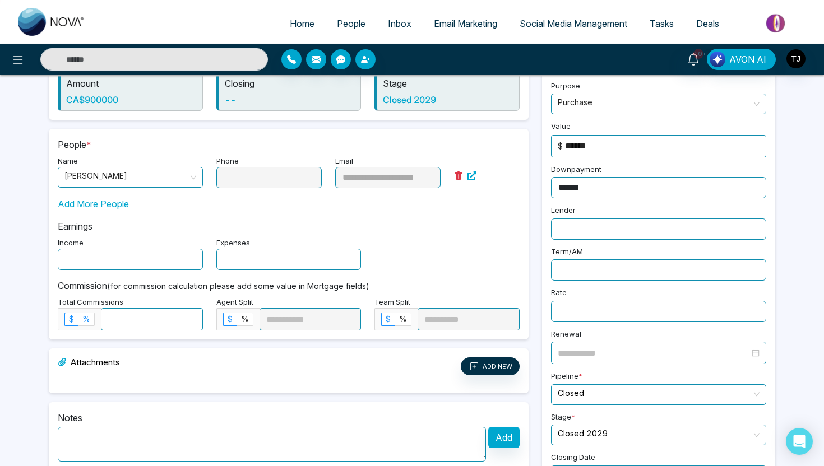
click at [88, 317] on span "%" at bounding box center [86, 319] width 8 height 10
click at [144, 315] on input at bounding box center [151, 319] width 101 height 21
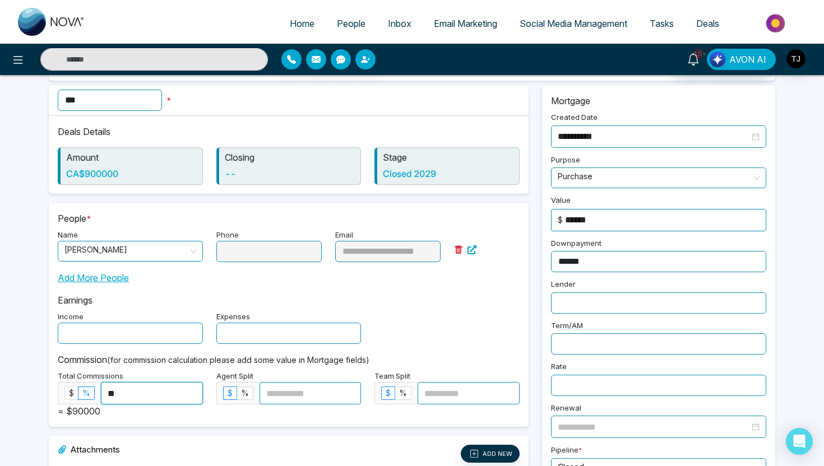
scroll to position [0, 0]
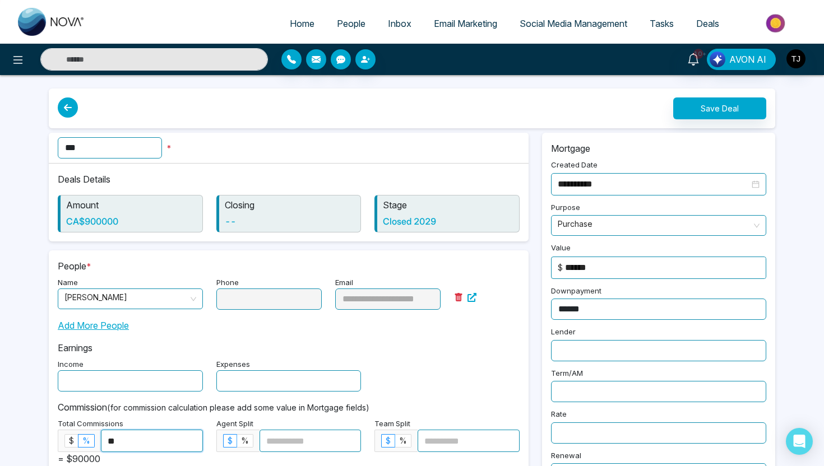
type input "**"
click at [707, 107] on button "Save Deal" at bounding box center [719, 108] width 93 height 22
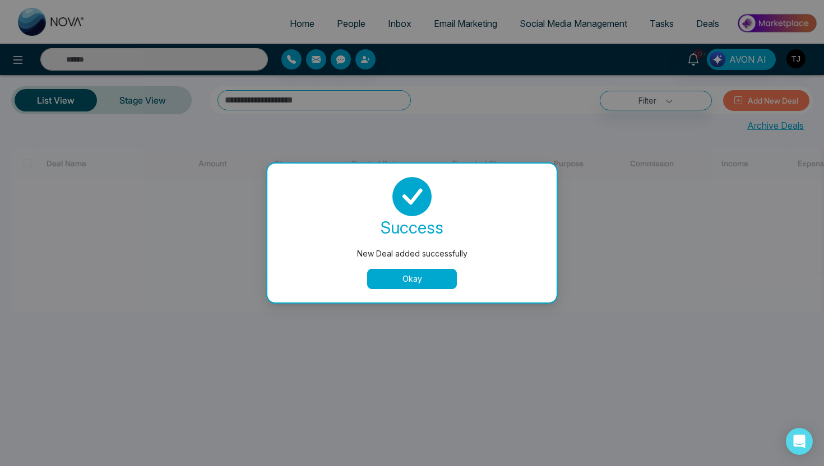
click at [441, 284] on button "Okay" at bounding box center [412, 279] width 90 height 20
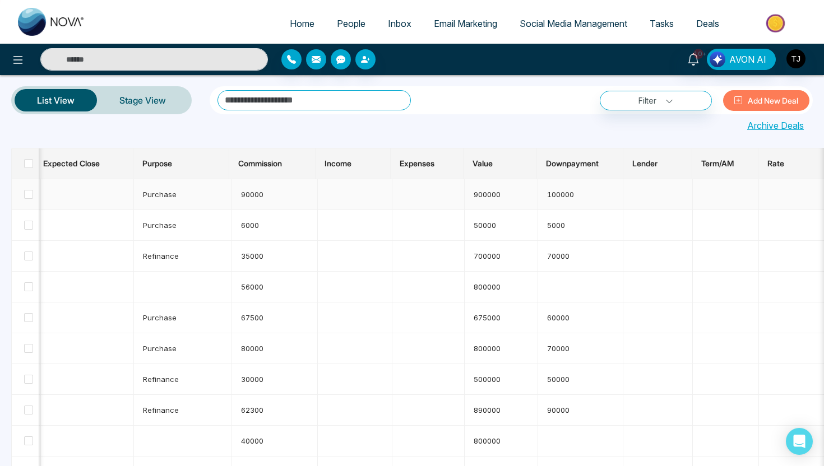
scroll to position [0, 589]
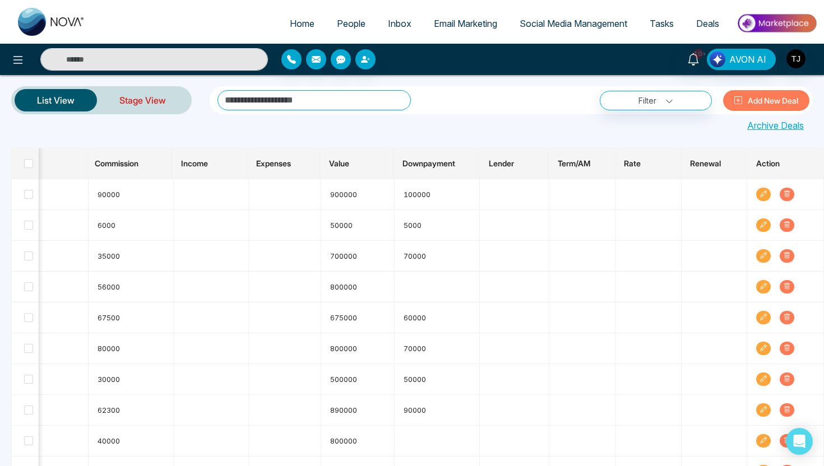
click at [142, 99] on link "Stage View" at bounding box center [142, 100] width 91 height 27
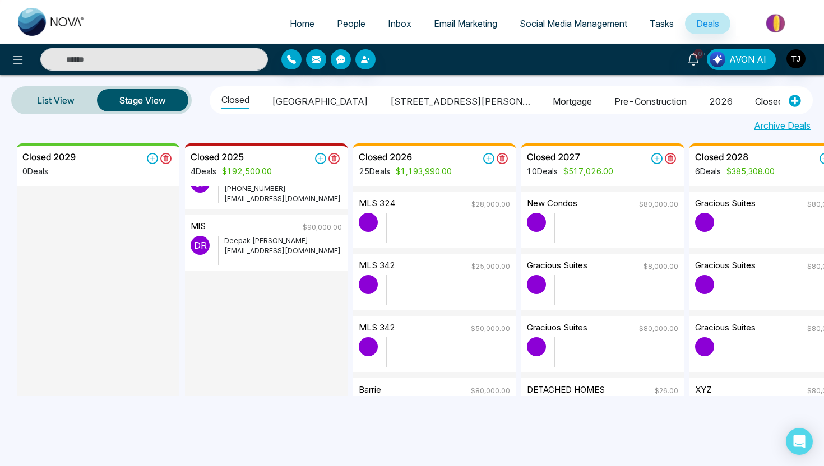
scroll to position [113, 0]
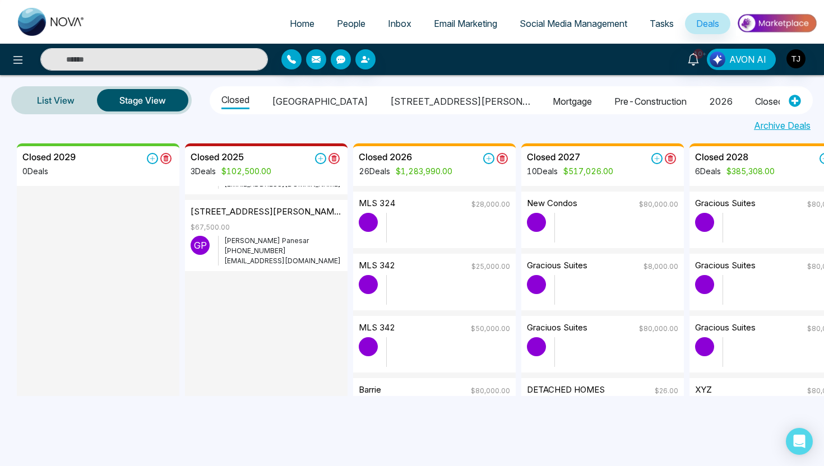
click at [337, 24] on span "People" at bounding box center [351, 23] width 29 height 11
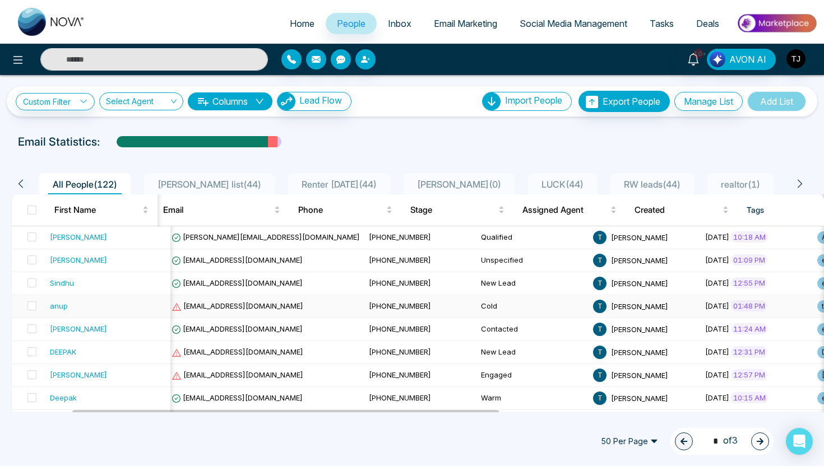
scroll to position [0, 318]
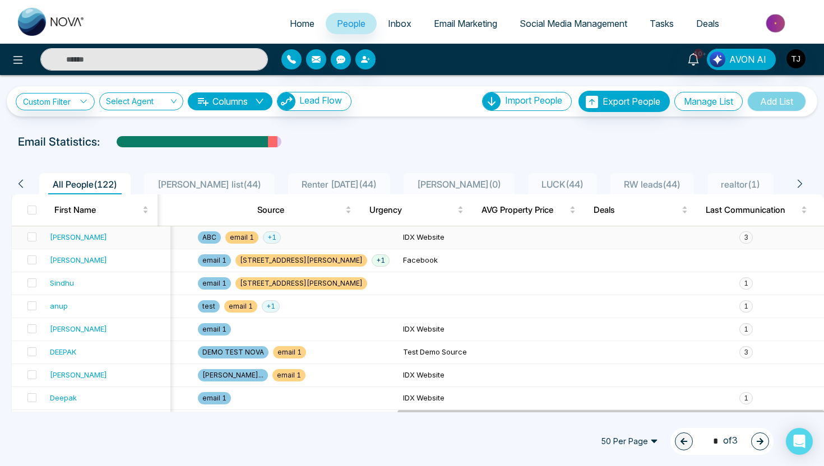
click at [63, 239] on div "[PERSON_NAME]" at bounding box center [78, 236] width 57 height 11
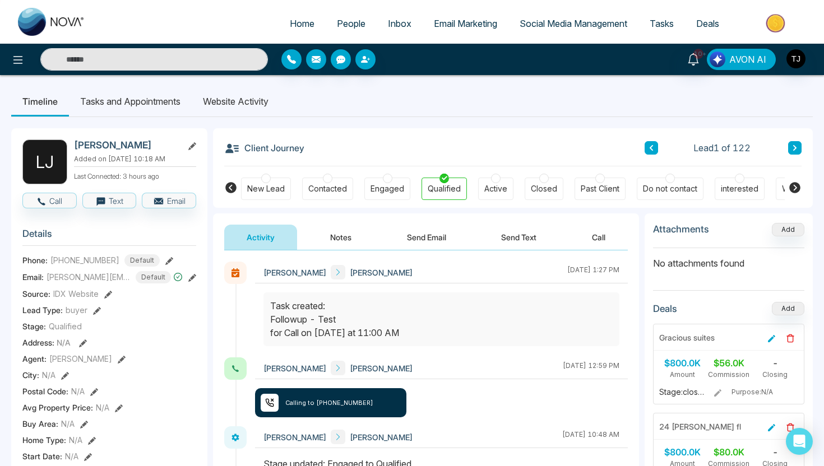
click at [737, 61] on span "AVON AI" at bounding box center [747, 59] width 37 height 13
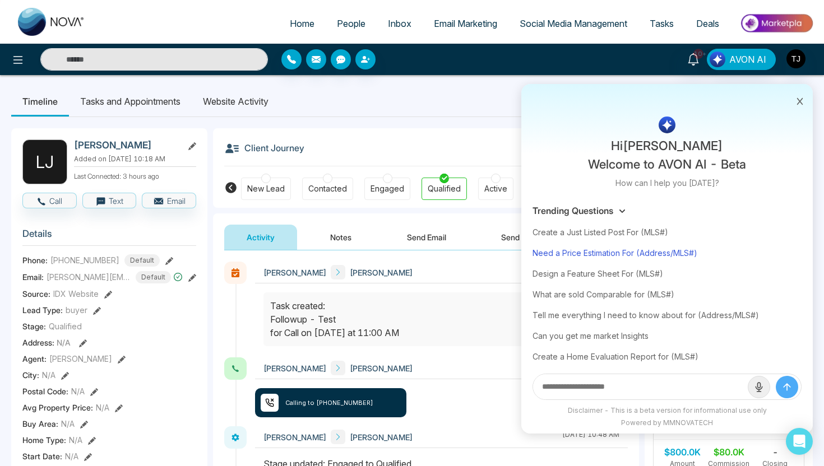
click at [635, 251] on div "Need a Price Estimation For (Address/MLS#)" at bounding box center [666, 253] width 269 height 21
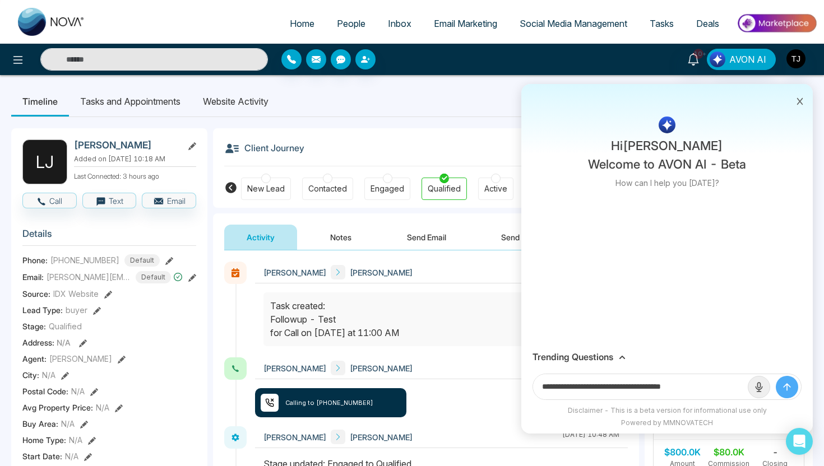
drag, startPoint x: 647, startPoint y: 386, endPoint x: 720, endPoint y: 386, distance: 73.4
click at [720, 386] on input "**********" at bounding box center [640, 386] width 215 height 25
paste input "**********"
type input "**********"
click at [775, 376] on button "submit" at bounding box center [786, 387] width 22 height 22
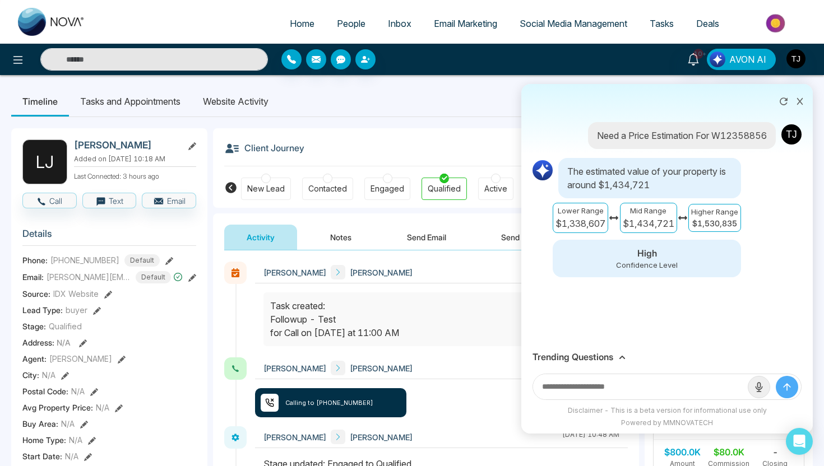
click at [569, 357] on h3 "Trending Questions" at bounding box center [572, 357] width 81 height 11
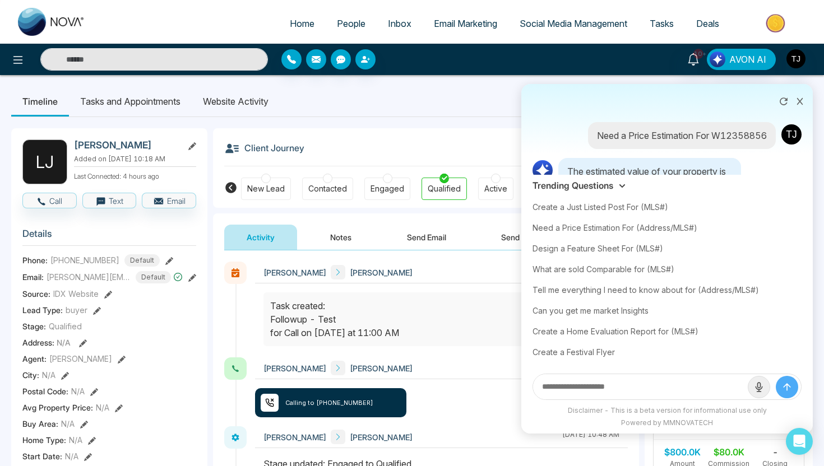
click at [572, 289] on div "Tell me everything I need to know about for (Address/MLS#)" at bounding box center [666, 290] width 269 height 21
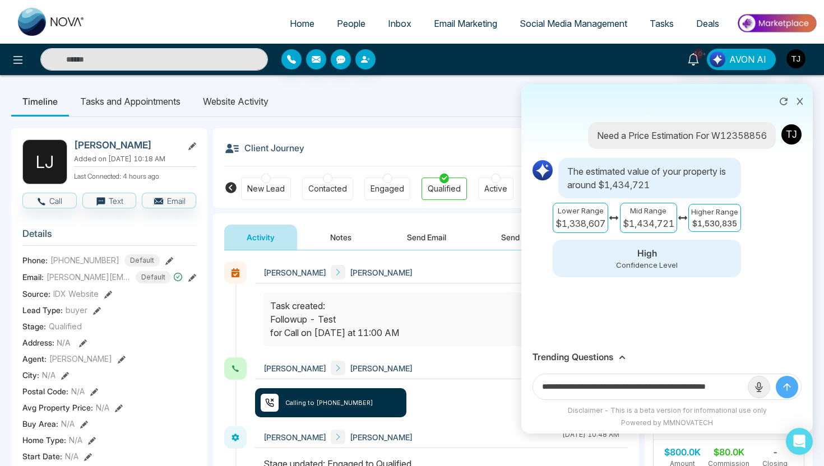
drag, startPoint x: 705, startPoint y: 386, endPoint x: 802, endPoint y: 384, distance: 96.4
click at [802, 384] on div "**********" at bounding box center [666, 387] width 291 height 38
paste input "text"
type input "**********"
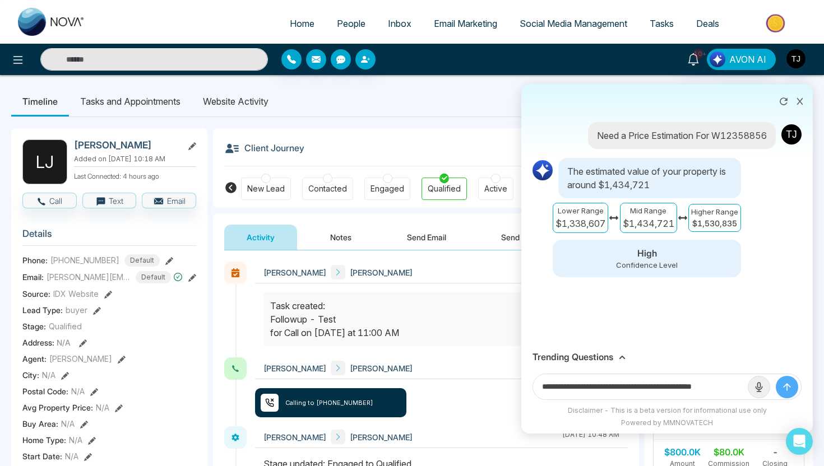
click at [775, 376] on button "submit" at bounding box center [786, 387] width 22 height 22
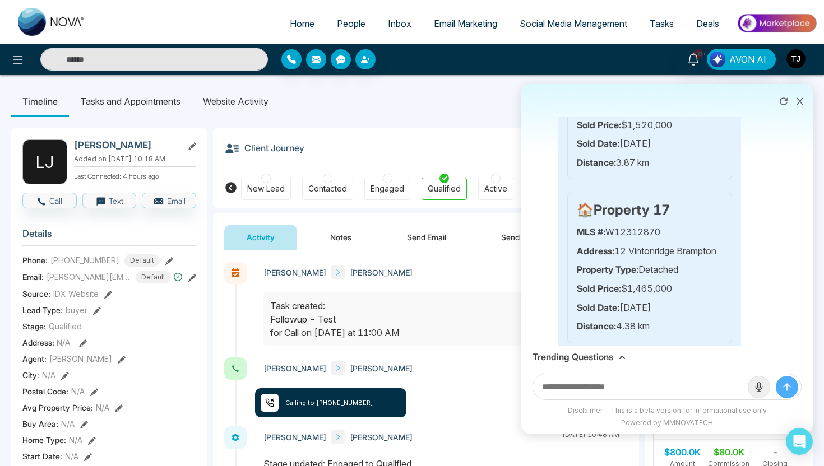
scroll to position [3856, 0]
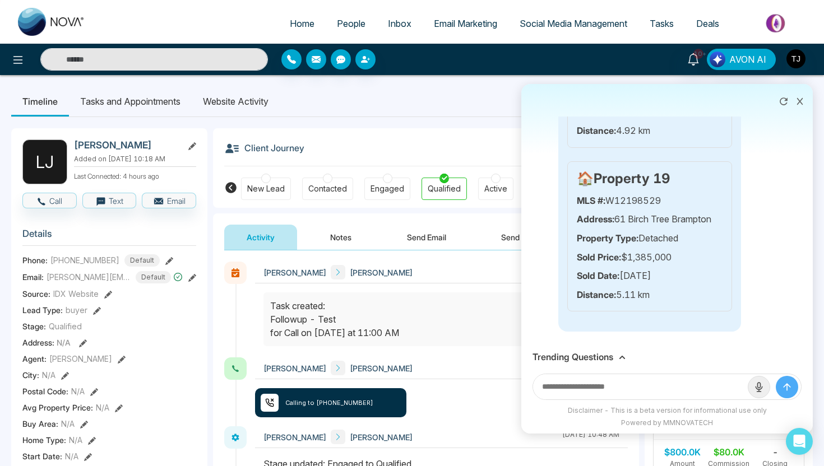
click at [575, 354] on h3 "Trending Questions" at bounding box center [572, 357] width 81 height 11
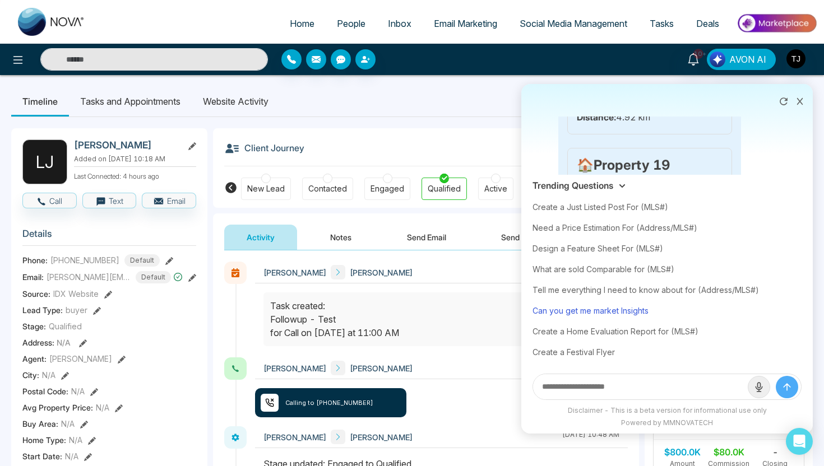
click at [575, 315] on div "Can you get me market Insights" at bounding box center [666, 310] width 269 height 21
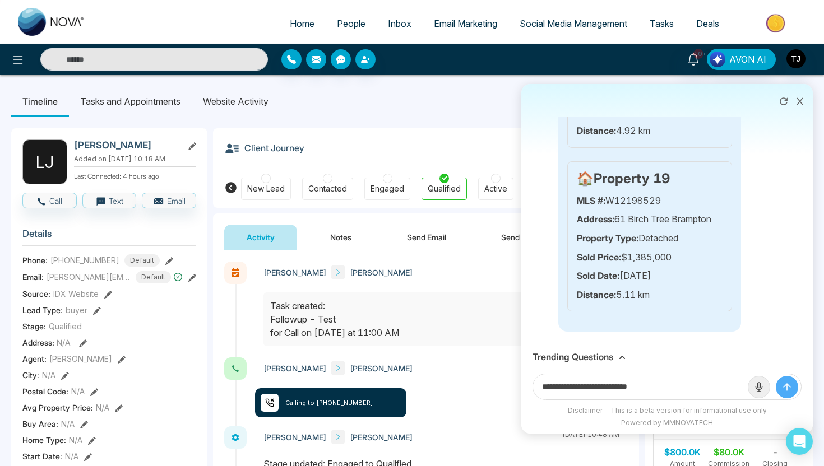
click at [696, 389] on input "**********" at bounding box center [640, 386] width 215 height 25
type input "**********"
click at [775, 376] on button "submit" at bounding box center [786, 387] width 22 height 22
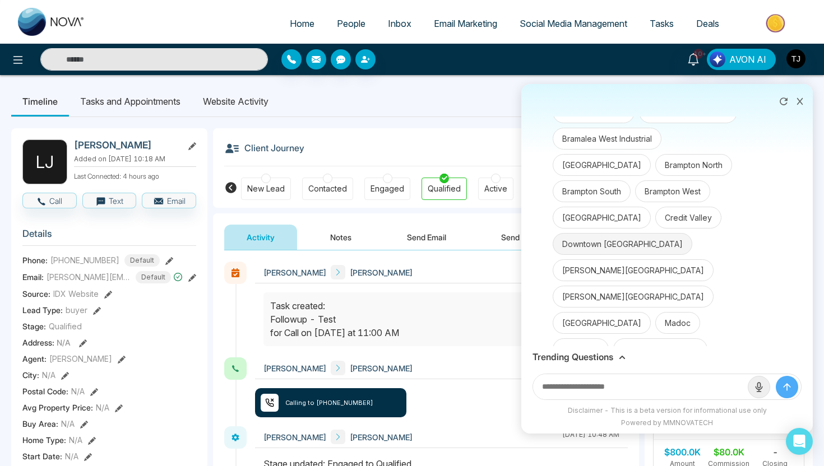
scroll to position [4175, 0]
click at [591, 257] on button "Downtown [GEOGRAPHIC_DATA]" at bounding box center [622, 246] width 140 height 22
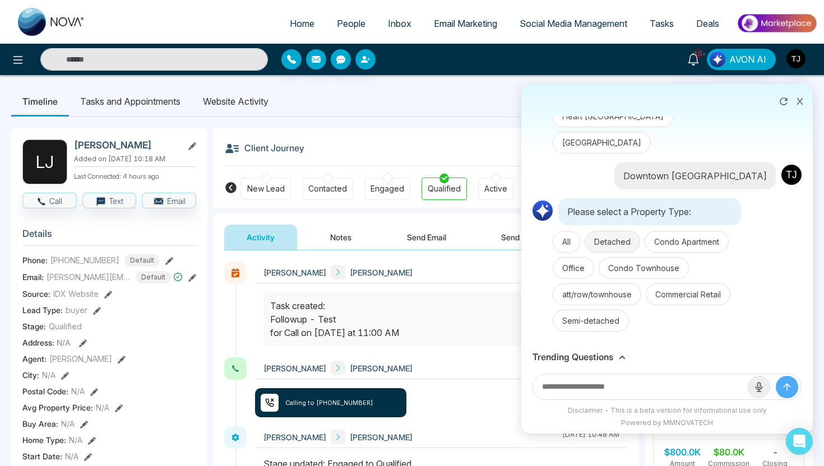
click at [612, 245] on button "Detached" at bounding box center [611, 242] width 55 height 22
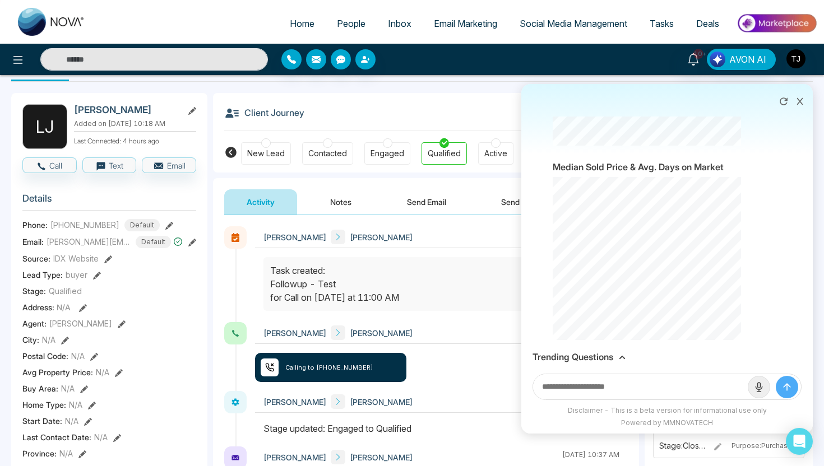
scroll to position [0, 0]
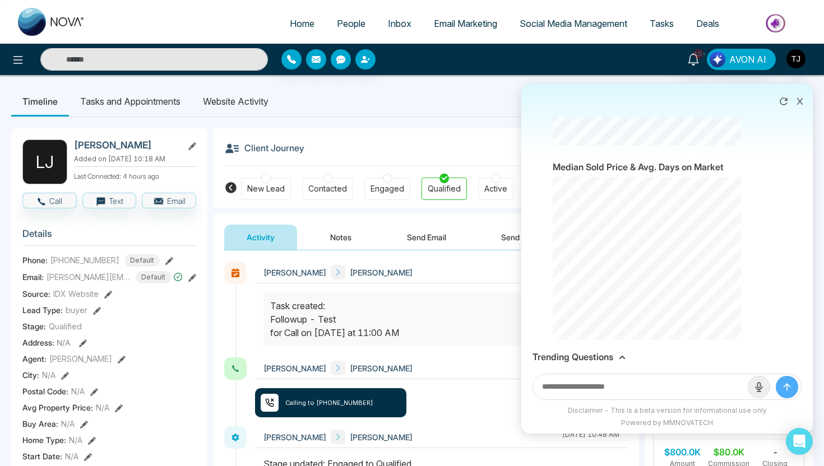
click at [798, 102] on icon at bounding box center [800, 101] width 8 height 8
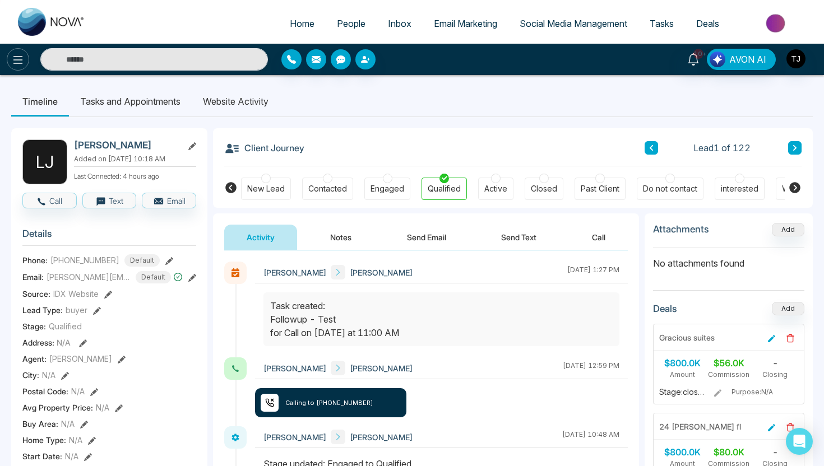
click at [24, 64] on icon at bounding box center [17, 59] width 13 height 13
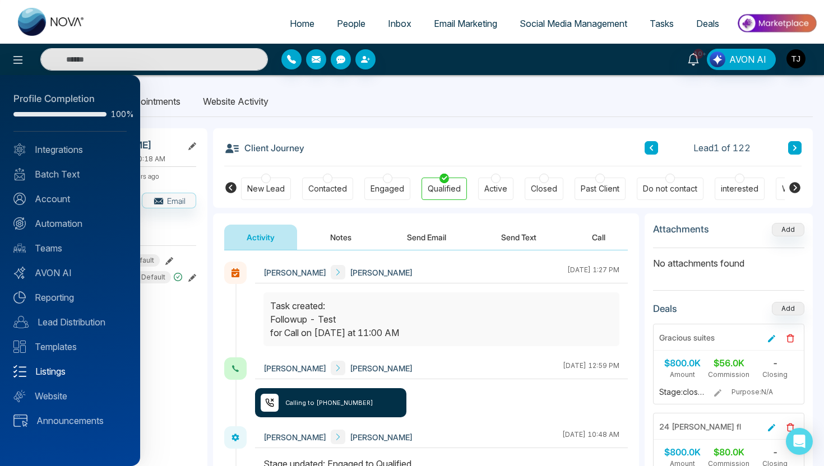
click at [40, 374] on link "Listings" at bounding box center [69, 371] width 113 height 13
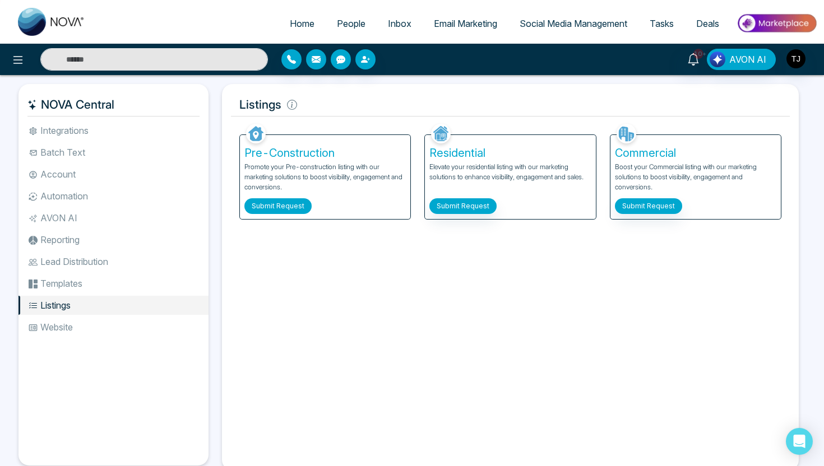
click at [278, 207] on button "Submit Request" at bounding box center [277, 206] width 67 height 16
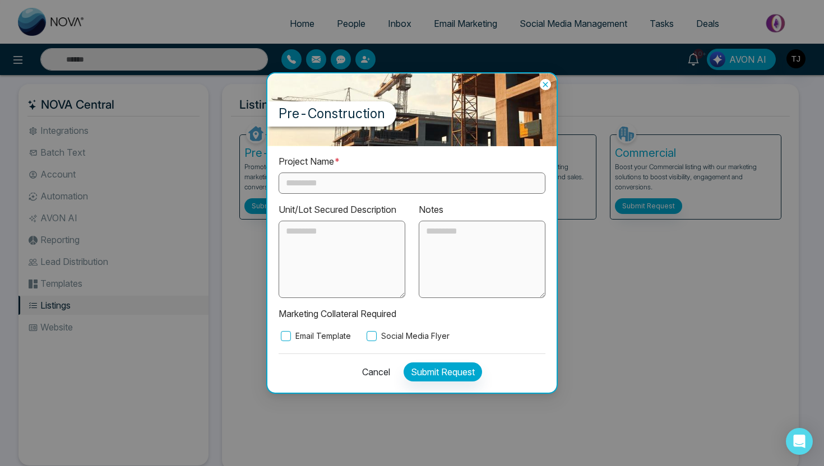
click at [317, 179] on input "text" at bounding box center [411, 183] width 267 height 21
click at [411, 340] on label "Social Media Flyer" at bounding box center [406, 336] width 85 height 12
click at [334, 263] on textarea at bounding box center [341, 259] width 127 height 77
click at [545, 83] on icon at bounding box center [545, 84] width 11 height 11
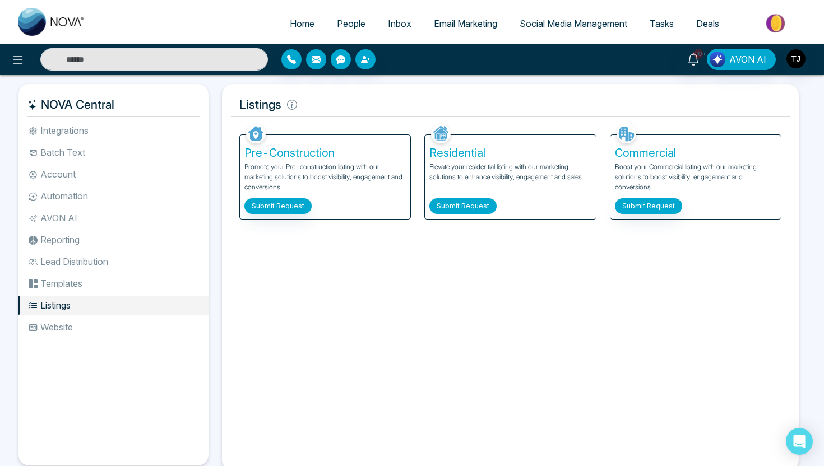
click at [459, 206] on button "Submit Request" at bounding box center [462, 206] width 67 height 16
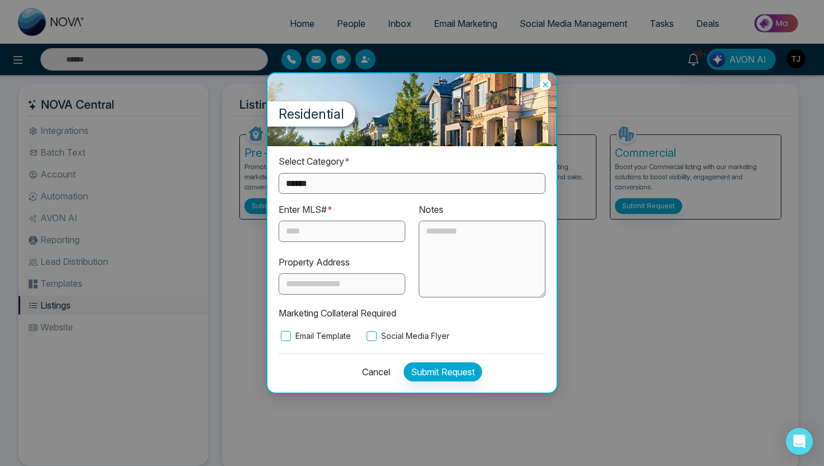
click at [424, 179] on select "**********" at bounding box center [411, 183] width 267 height 21
click at [369, 175] on select "**********" at bounding box center [411, 183] width 267 height 21
click at [361, 188] on select "**********" at bounding box center [411, 183] width 267 height 21
click at [351, 184] on select "**********" at bounding box center [411, 183] width 267 height 21
select select "**********"
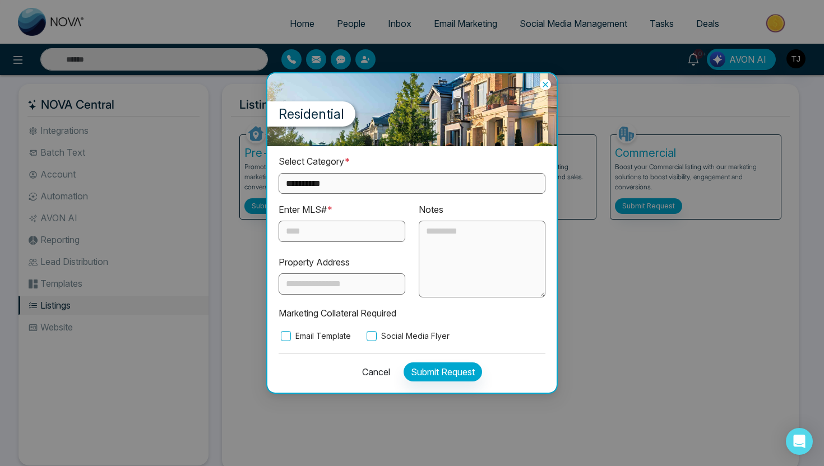
click at [333, 233] on input "text" at bounding box center [341, 231] width 127 height 21
click at [399, 331] on label "Social Media Flyer" at bounding box center [406, 336] width 85 height 12
click at [375, 370] on button "Cancel" at bounding box center [372, 372] width 35 height 19
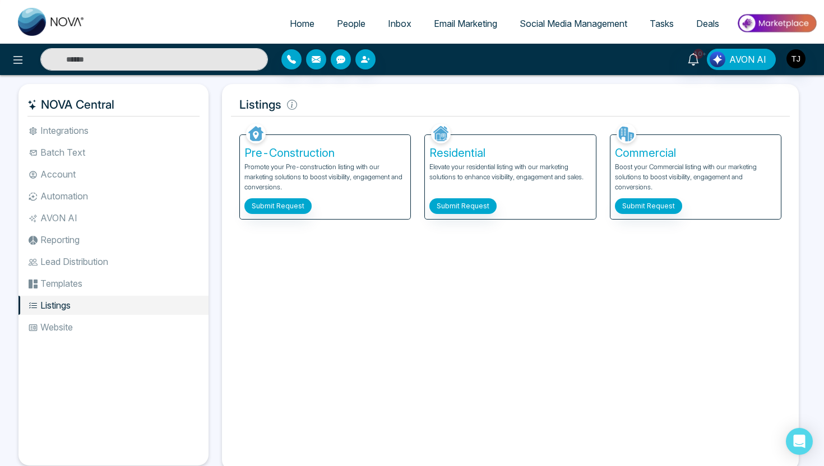
click at [111, 262] on li "Lead Distribution" at bounding box center [113, 261] width 190 height 19
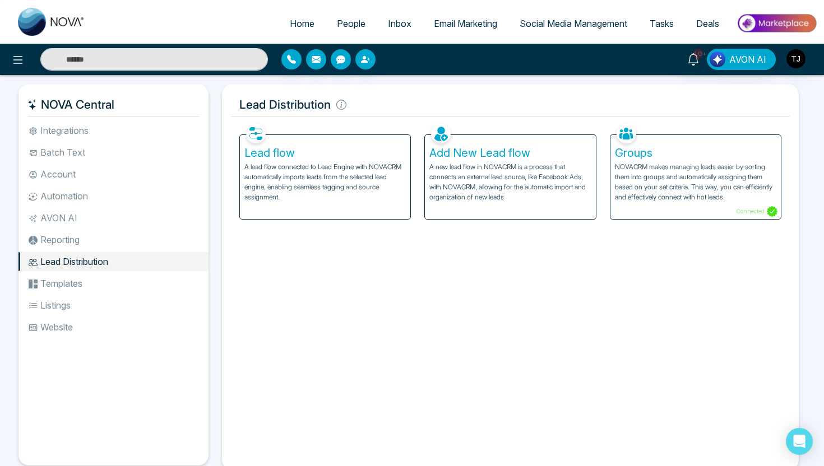
click at [277, 151] on h5 "Lead flow" at bounding box center [324, 152] width 161 height 13
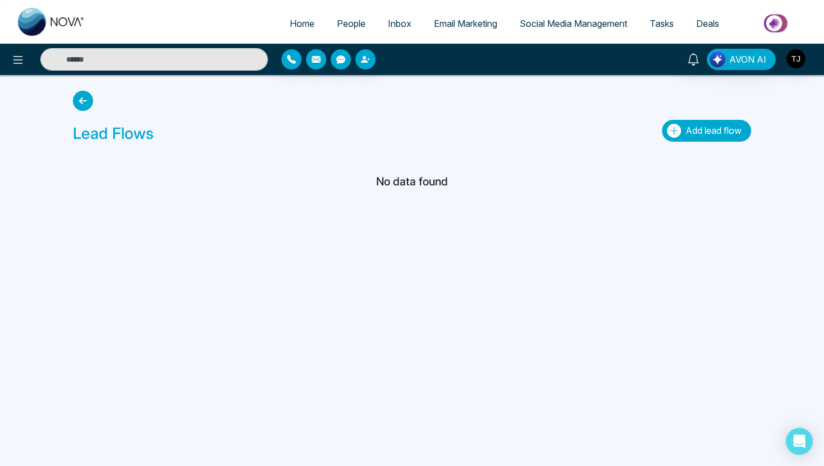
click at [703, 127] on span "Add lead flow" at bounding box center [713, 130] width 56 height 11
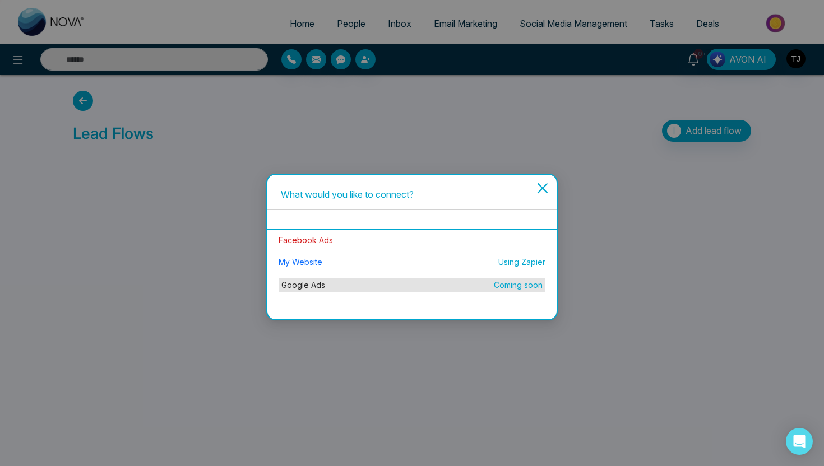
click at [308, 243] on link "Facebook Ads" at bounding box center [305, 240] width 54 height 10
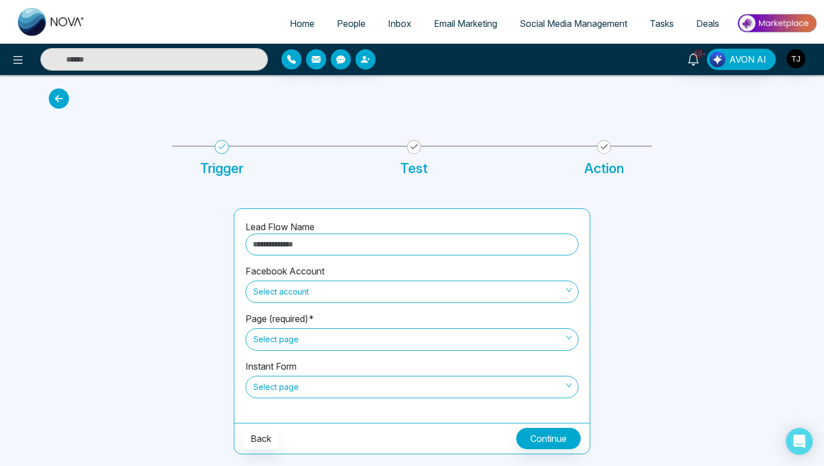
click at [308, 243] on input "text" at bounding box center [411, 245] width 333 height 22
click at [168, 193] on div "Lead Flow Name Facebook Account Select account Page (required)* Select page Ins…" at bounding box center [412, 318] width 740 height 273
click at [267, 240] on input "text" at bounding box center [411, 245] width 333 height 22
type input "**********"
click at [332, 292] on span "Select account" at bounding box center [411, 291] width 317 height 19
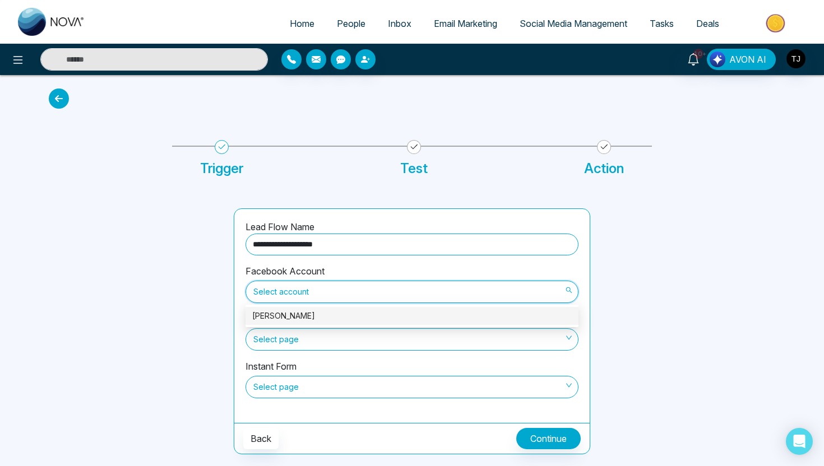
click at [316, 327] on div "Select page" at bounding box center [411, 338] width 333 height 25
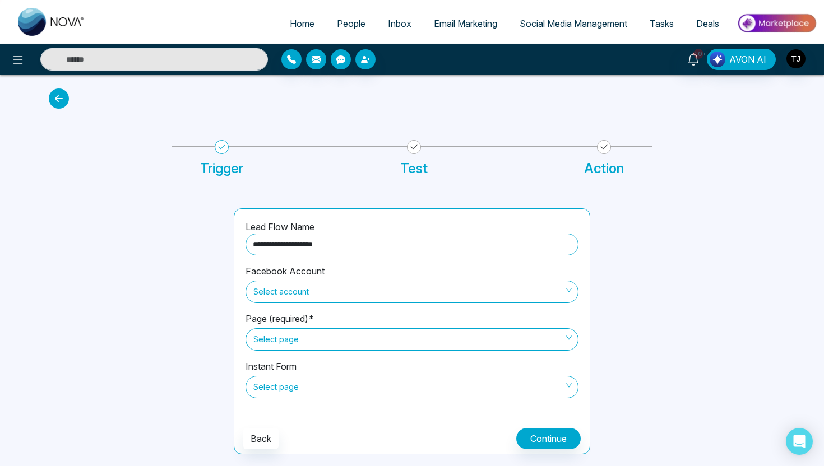
click at [314, 292] on span "Select account" at bounding box center [411, 291] width 317 height 19
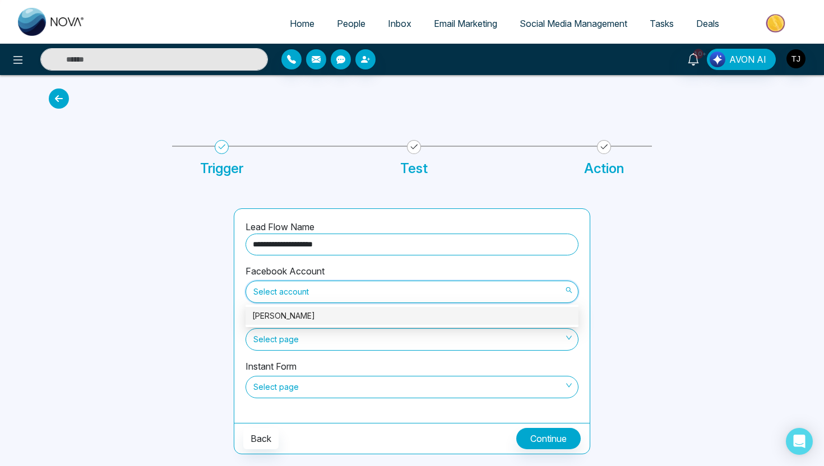
click at [314, 311] on div "[PERSON_NAME]" at bounding box center [411, 316] width 319 height 12
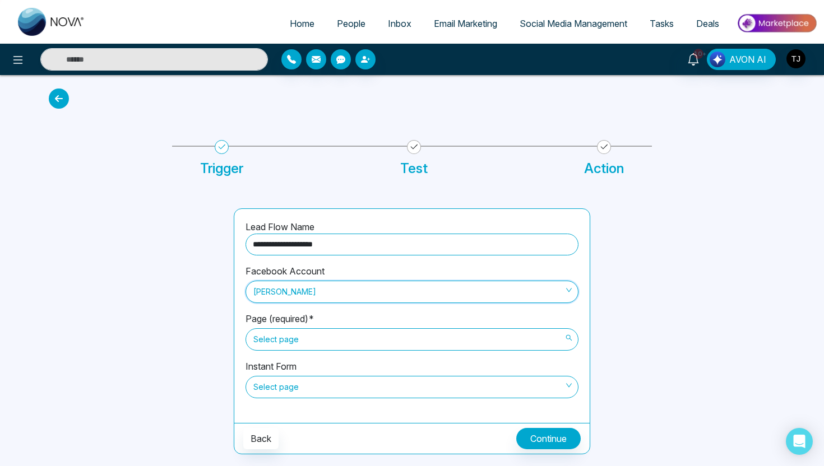
click at [303, 337] on span "Select page" at bounding box center [411, 339] width 317 height 19
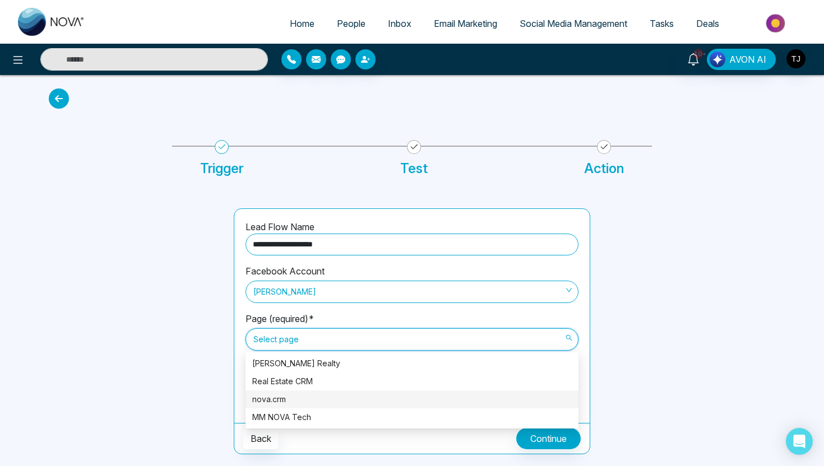
click at [290, 397] on div "nova.crm" at bounding box center [411, 399] width 319 height 12
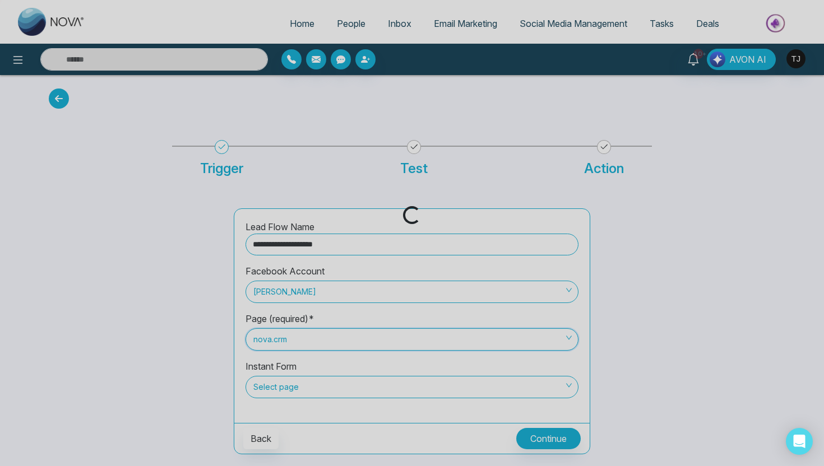
click at [289, 388] on div "Loading..." at bounding box center [412, 233] width 824 height 466
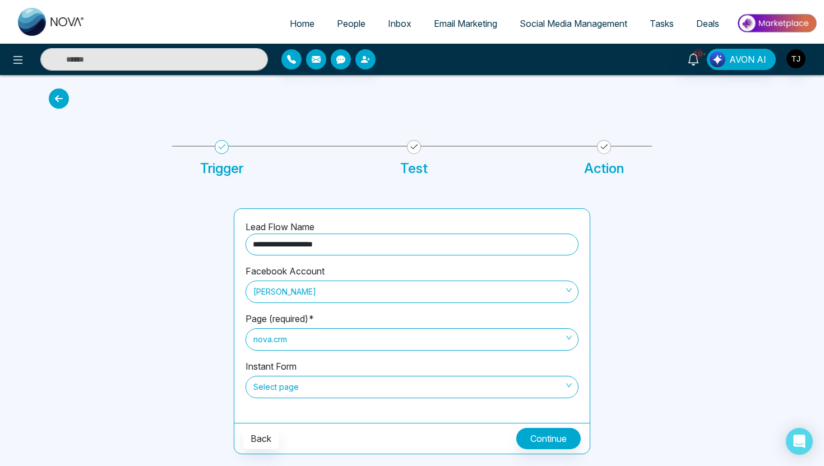
click at [289, 388] on span "Select page" at bounding box center [411, 387] width 317 height 19
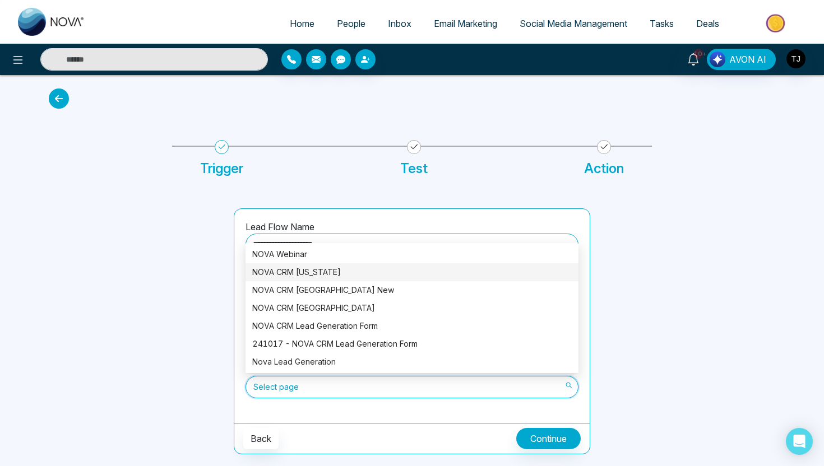
click at [308, 270] on div "NOVA CRM [US_STATE]" at bounding box center [411, 272] width 319 height 12
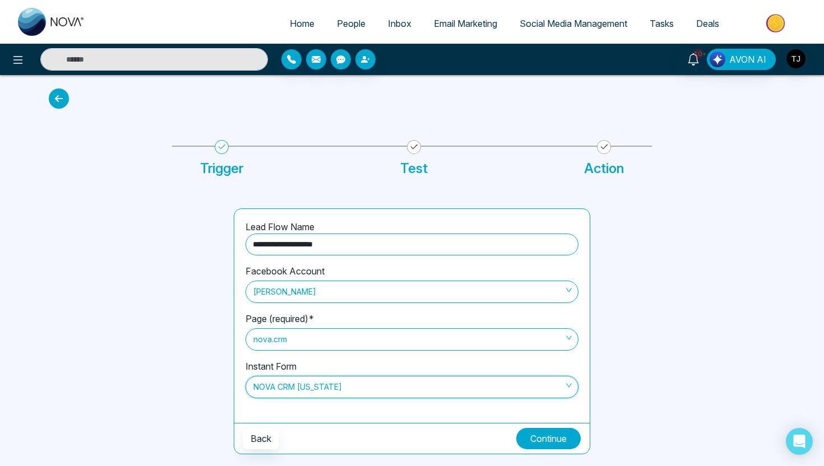
click at [554, 435] on button "Continue" at bounding box center [548, 438] width 64 height 21
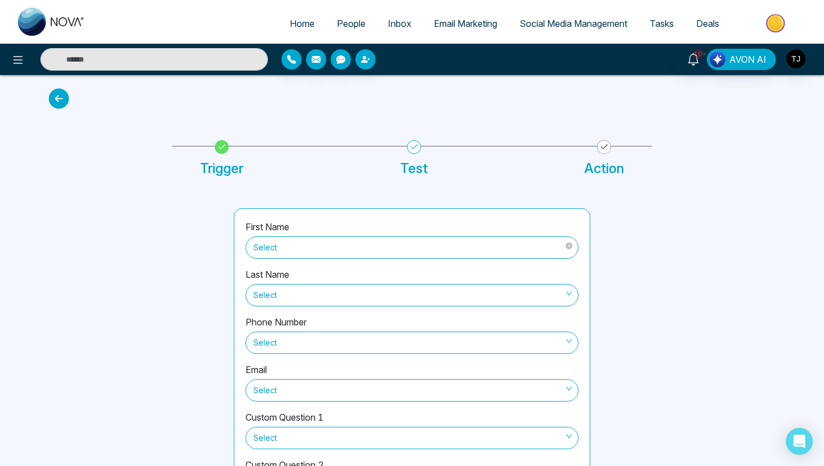
click at [377, 248] on span "Select" at bounding box center [411, 247] width 317 height 19
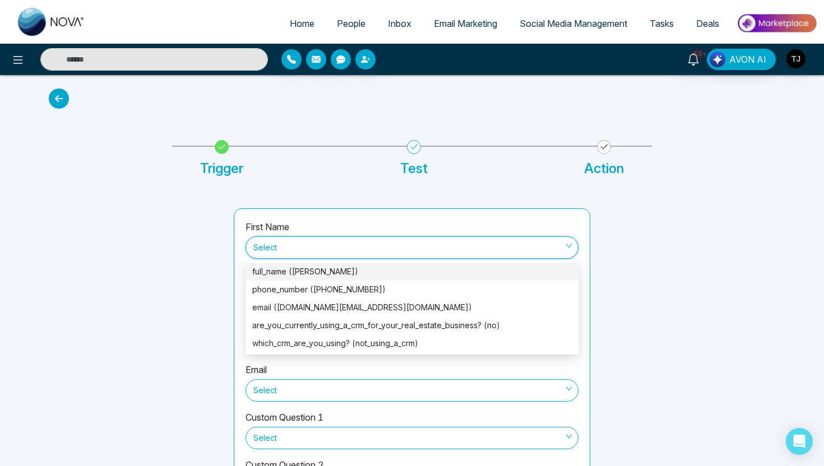
click at [380, 272] on div "full_name ([PERSON_NAME])" at bounding box center [411, 272] width 319 height 12
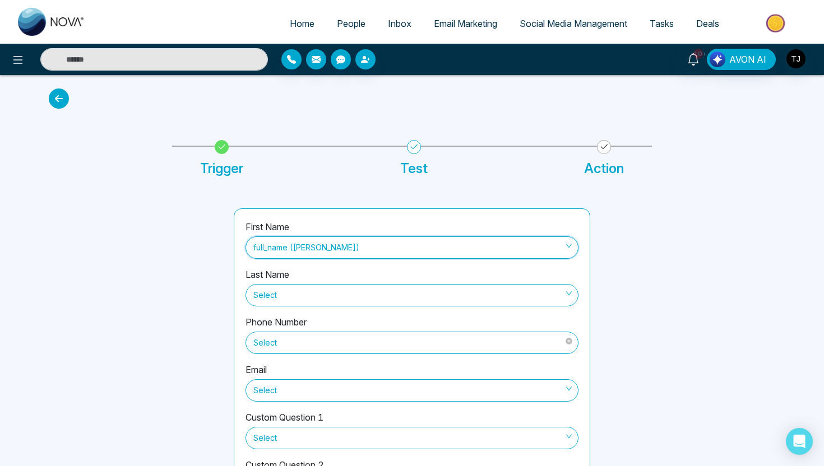
click at [332, 337] on span "Select" at bounding box center [411, 342] width 317 height 19
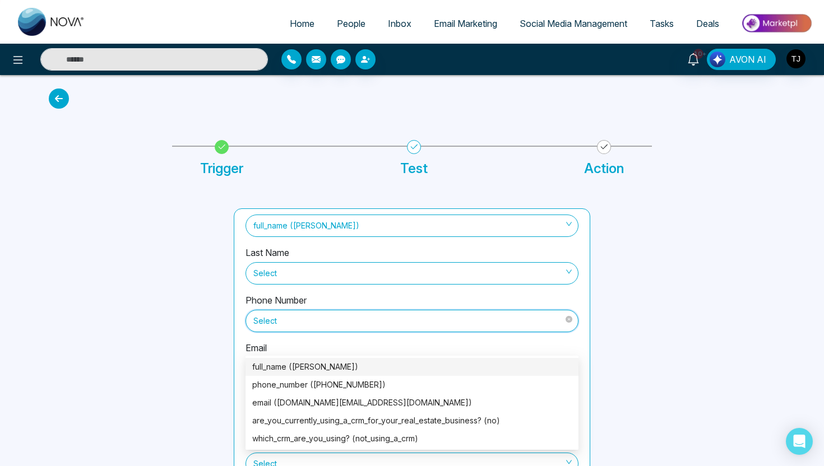
scroll to position [23, 0]
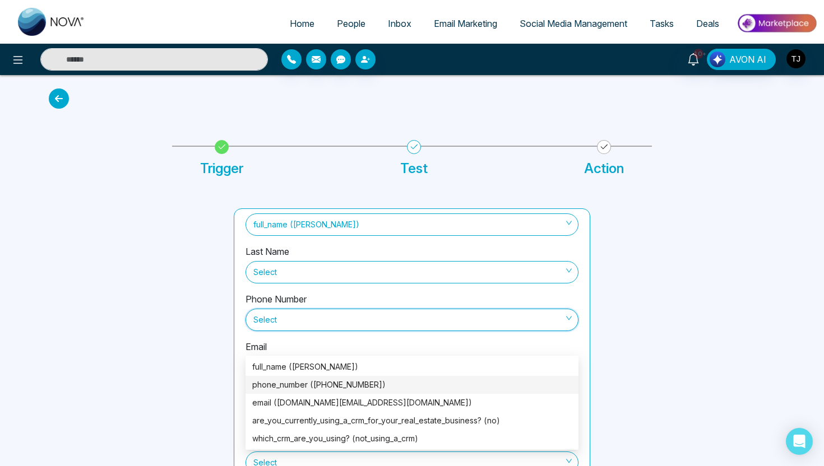
click at [319, 381] on div "phone_number ([PHONE_NUMBER])" at bounding box center [411, 385] width 319 height 12
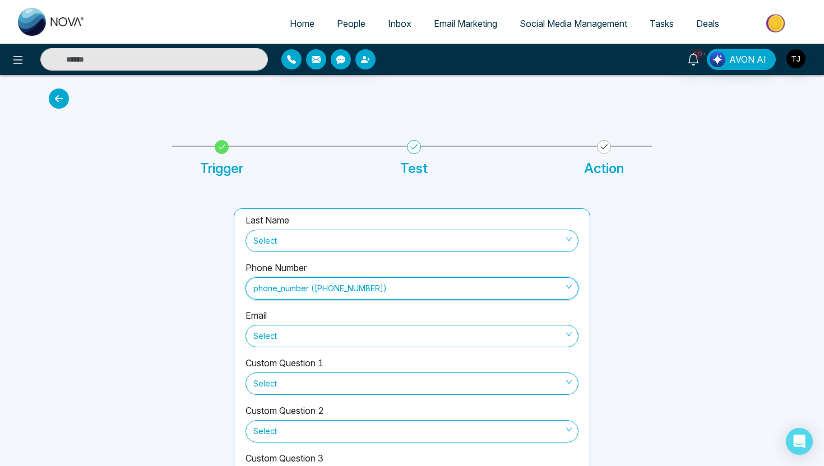
scroll to position [57, 0]
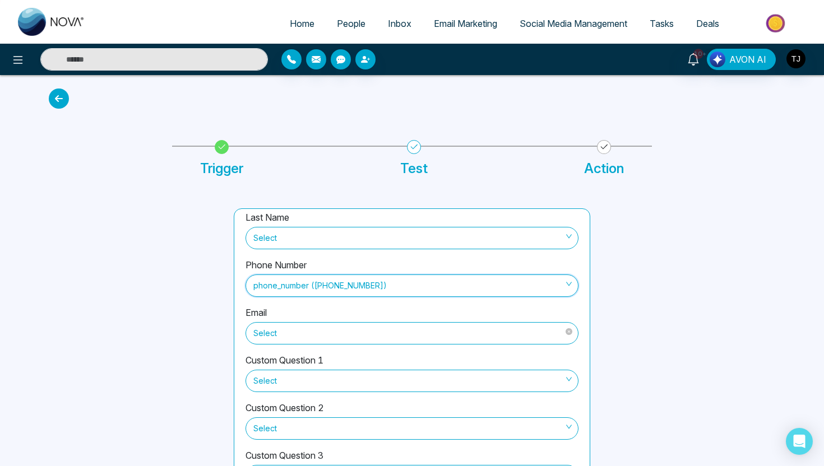
click at [313, 336] on span "Select" at bounding box center [411, 333] width 317 height 19
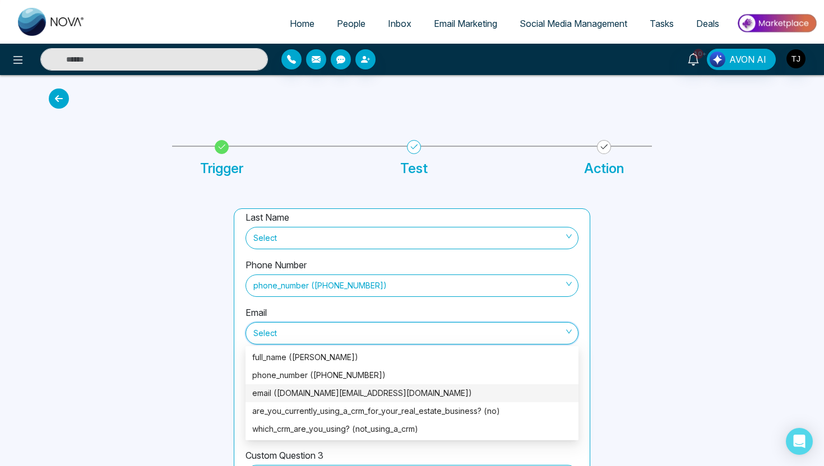
click at [298, 398] on div "email ([DOMAIN_NAME][EMAIL_ADDRESS][DOMAIN_NAME])" at bounding box center [411, 393] width 319 height 12
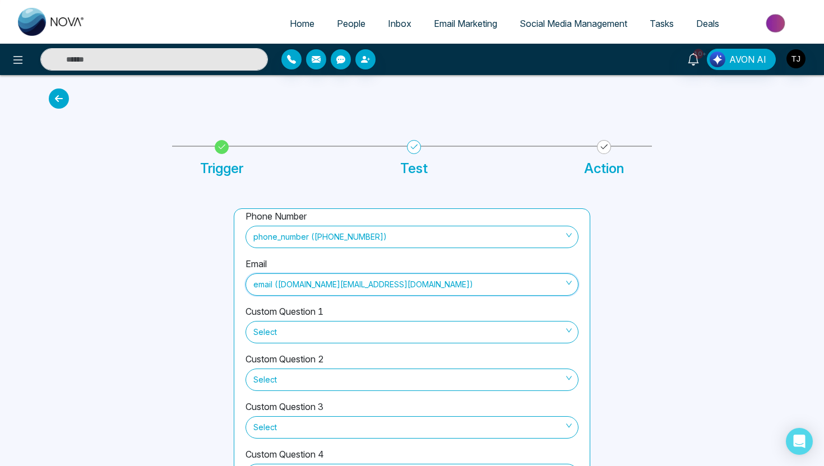
scroll to position [112, 0]
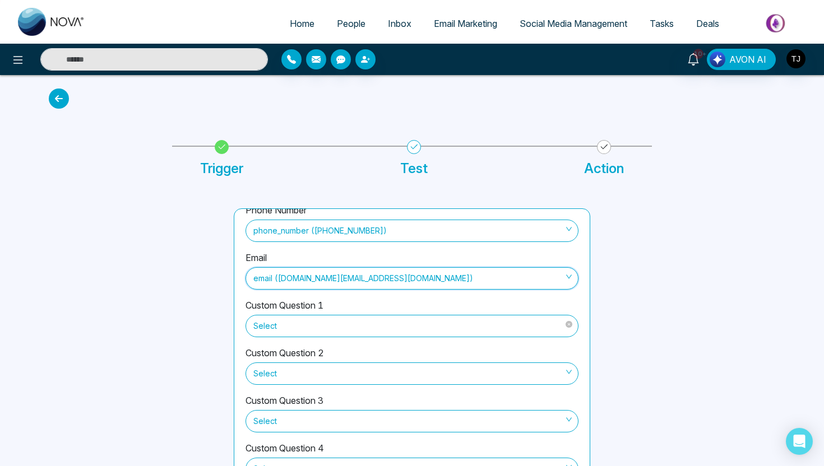
click at [310, 324] on span "Select" at bounding box center [411, 326] width 317 height 19
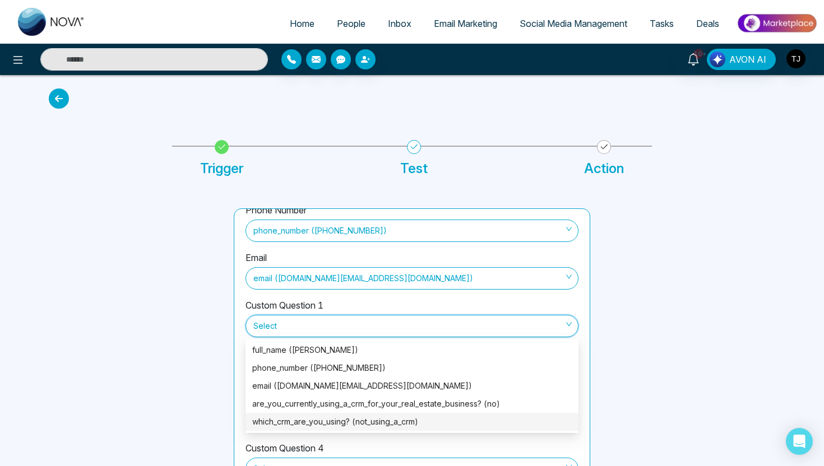
click at [291, 413] on div "which_crm_are_you_using? (not_using_a_crm)" at bounding box center [411, 422] width 333 height 18
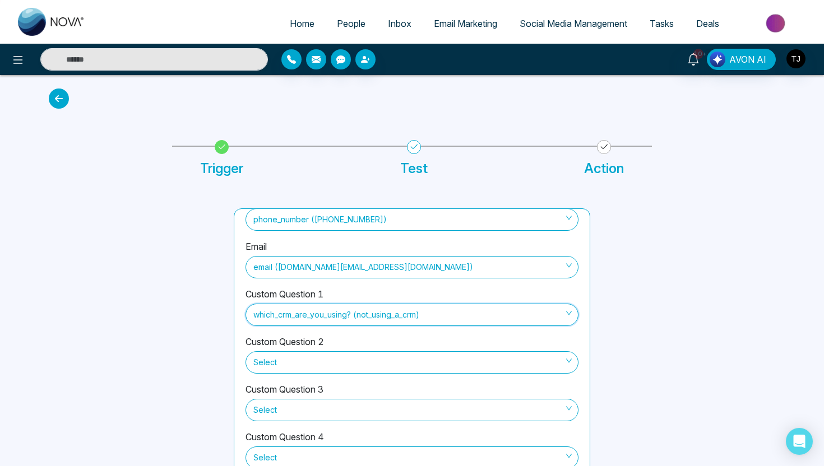
scroll to position [54, 0]
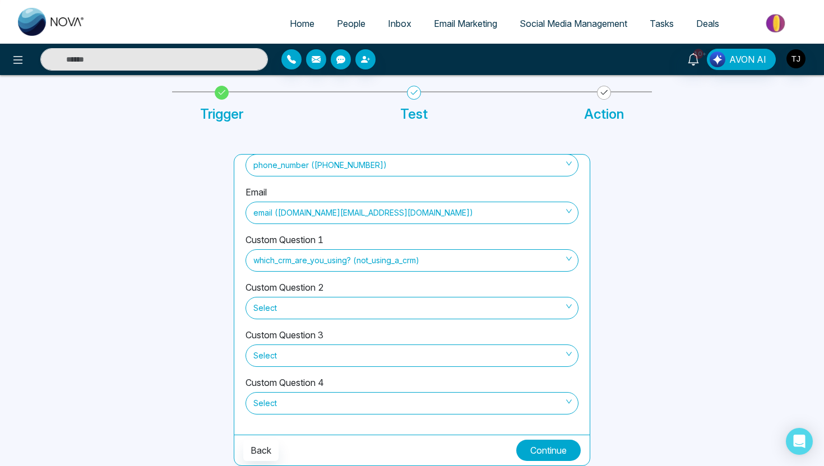
click at [566, 459] on button "Continue" at bounding box center [548, 450] width 64 height 21
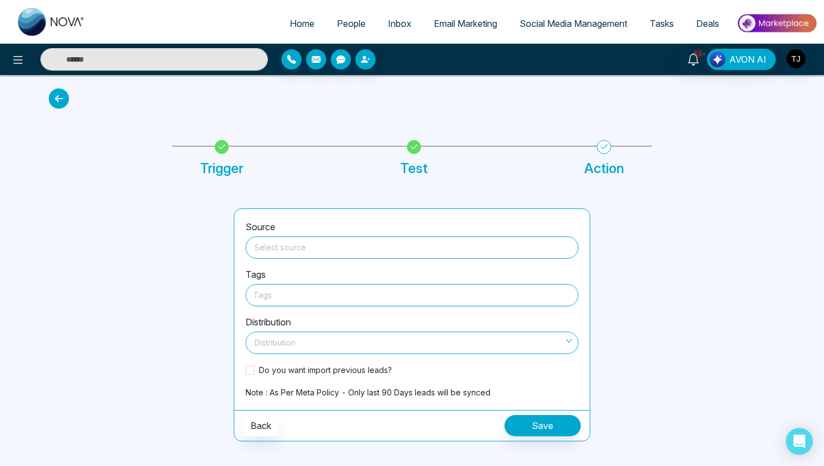
click at [421, 250] on input "search" at bounding box center [411, 245] width 319 height 17
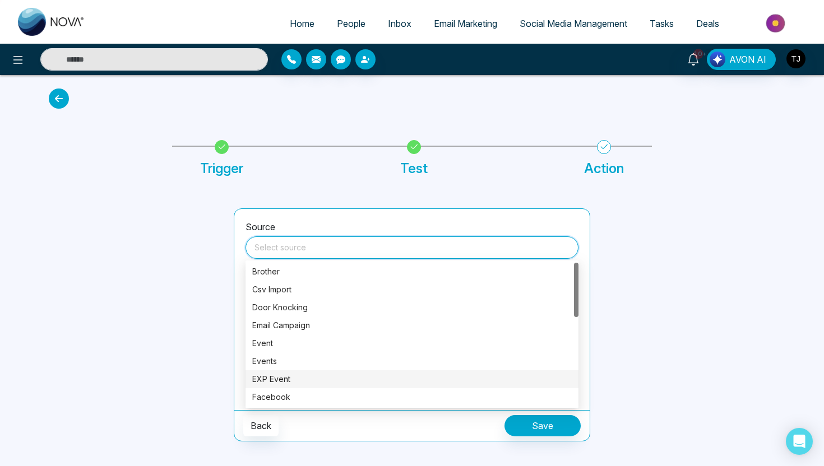
scroll to position [63, 0]
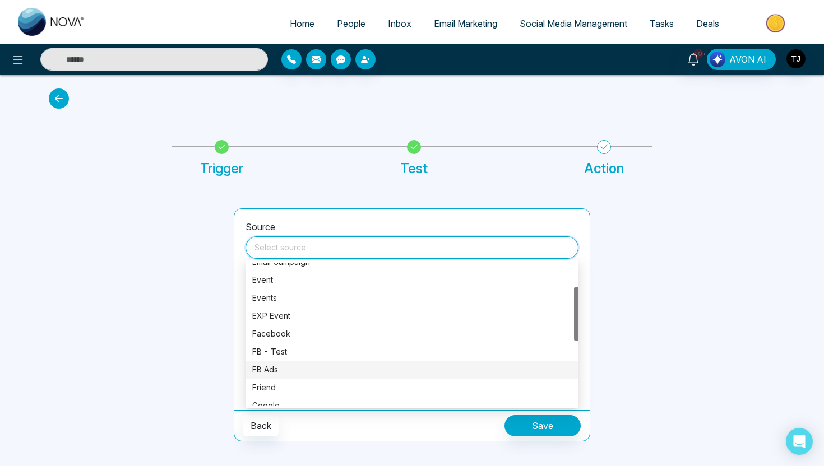
click at [309, 371] on div "FB Ads" at bounding box center [411, 370] width 319 height 12
type input "******"
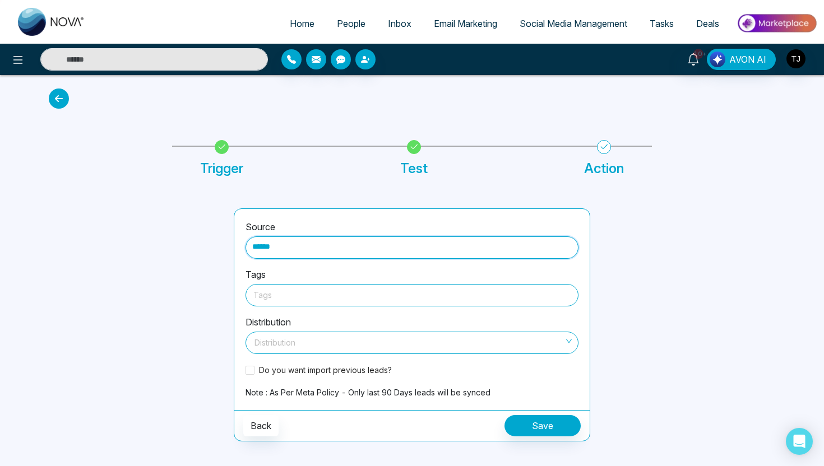
click at [275, 285] on div "Tags" at bounding box center [411, 295] width 333 height 22
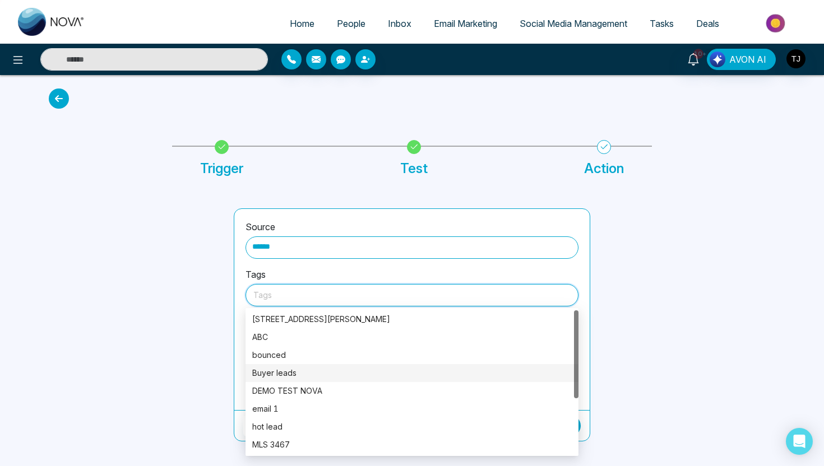
click at [280, 374] on div "Buyer leads" at bounding box center [411, 373] width 319 height 12
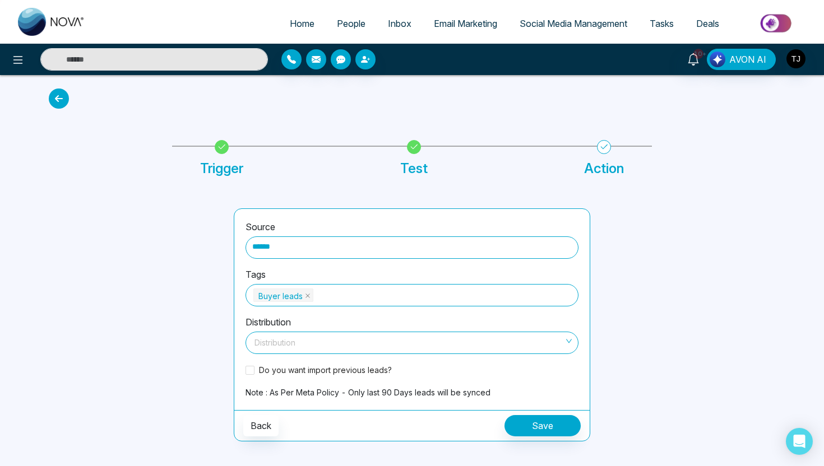
click at [207, 315] on div at bounding box center [134, 324] width 185 height 233
click at [252, 368] on span at bounding box center [249, 370] width 9 height 9
click at [15, 62] on icon at bounding box center [17, 59] width 13 height 13
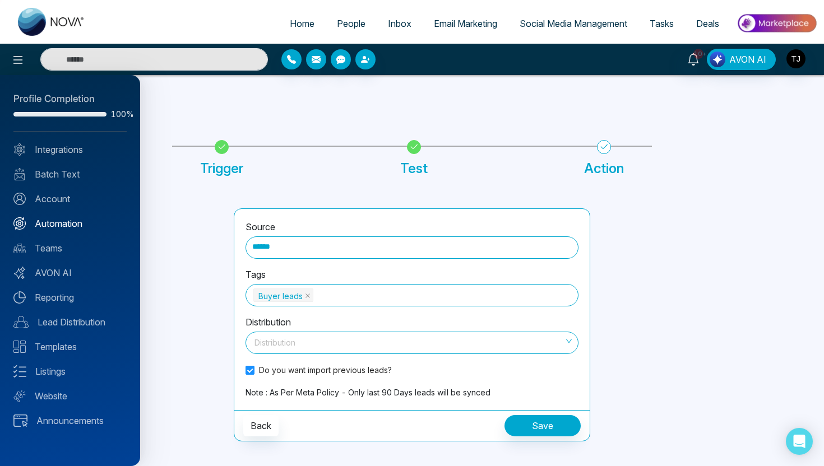
click at [64, 222] on link "Automation" at bounding box center [69, 223] width 113 height 13
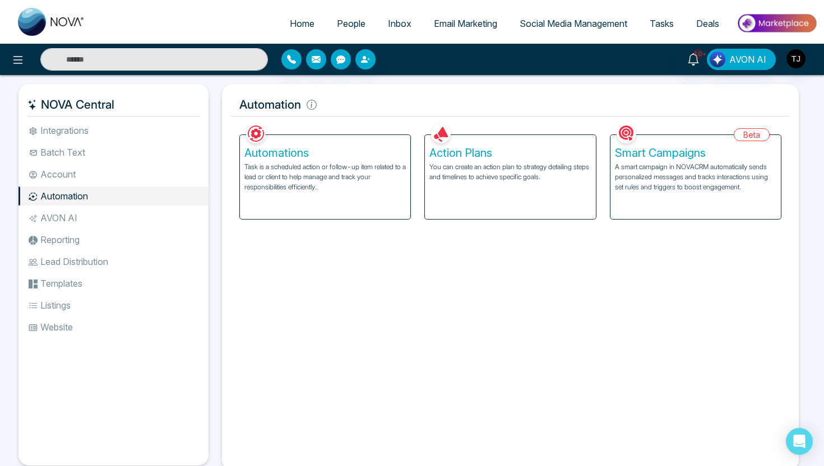
click at [671, 180] on p "A smart campaign in NOVACRM automatically sends personalized messages and track…" at bounding box center [695, 177] width 161 height 30
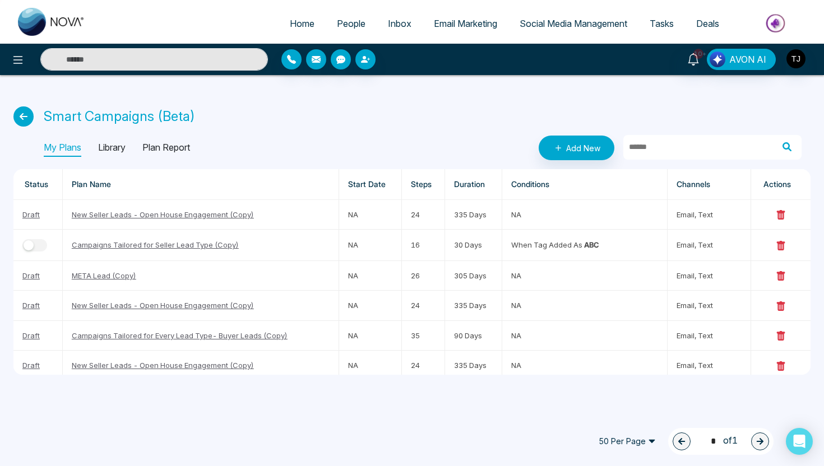
click at [119, 146] on p "Library" at bounding box center [111, 148] width 27 height 18
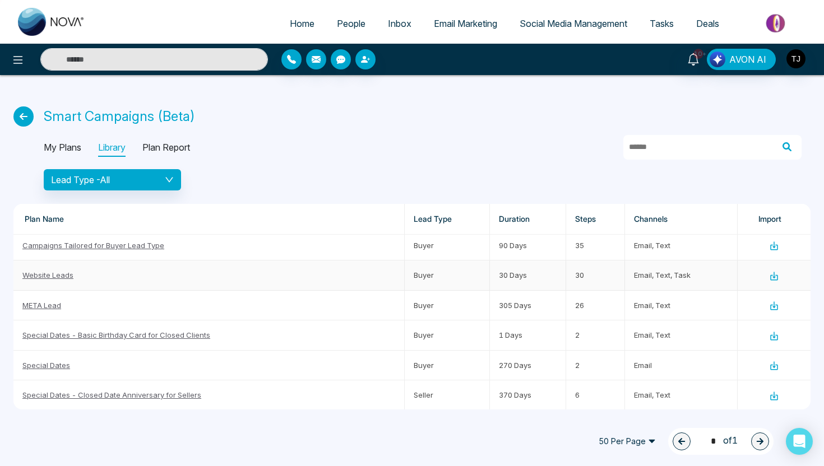
scroll to position [64, 0]
click at [45, 304] on link "META Lead" at bounding box center [41, 304] width 39 height 9
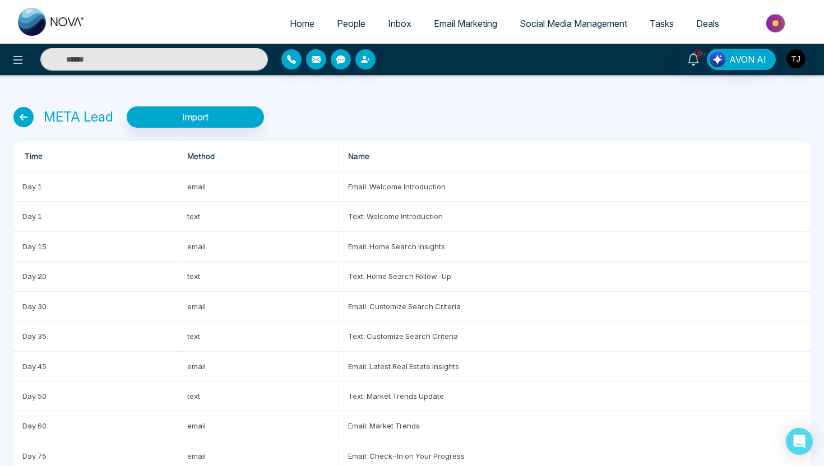
click at [24, 124] on icon at bounding box center [23, 117] width 20 height 20
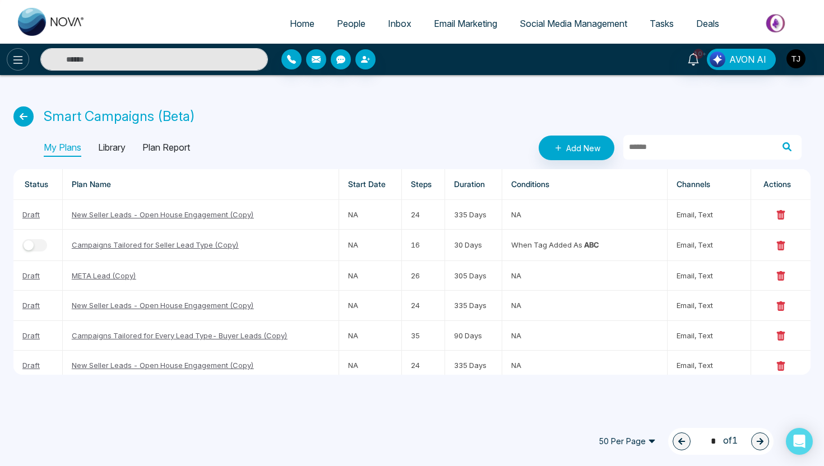
click at [26, 58] on button at bounding box center [18, 59] width 22 height 22
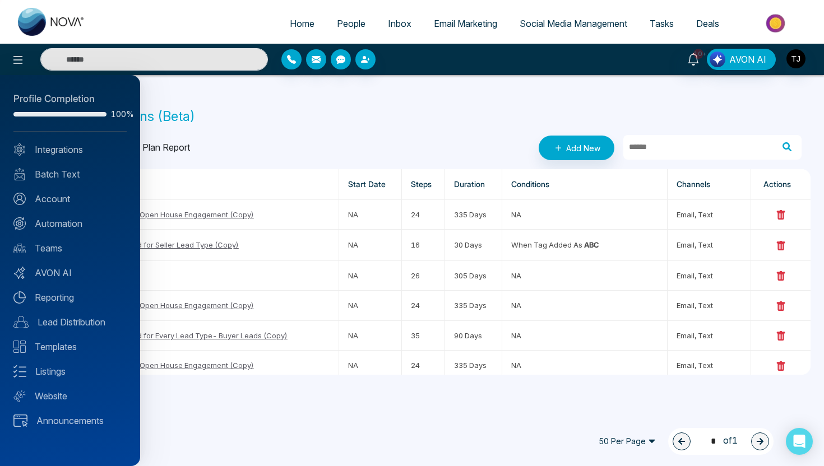
click at [341, 21] on div at bounding box center [412, 233] width 824 height 466
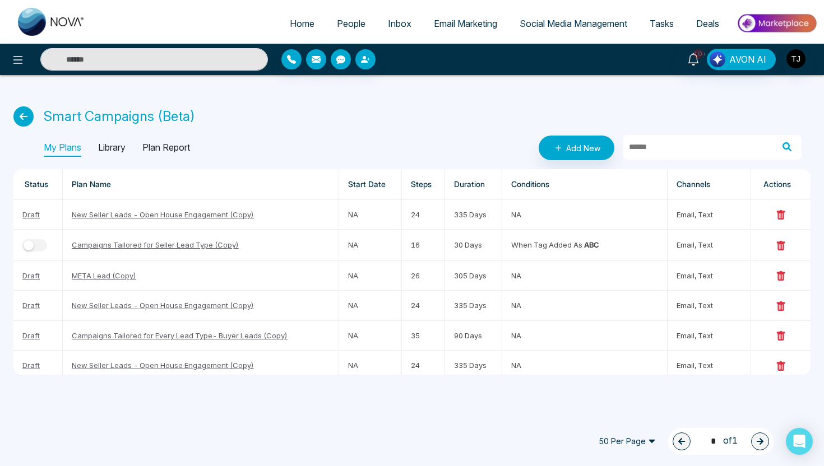
click at [341, 22] on span "People" at bounding box center [351, 23] width 29 height 11
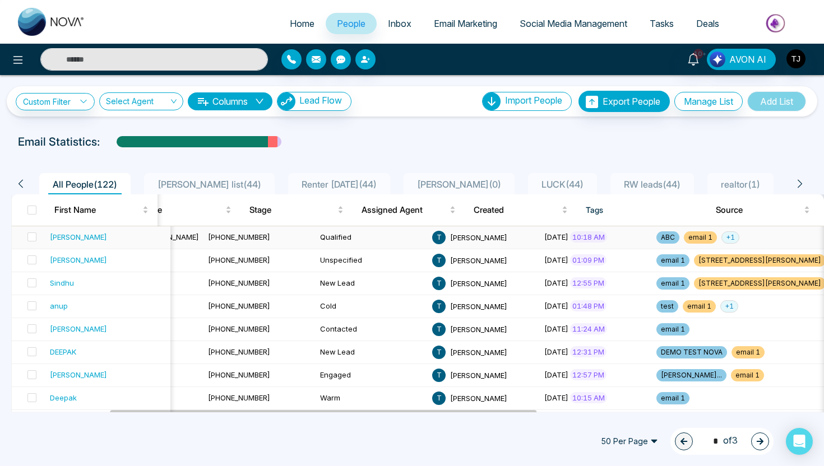
scroll to position [0, 312]
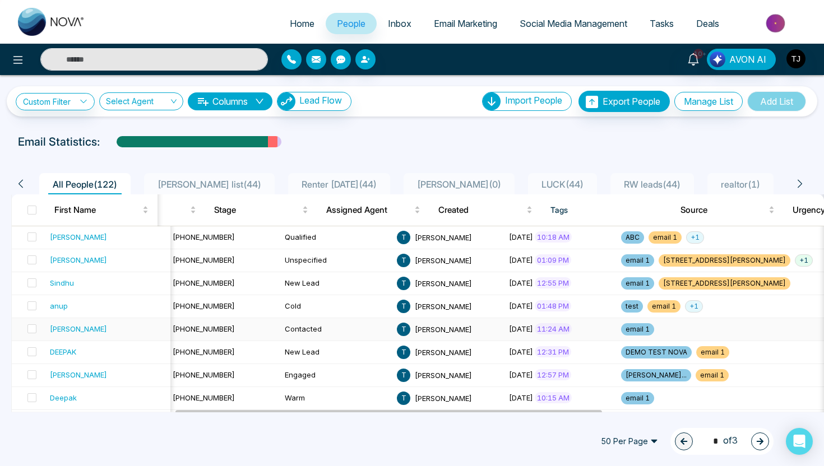
click at [64, 329] on div "[PERSON_NAME]" at bounding box center [78, 328] width 57 height 11
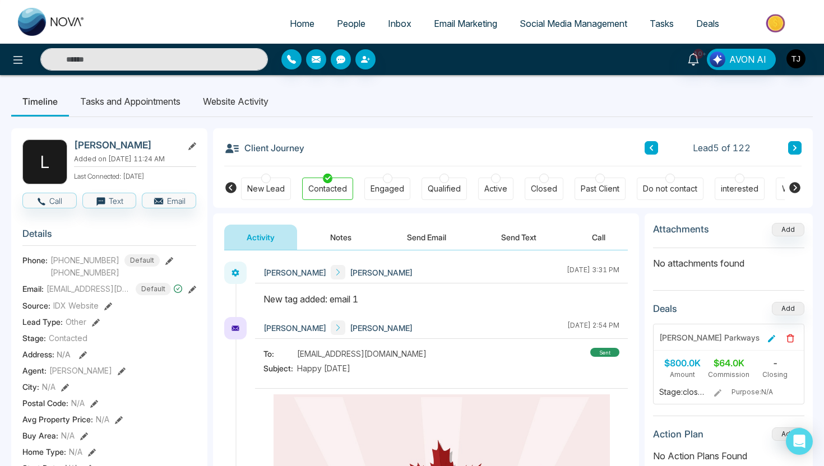
click at [223, 104] on li "Website Activity" at bounding box center [236, 101] width 88 height 30
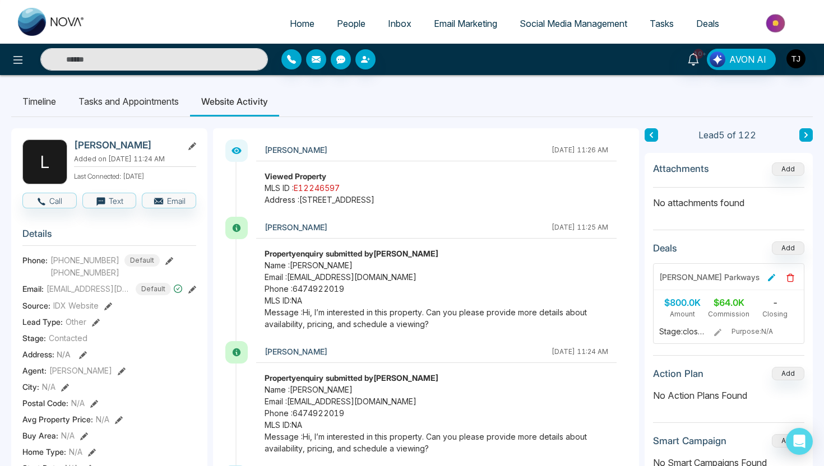
click at [309, 189] on link "E12246597" at bounding box center [317, 188] width 46 height 10
click at [21, 55] on icon at bounding box center [17, 59] width 13 height 13
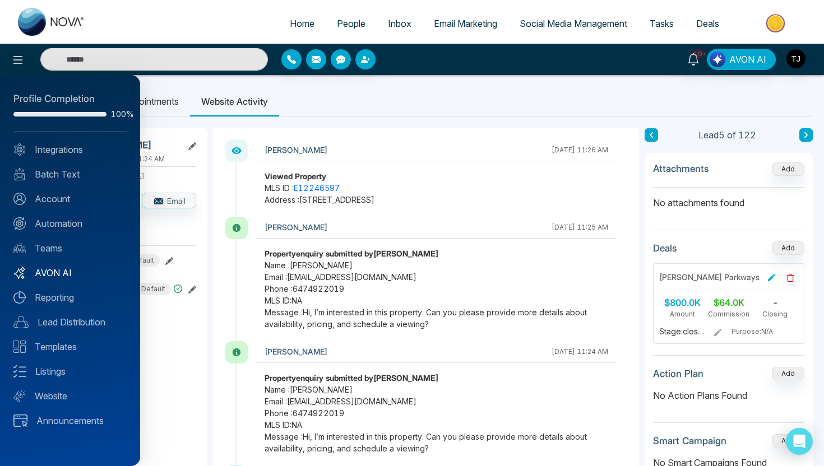
click at [42, 274] on link "AVON AI" at bounding box center [69, 272] width 113 height 13
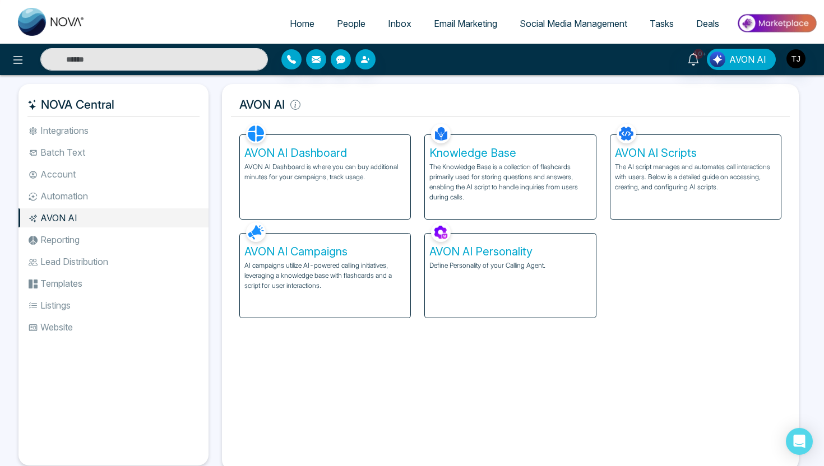
click at [459, 265] on p "Define Personality of your Calling Agent." at bounding box center [509, 266] width 161 height 10
select select "****"
select select "*******"
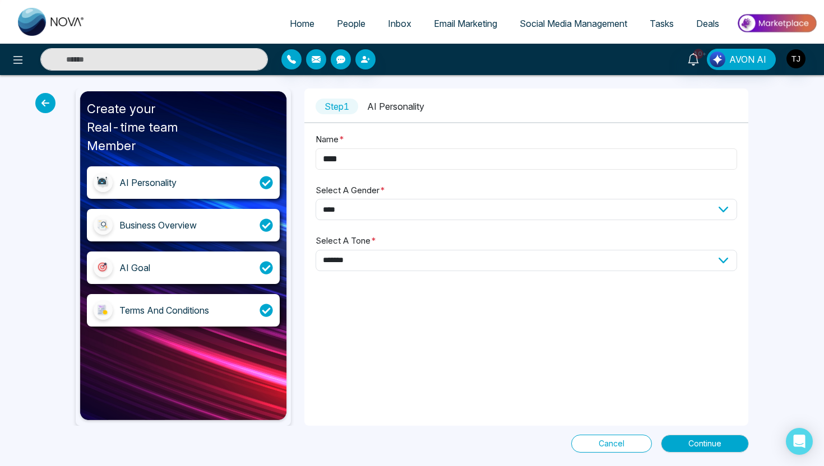
click at [374, 157] on input "****" at bounding box center [526, 158] width 422 height 21
click at [692, 440] on span "Continue" at bounding box center [704, 444] width 33 height 12
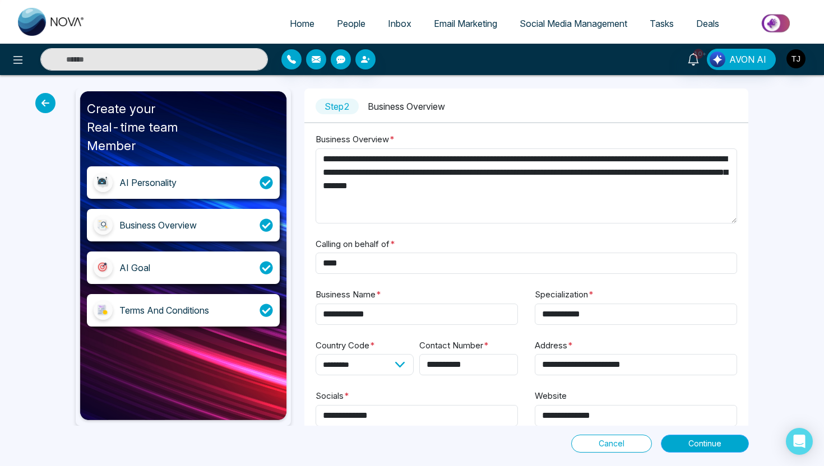
scroll to position [22, 0]
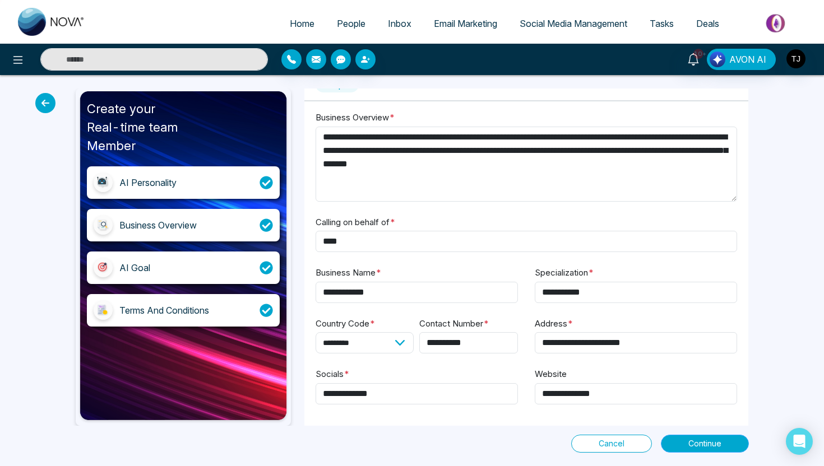
click at [682, 446] on button "Continue" at bounding box center [705, 444] width 88 height 18
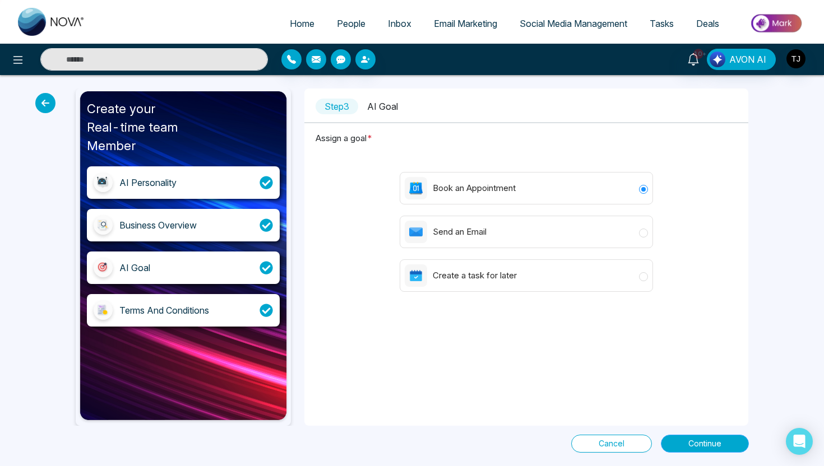
click at [696, 445] on span "Continue" at bounding box center [704, 444] width 33 height 12
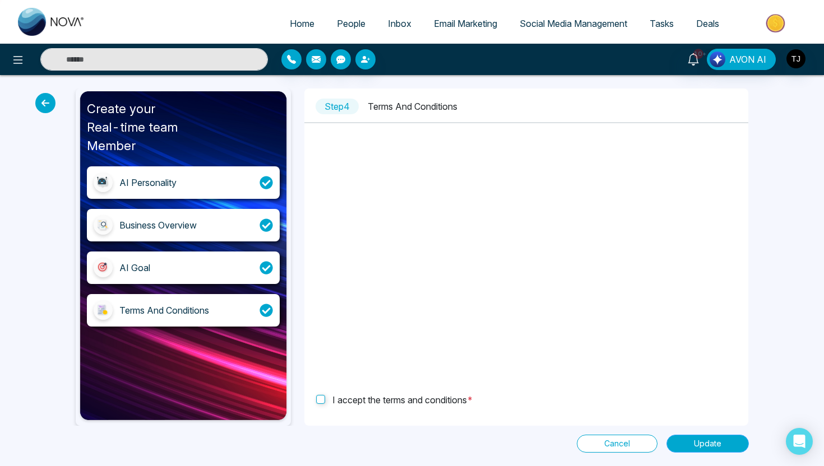
click at [684, 444] on button "Update" at bounding box center [707, 444] width 82 height 18
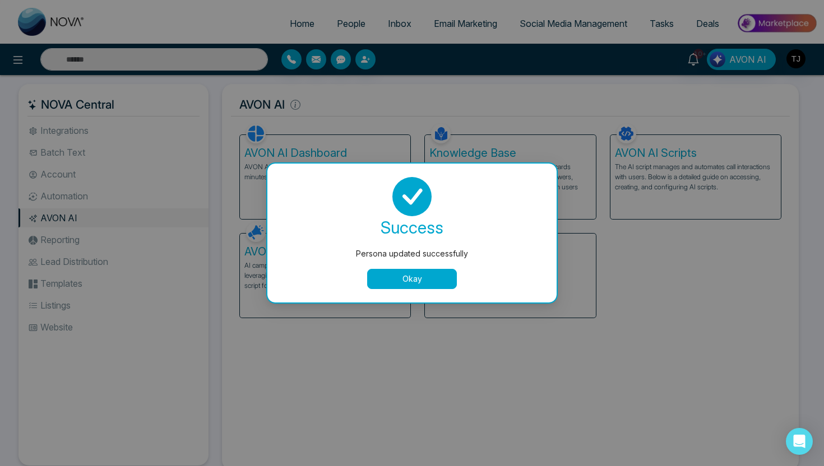
click at [433, 286] on button "Okay" at bounding box center [412, 279] width 90 height 20
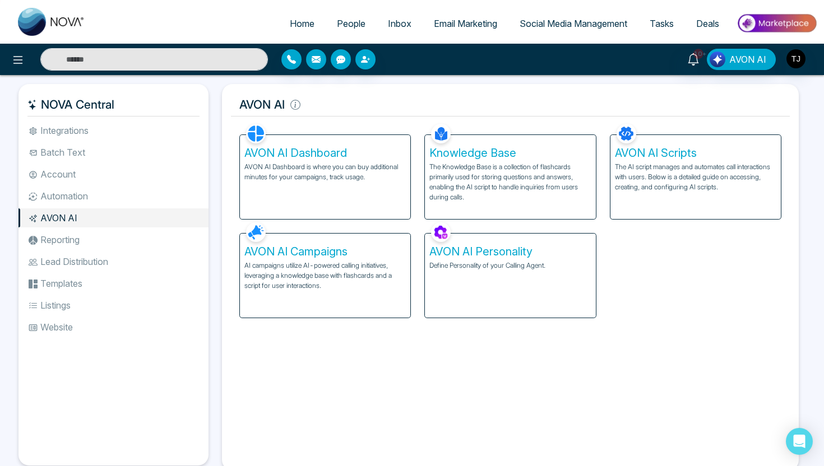
click at [284, 269] on p "AI campaigns utilize AI-powered calling initiatives, leveraging a knowledge bas…" at bounding box center [324, 276] width 161 height 30
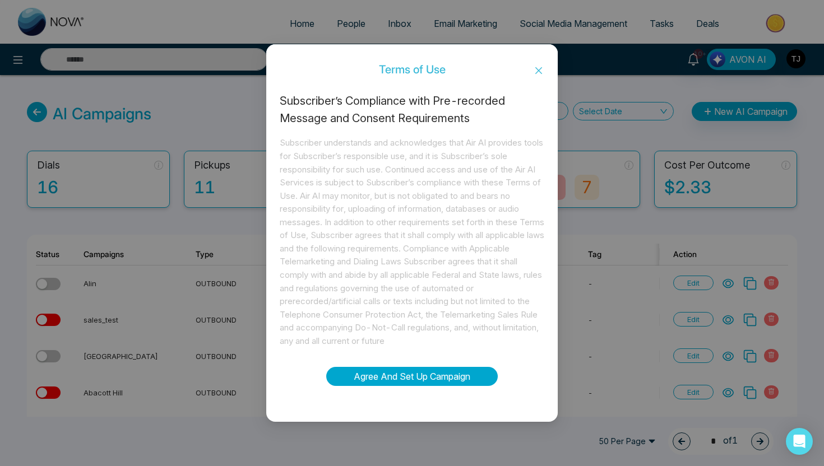
click at [440, 377] on button "Agree And Set Up Campaign" at bounding box center [411, 376] width 171 height 19
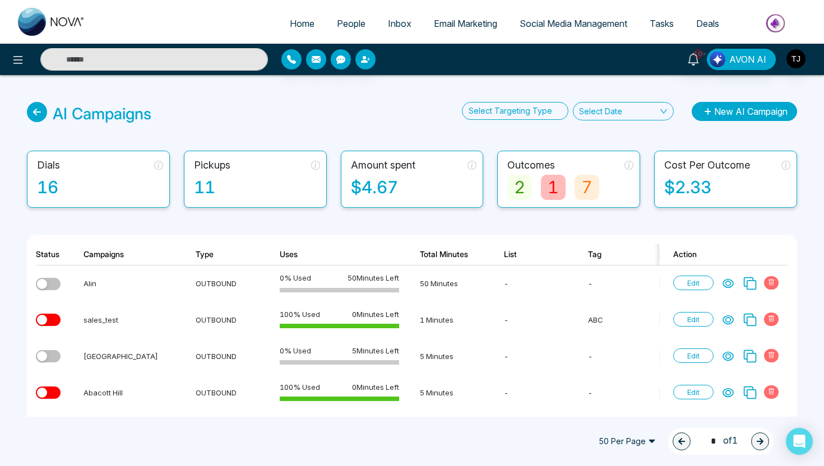
click at [756, 110] on button "New AI Campaign" at bounding box center [743, 111] width 105 height 19
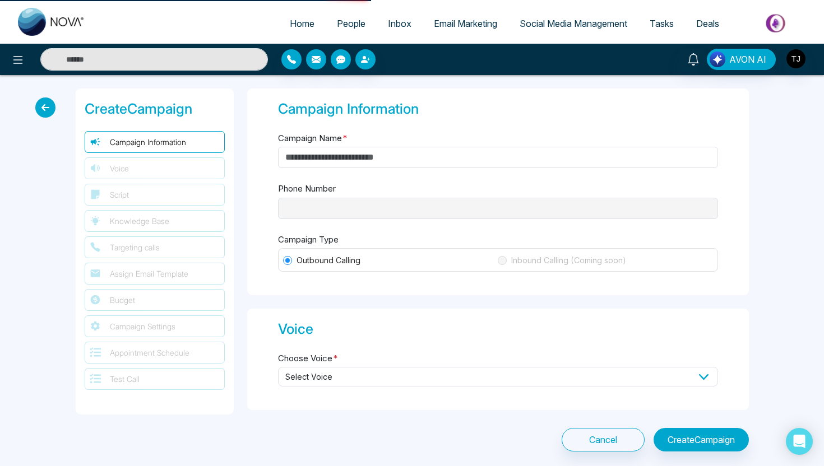
type input "**********"
click at [379, 159] on input "Campaign Name *" at bounding box center [498, 157] width 440 height 21
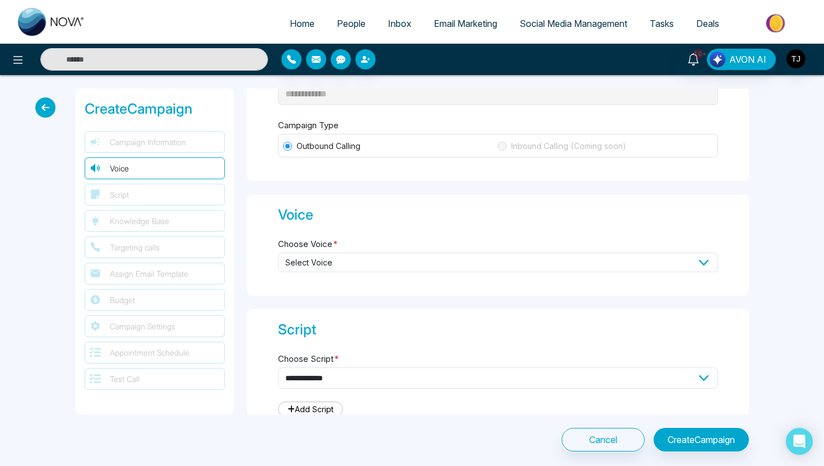
scroll to position [137, 0]
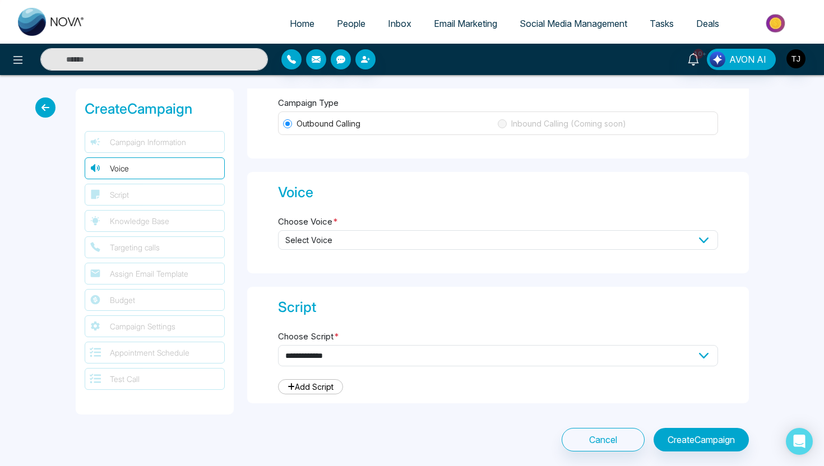
click at [352, 233] on span "Select Voice" at bounding box center [498, 240] width 440 height 20
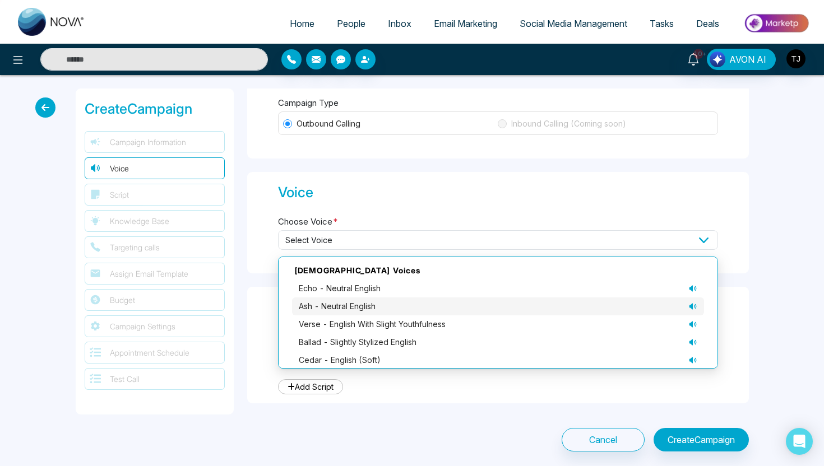
click at [690, 310] on div "ash - neutral English" at bounding box center [498, 306] width 398 height 12
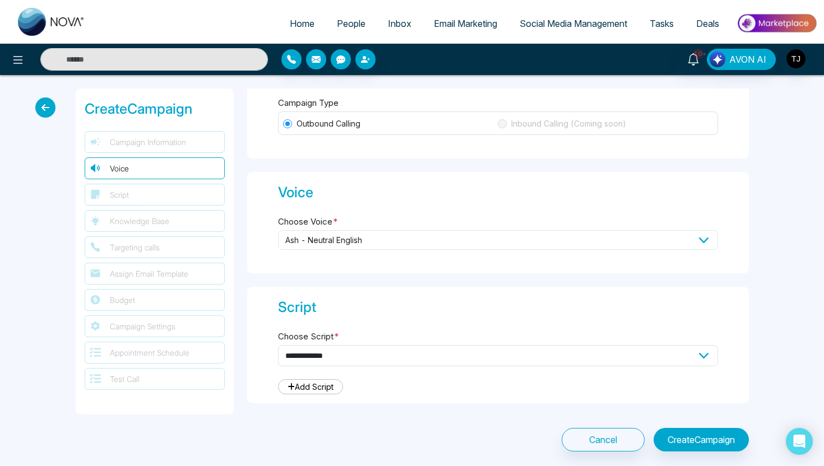
click at [700, 236] on span "ash - neutral English" at bounding box center [498, 240] width 440 height 20
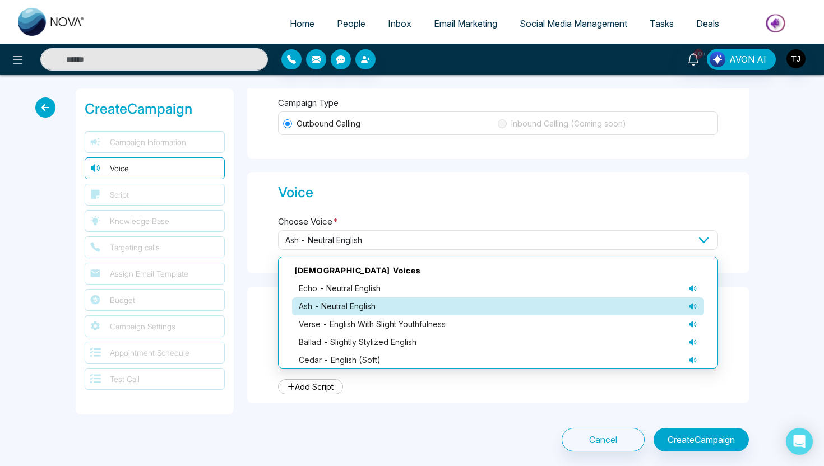
click at [692, 303] on icon at bounding box center [692, 306] width 7 height 6
click at [692, 324] on icon at bounding box center [692, 324] width 7 height 6
click at [693, 340] on icon at bounding box center [692, 342] width 9 height 9
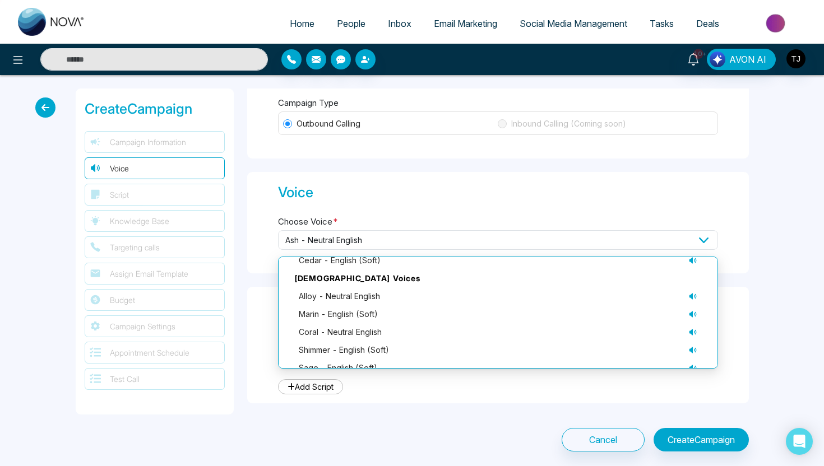
scroll to position [113, 0]
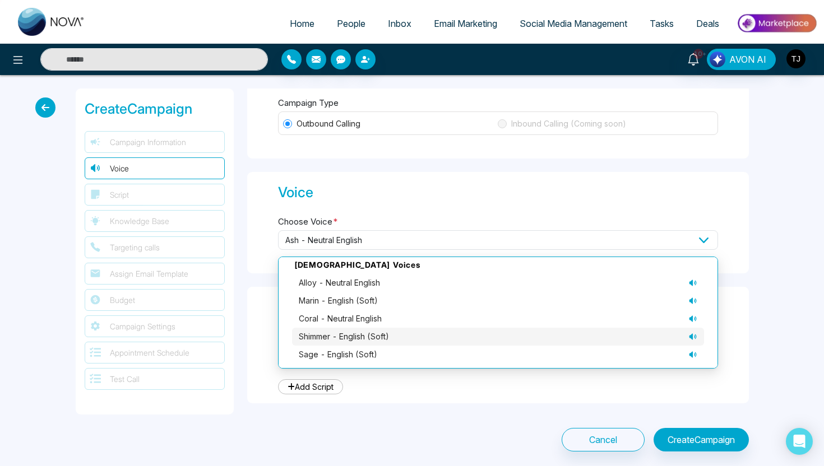
click at [689, 338] on icon at bounding box center [692, 336] width 9 height 9
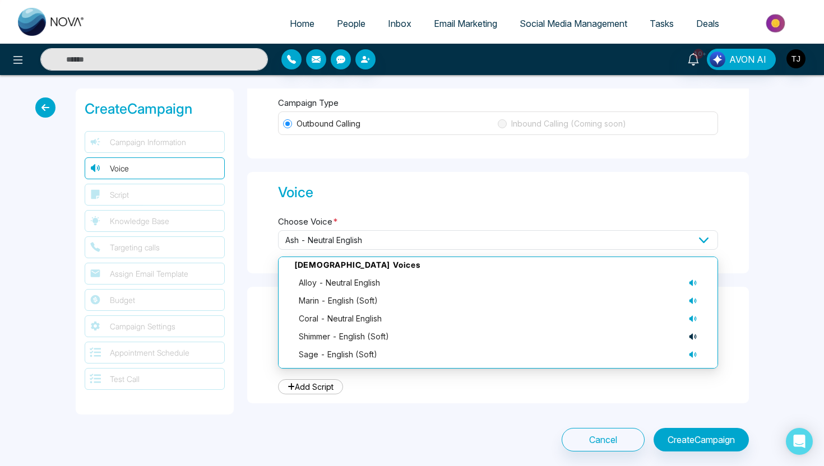
click at [631, 209] on div "Voice Choose Voice * ash - neutral English [DEMOGRAPHIC_DATA] Voices echo - neu…" at bounding box center [497, 222] width 501 height 101
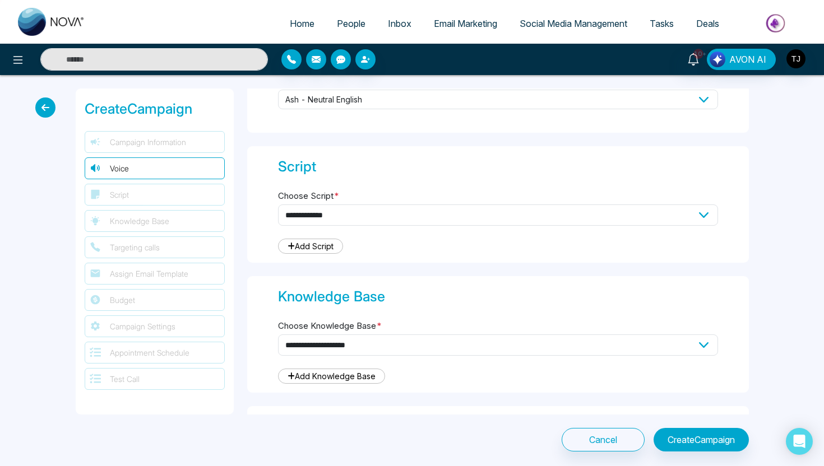
scroll to position [309, 0]
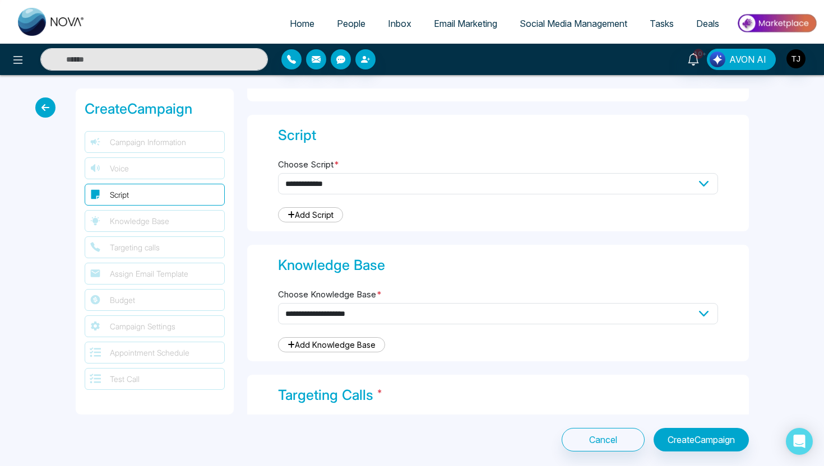
click at [594, 166] on div "**********" at bounding box center [498, 182] width 440 height 51
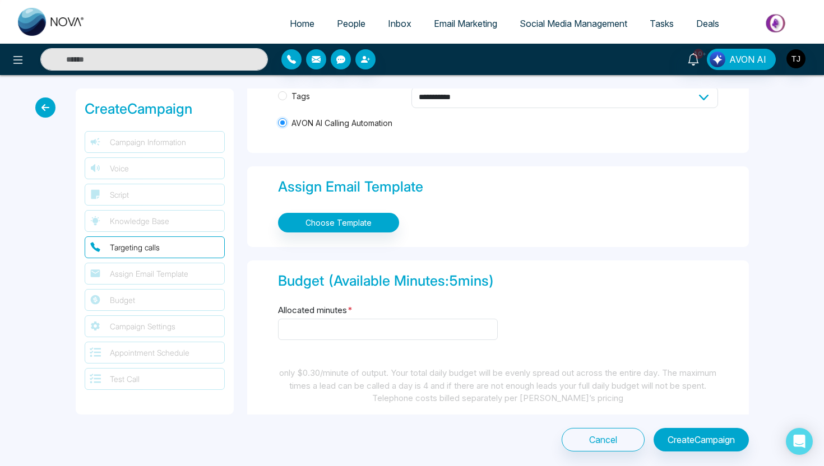
scroll to position [670, 0]
click at [290, 327] on input "Allocated minutes *" at bounding box center [388, 328] width 220 height 21
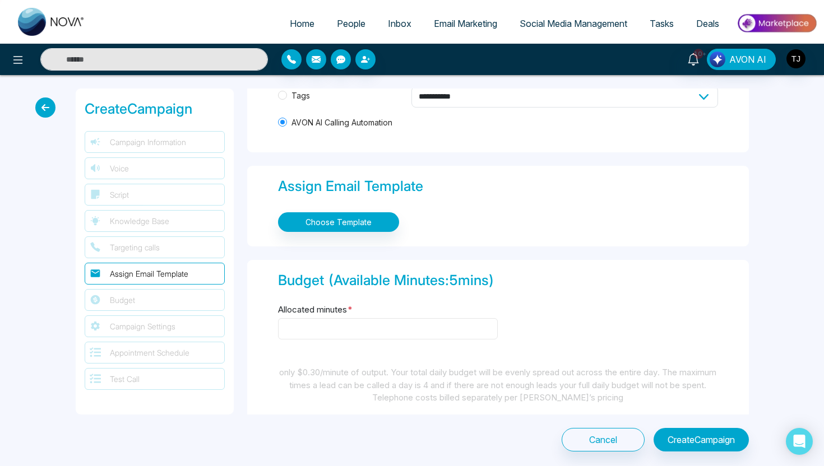
scroll to position [730, 0]
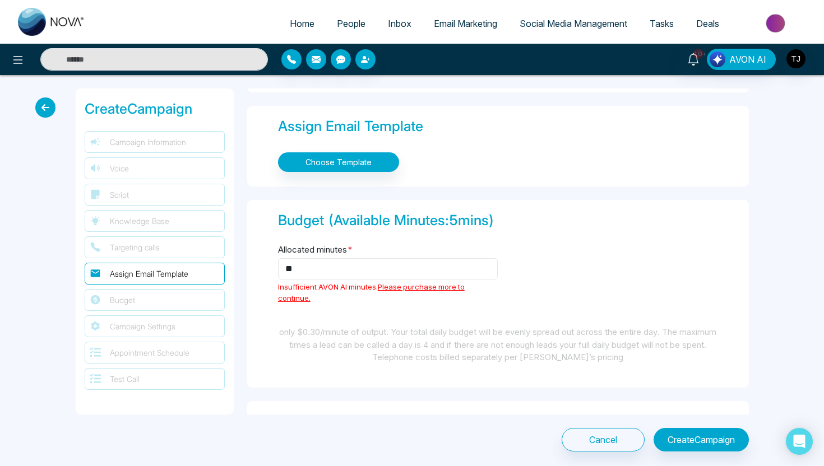
type input "*"
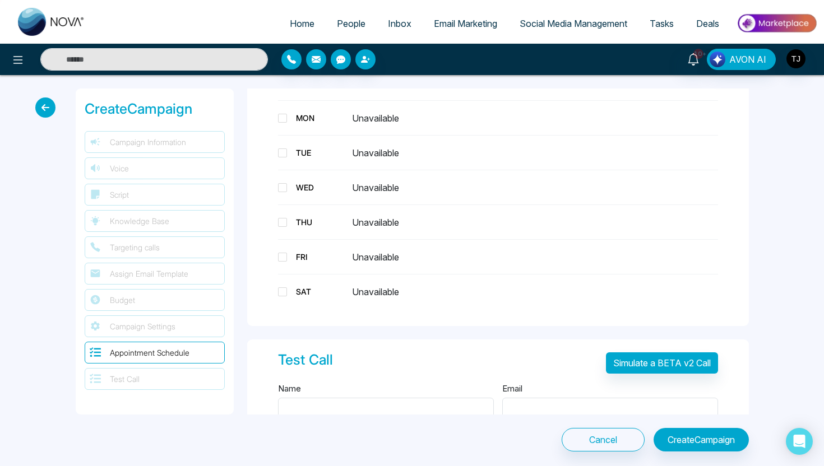
scroll to position [1388, 0]
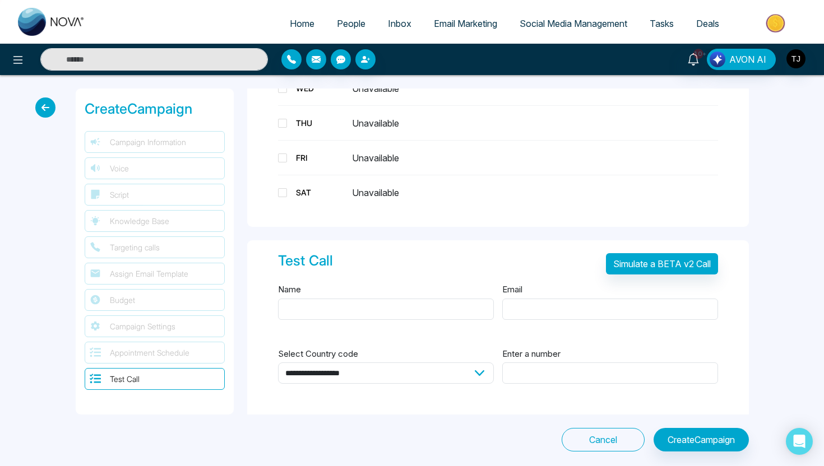
click at [586, 441] on button "Cancel" at bounding box center [602, 440] width 83 height 24
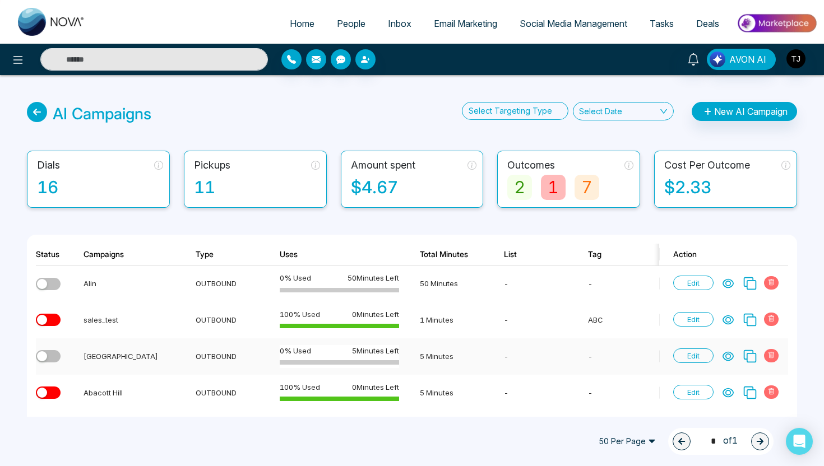
click at [732, 358] on icon at bounding box center [728, 356] width 10 height 8
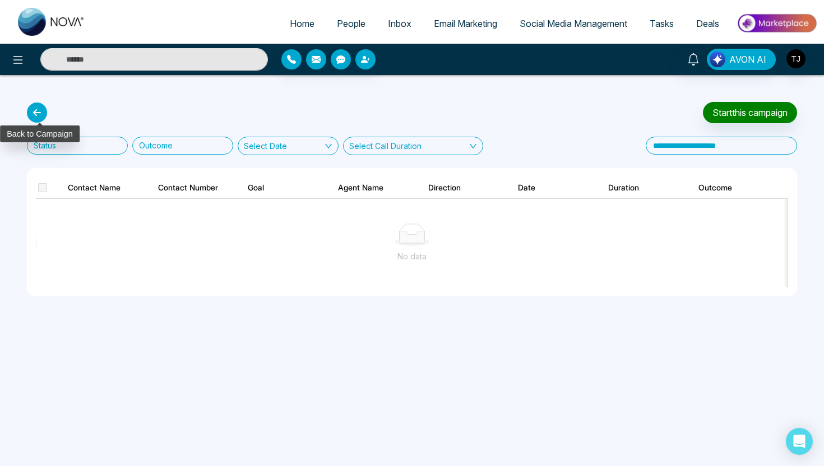
click at [40, 108] on icon at bounding box center [37, 113] width 20 height 20
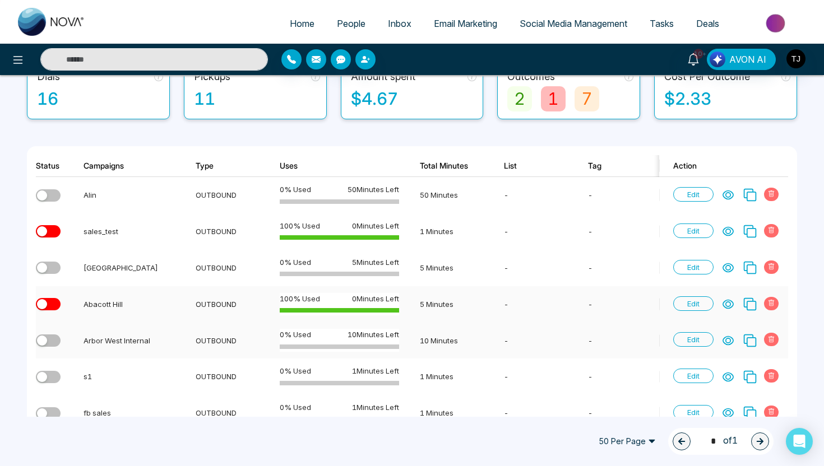
scroll to position [94, 0]
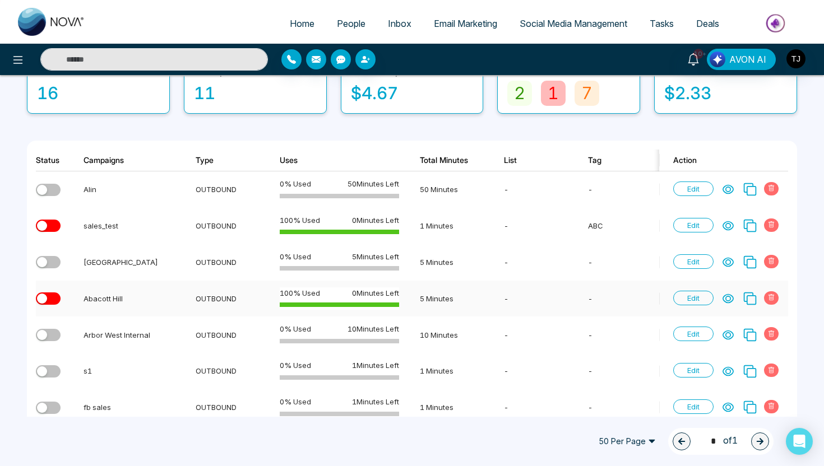
click at [727, 303] on icon at bounding box center [727, 298] width 11 height 11
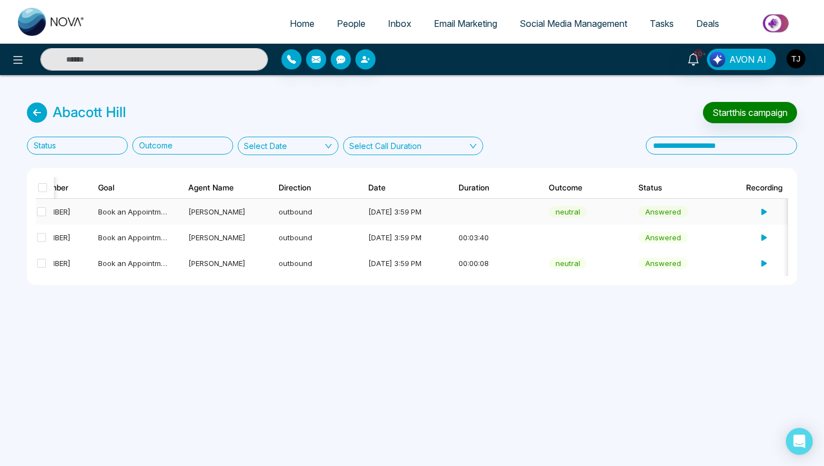
scroll to position [0, 179]
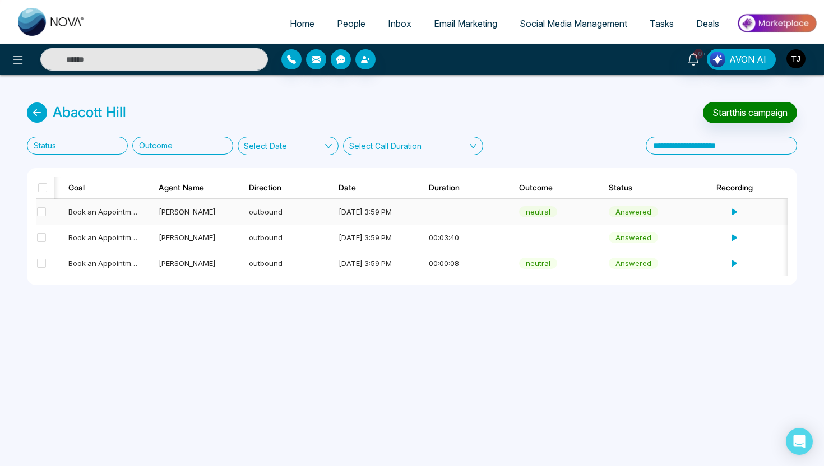
click at [286, 207] on div "outbound" at bounding box center [283, 211] width 69 height 11
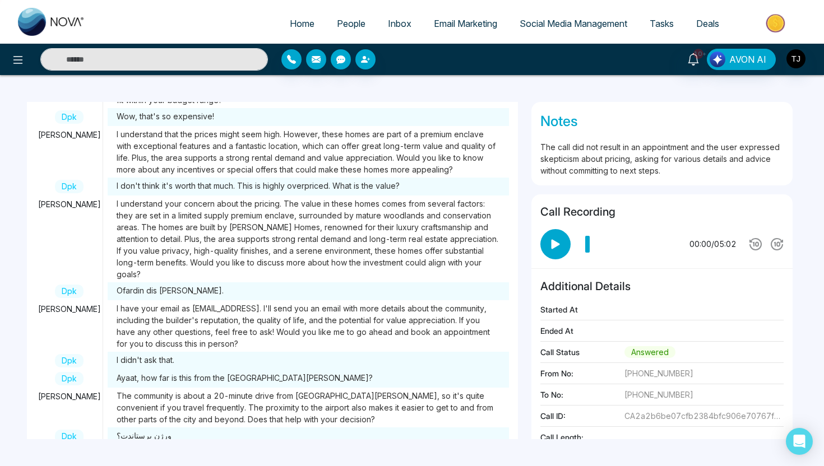
scroll to position [537, 0]
click at [290, 27] on span "Home" at bounding box center [302, 23] width 25 height 11
select select "*"
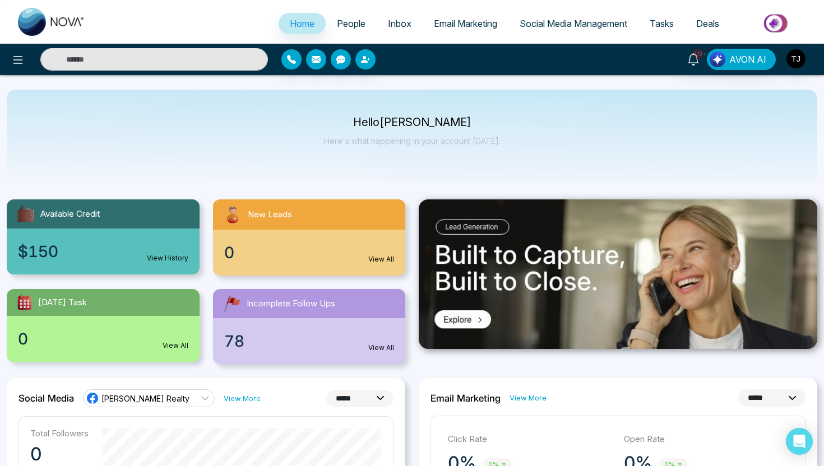
click at [776, 22] on img at bounding box center [776, 23] width 81 height 25
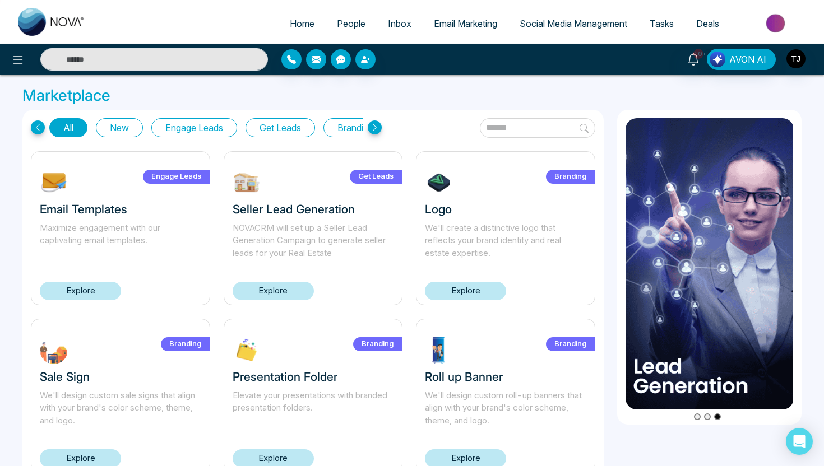
click at [281, 128] on button "Get Leads" at bounding box center [279, 127] width 69 height 19
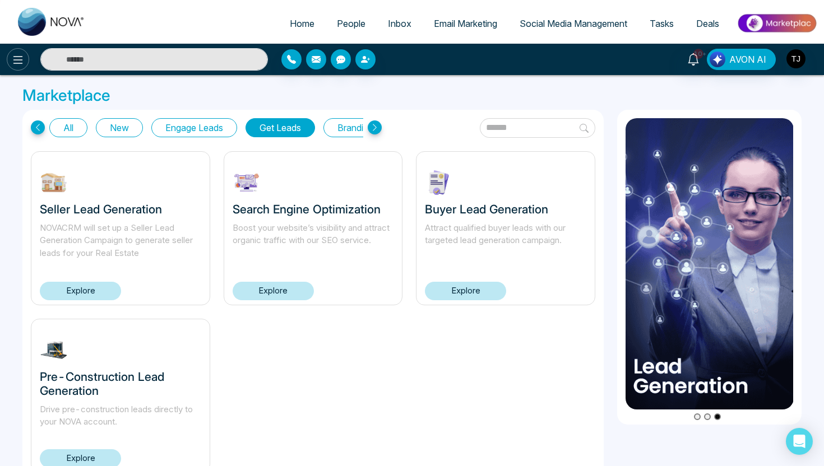
click at [25, 59] on button at bounding box center [18, 59] width 22 height 22
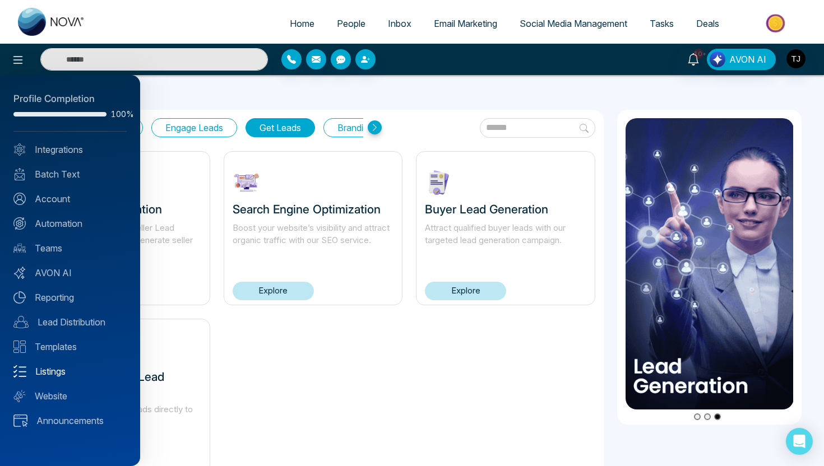
click at [48, 373] on link "Listings" at bounding box center [69, 371] width 113 height 13
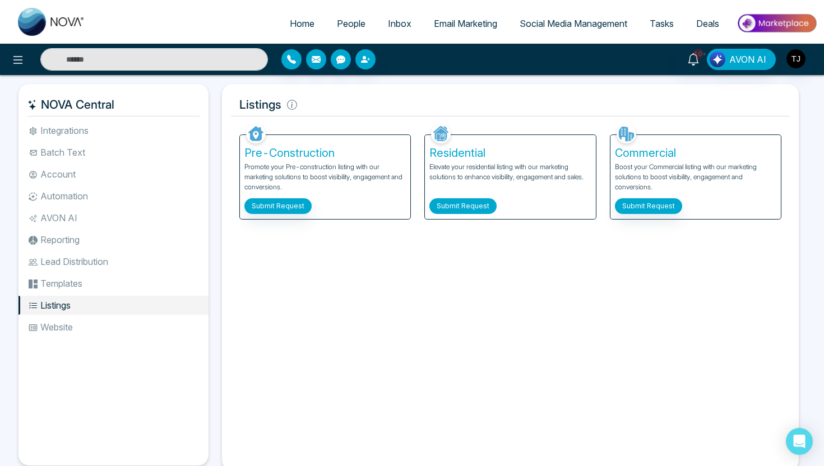
click at [447, 212] on button "Submit Request" at bounding box center [462, 206] width 67 height 16
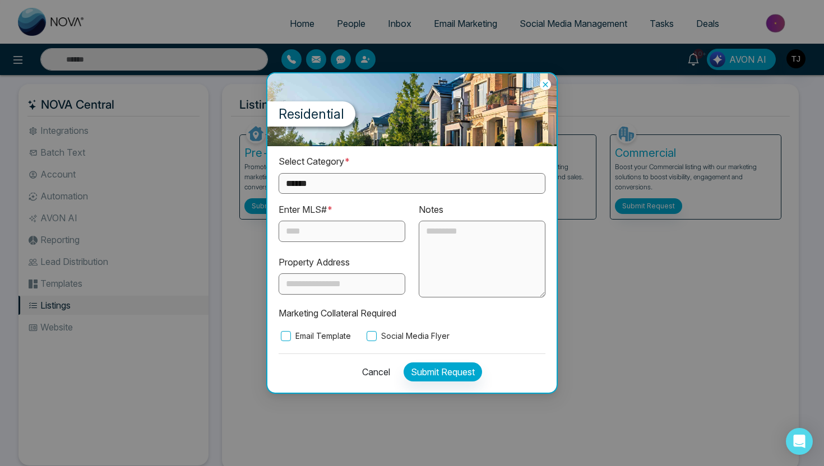
click at [322, 252] on div "Property Address" at bounding box center [341, 273] width 127 height 44
click at [320, 239] on input "text" at bounding box center [341, 231] width 127 height 21
click at [386, 338] on label "Social Media Flyer" at bounding box center [406, 336] width 85 height 12
click at [547, 83] on icon at bounding box center [545, 84] width 11 height 11
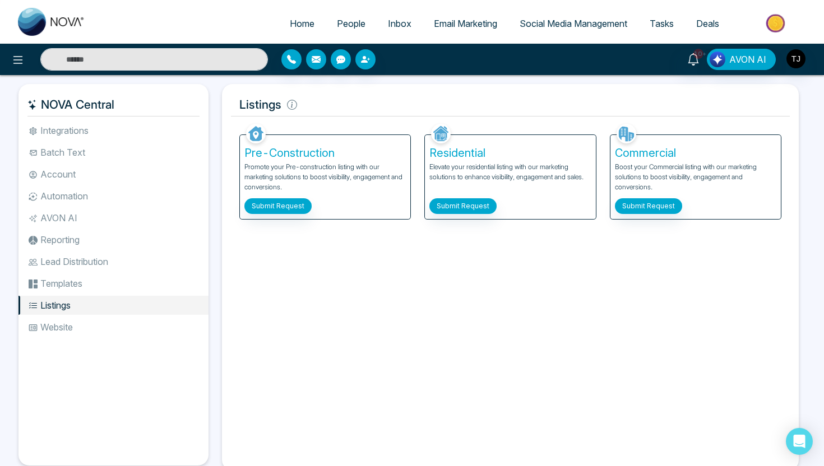
click at [449, 29] on link "Email Marketing" at bounding box center [465, 23] width 86 height 21
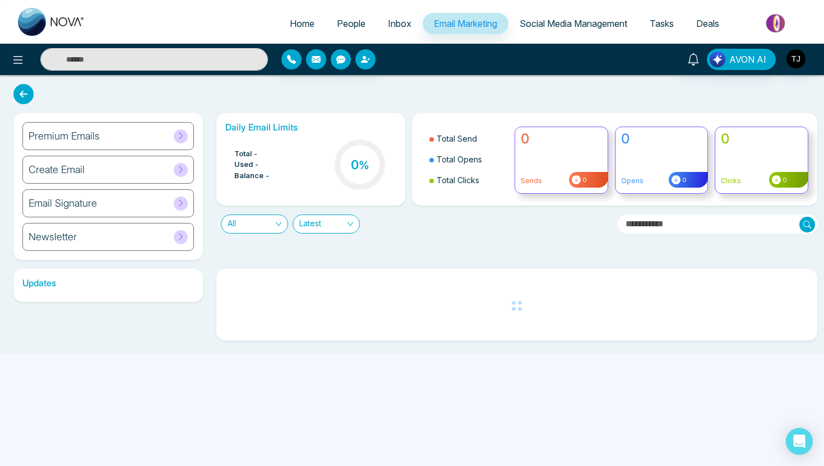
click at [82, 138] on h6 "Premium Emails" at bounding box center [64, 136] width 71 height 12
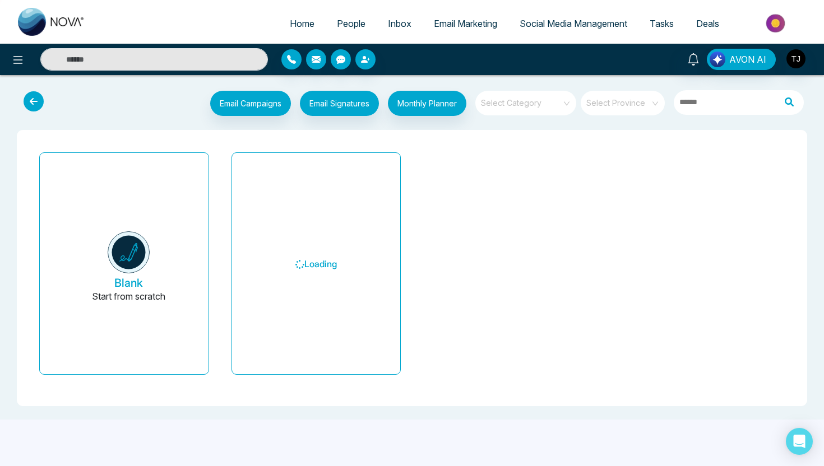
click at [542, 103] on input "search" at bounding box center [521, 99] width 81 height 17
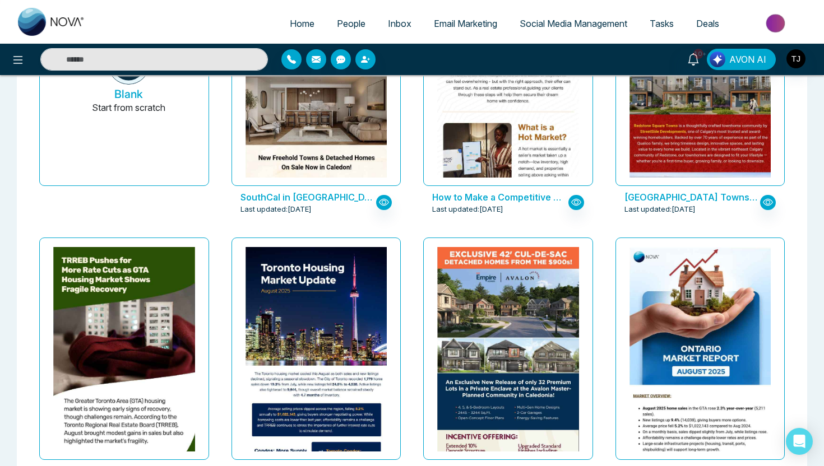
click at [411, 220] on div "SouthCal in [GEOGRAPHIC_DATA] Last updated: [DATE]" at bounding box center [316, 96] width 192 height 274
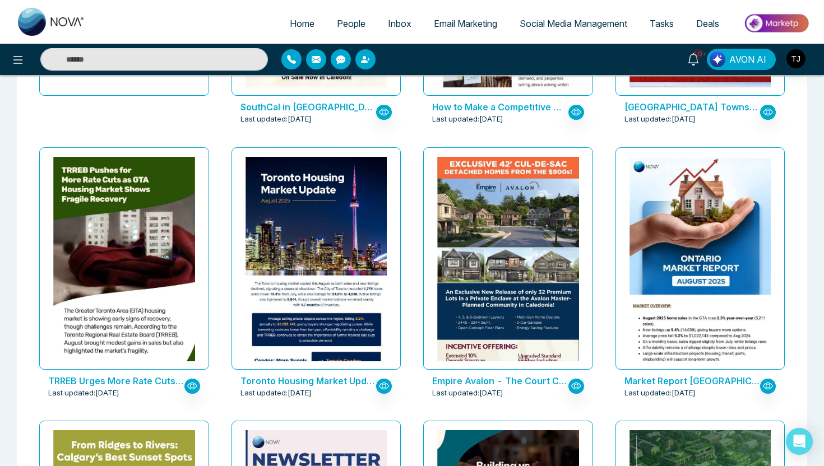
scroll to position [106, 0]
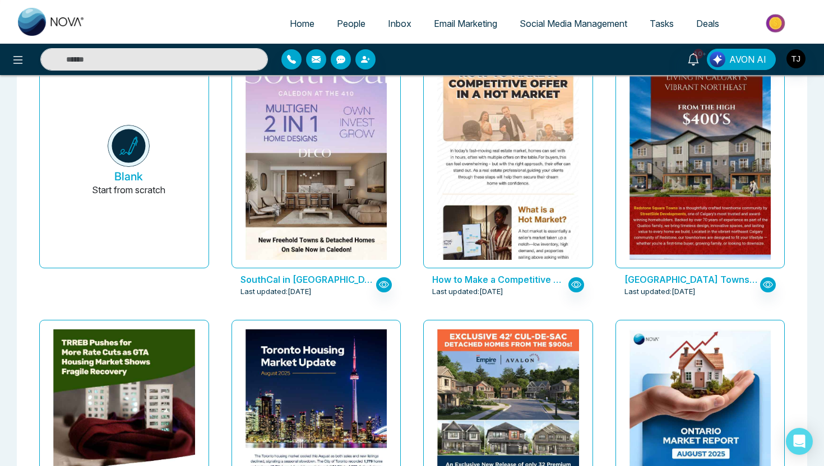
click at [471, 20] on span "Email Marketing" at bounding box center [465, 23] width 63 height 11
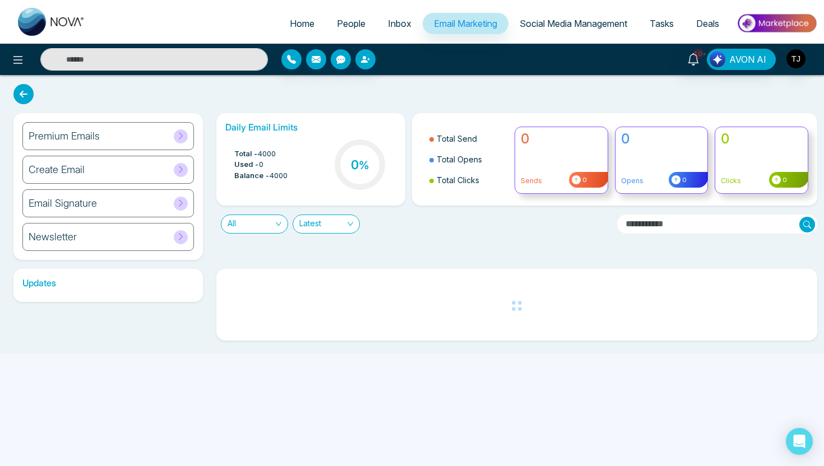
click at [76, 240] on div "Newsletter" at bounding box center [107, 237] width 171 height 28
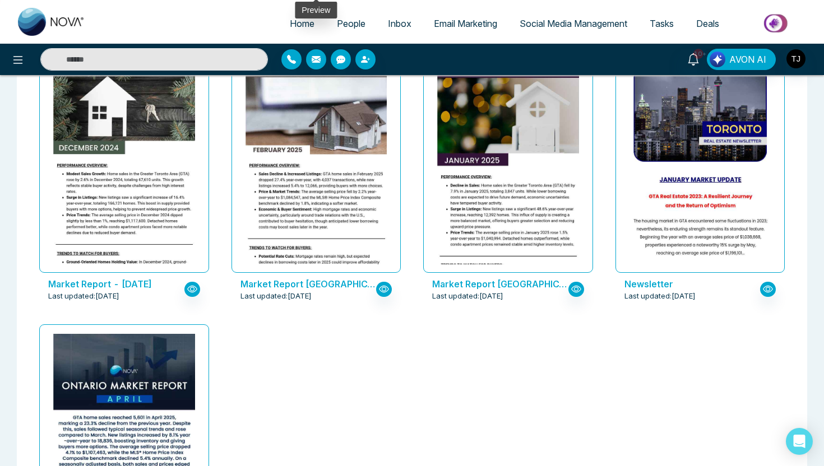
scroll to position [651, 0]
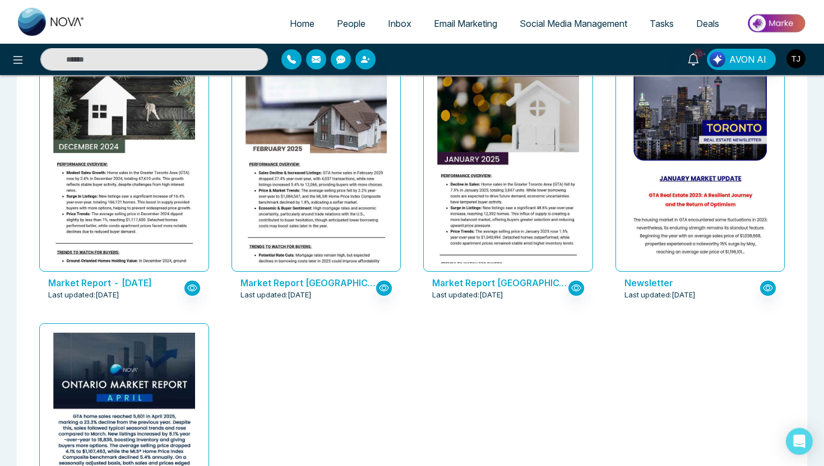
click at [794, 61] on img "button" at bounding box center [795, 58] width 19 height 19
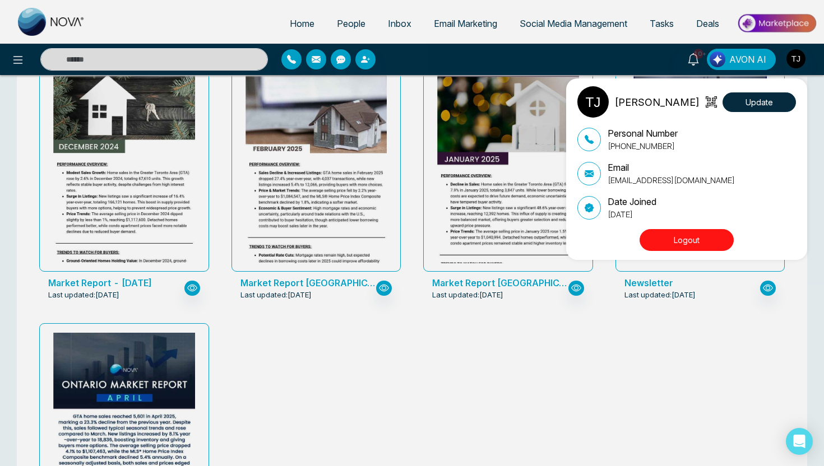
click at [715, 247] on button "Logout" at bounding box center [686, 240] width 94 height 22
